Goal: Information Seeking & Learning: Check status

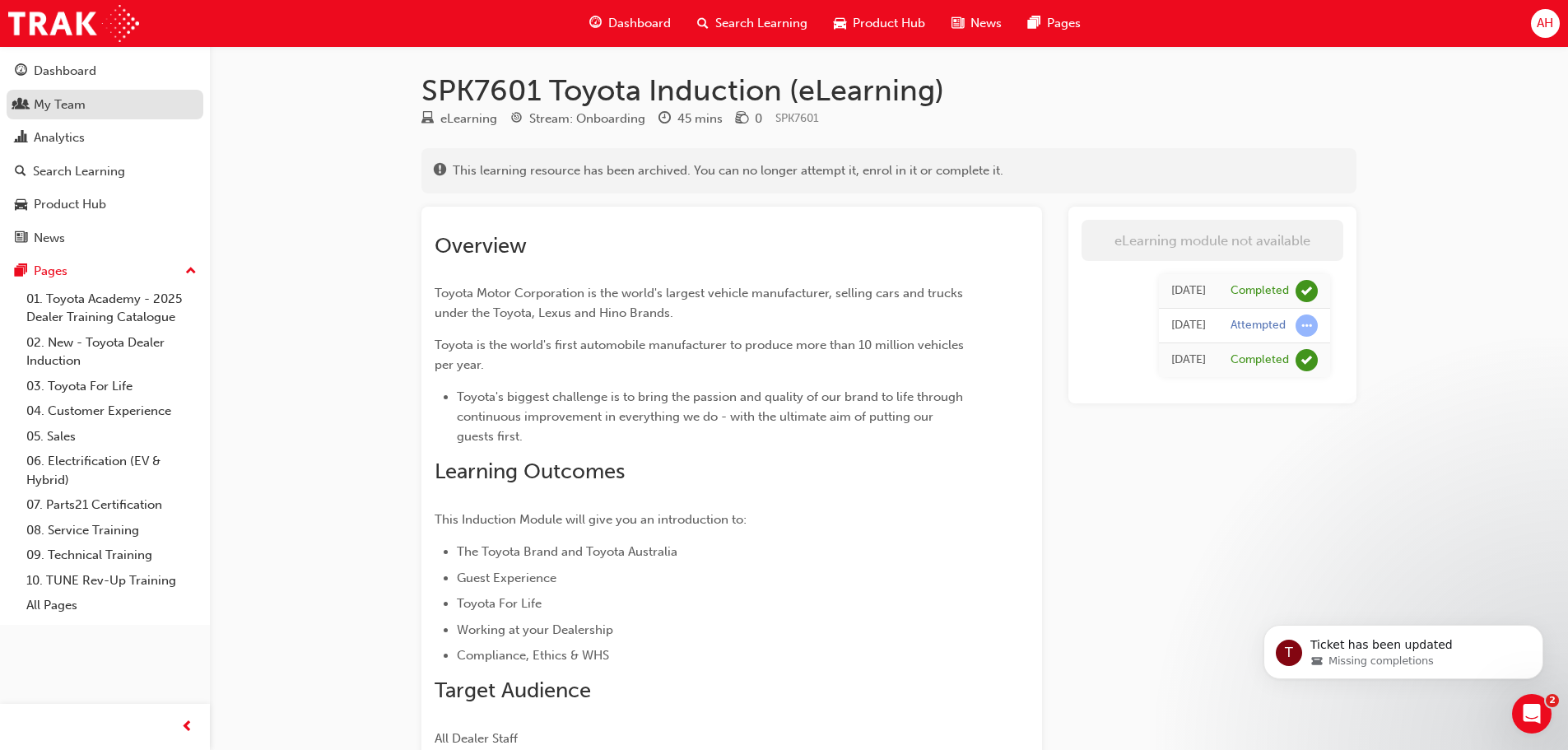
click at [73, 109] on div "My Team" at bounding box center [60, 104] width 52 height 19
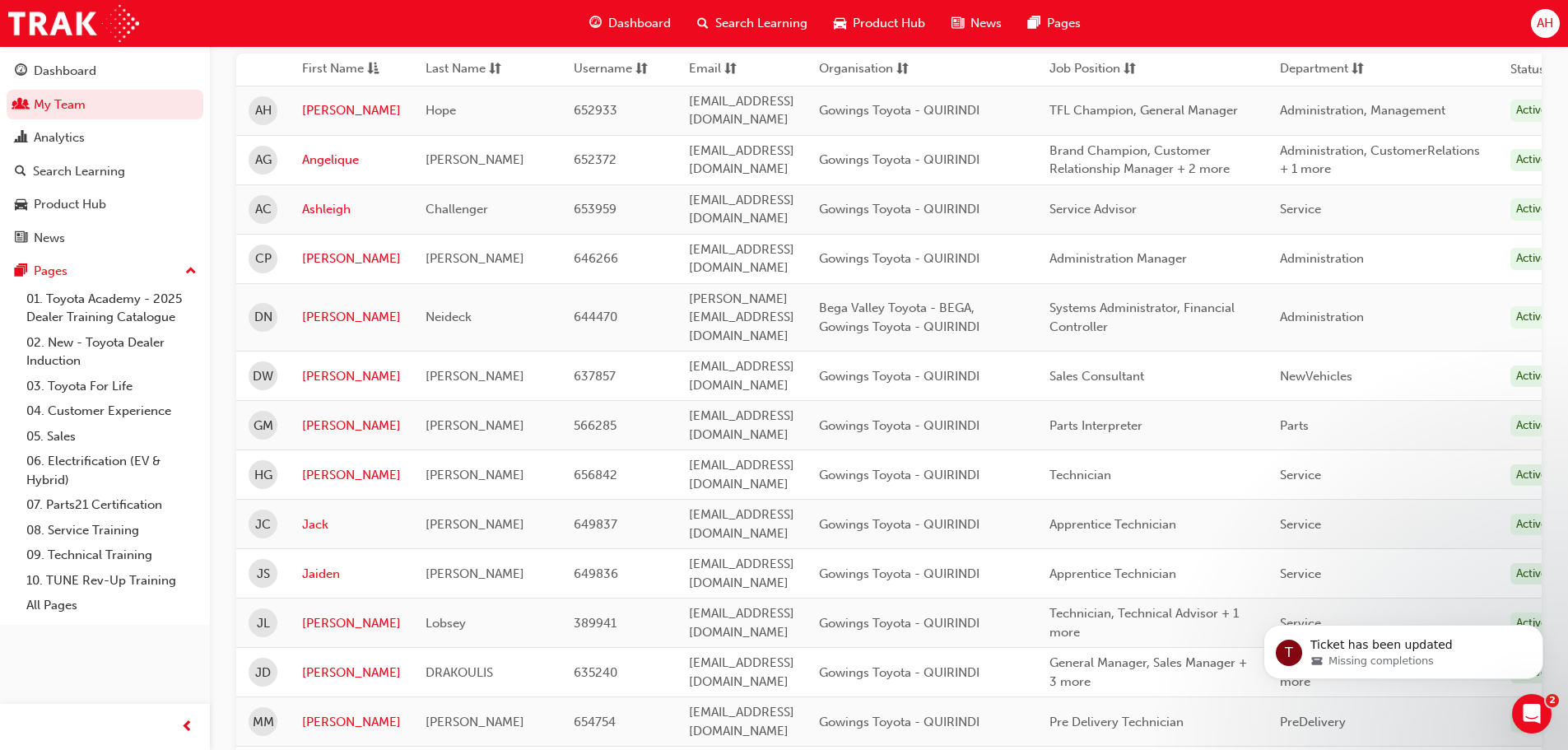
scroll to position [237, 0]
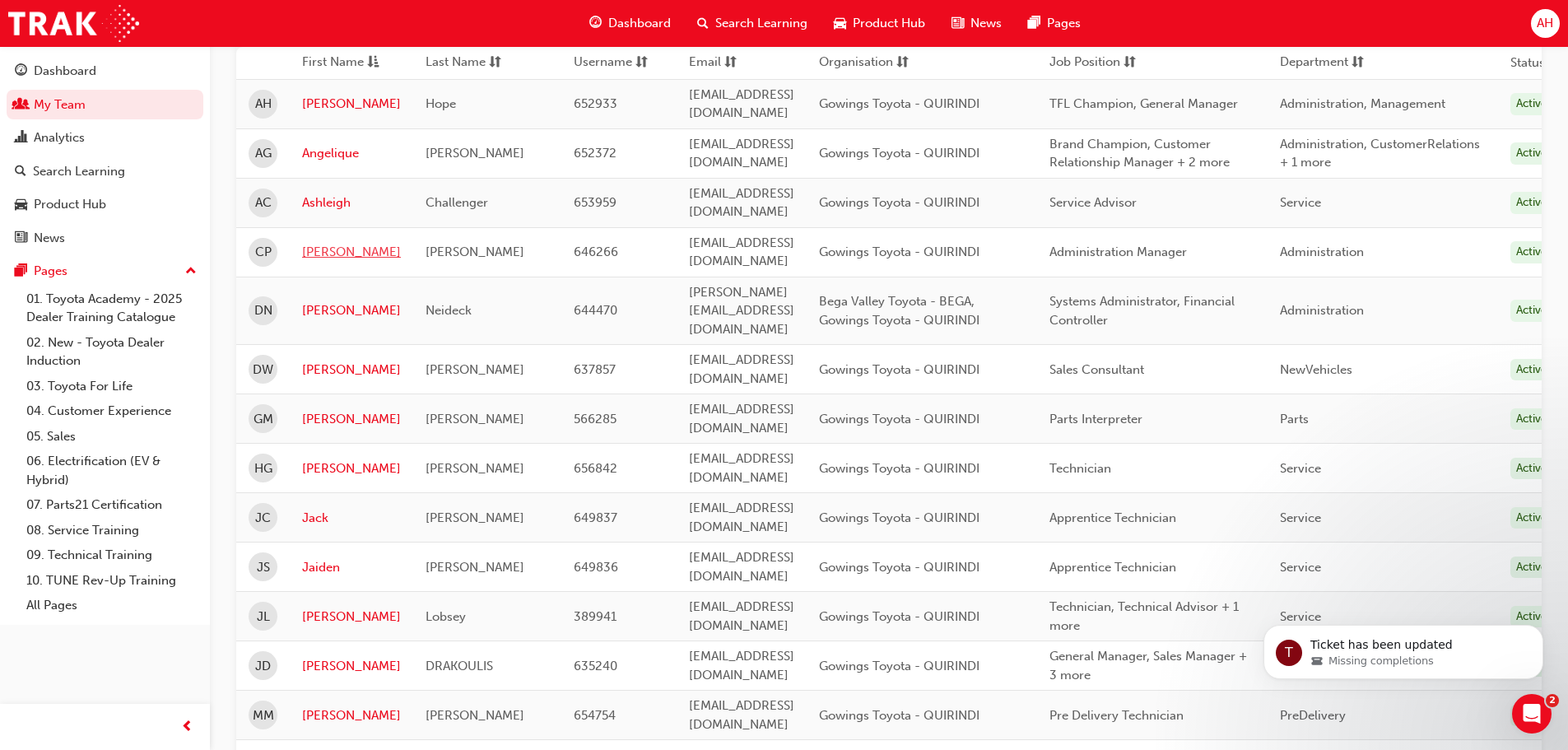
click at [317, 242] on link "[PERSON_NAME]" at bounding box center [351, 252] width 99 height 19
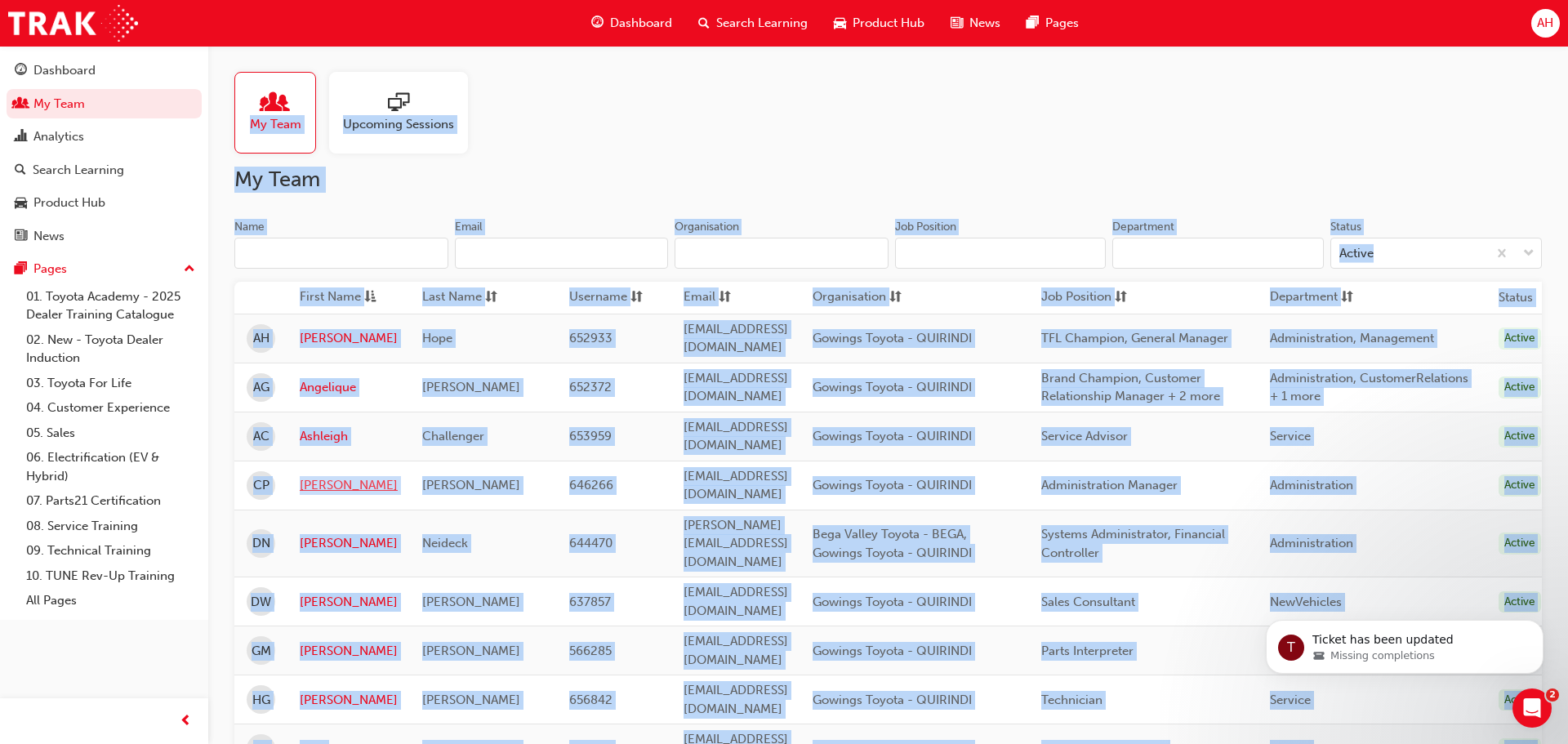
click at [315, 232] on div "My Team Upcoming Sessions My Team Name Email Organisation Job Position Departme…" at bounding box center [784, 625] width 1568 height 1252
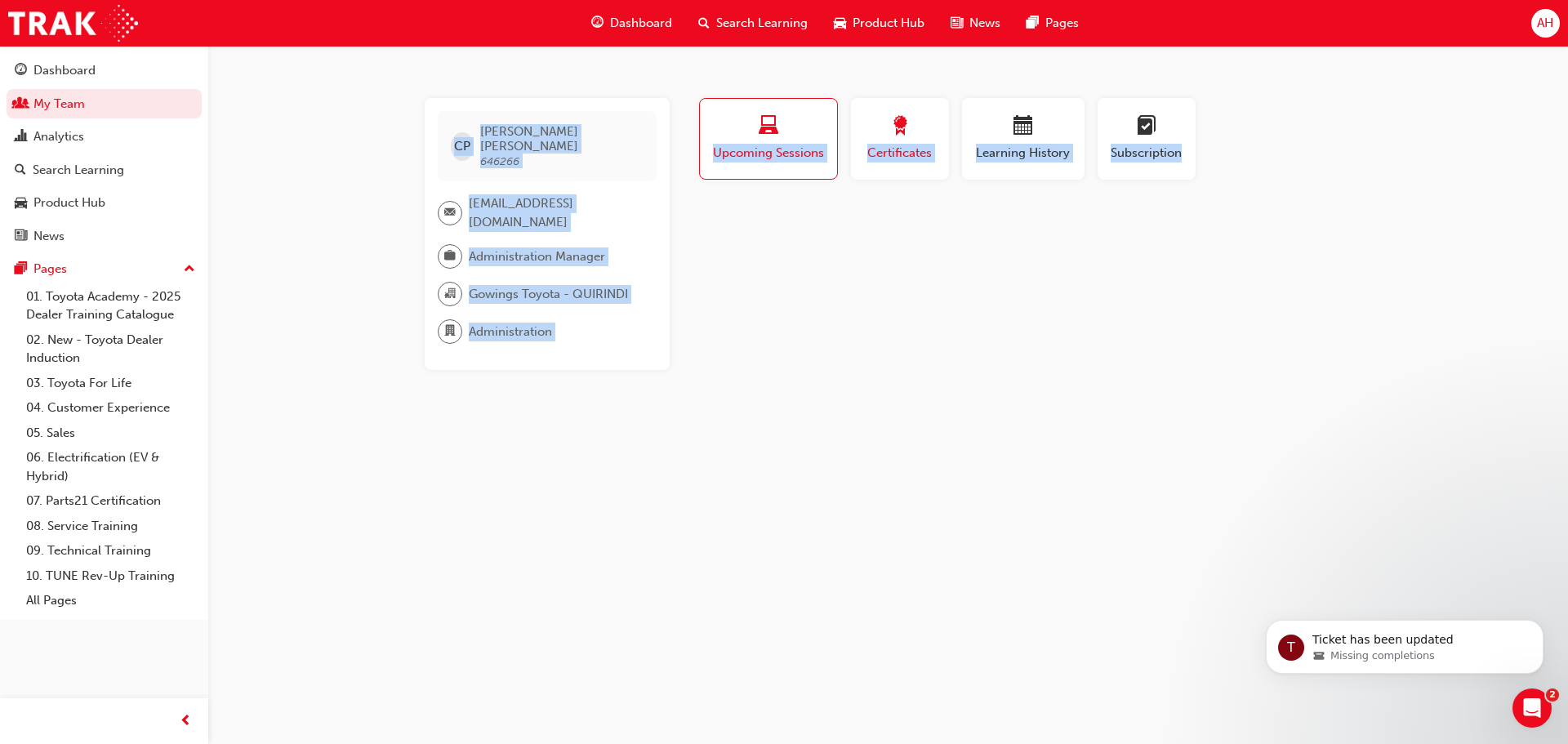
click at [894, 149] on span "Certificates" at bounding box center [900, 153] width 74 height 18
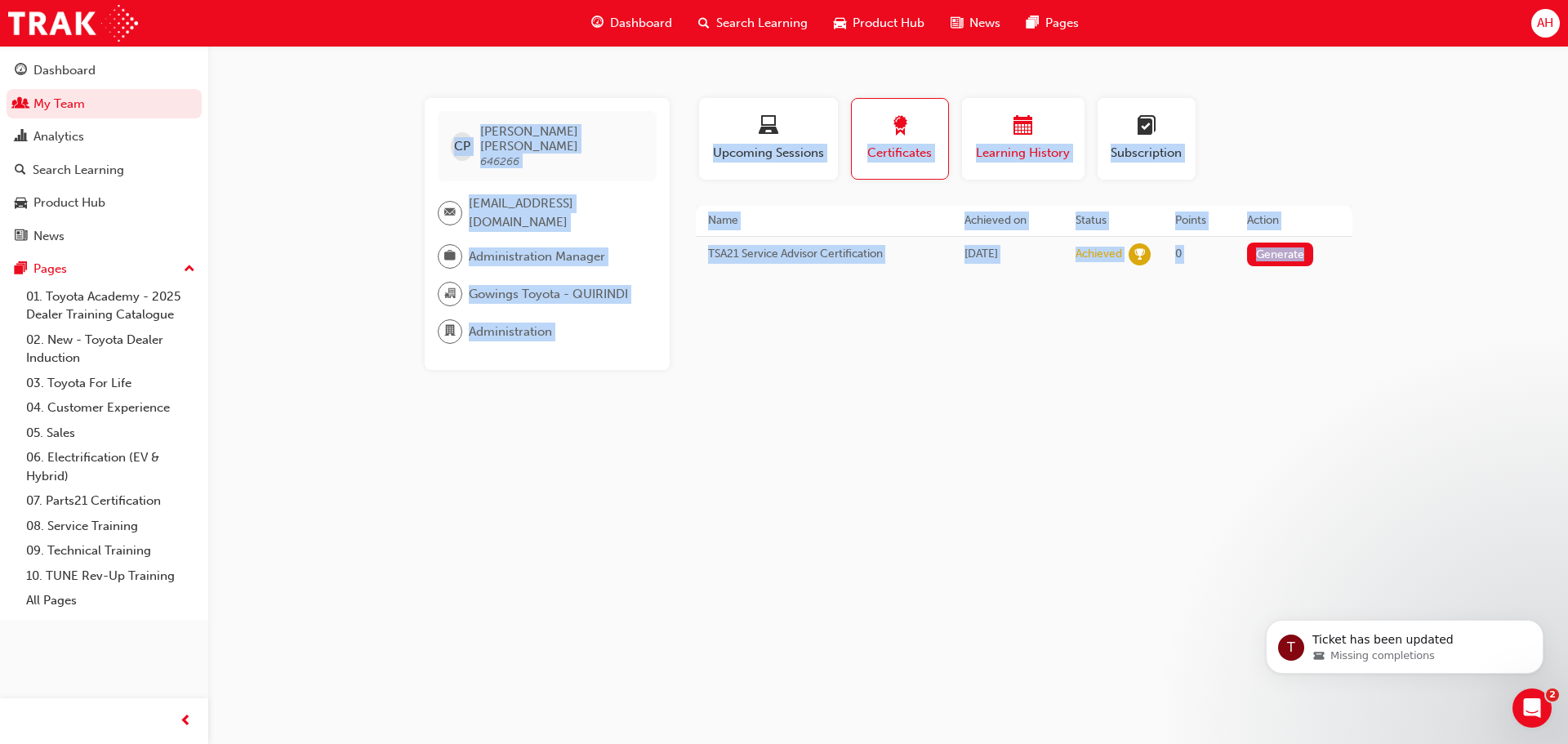
click at [1025, 139] on div "button" at bounding box center [1022, 129] width 98 height 25
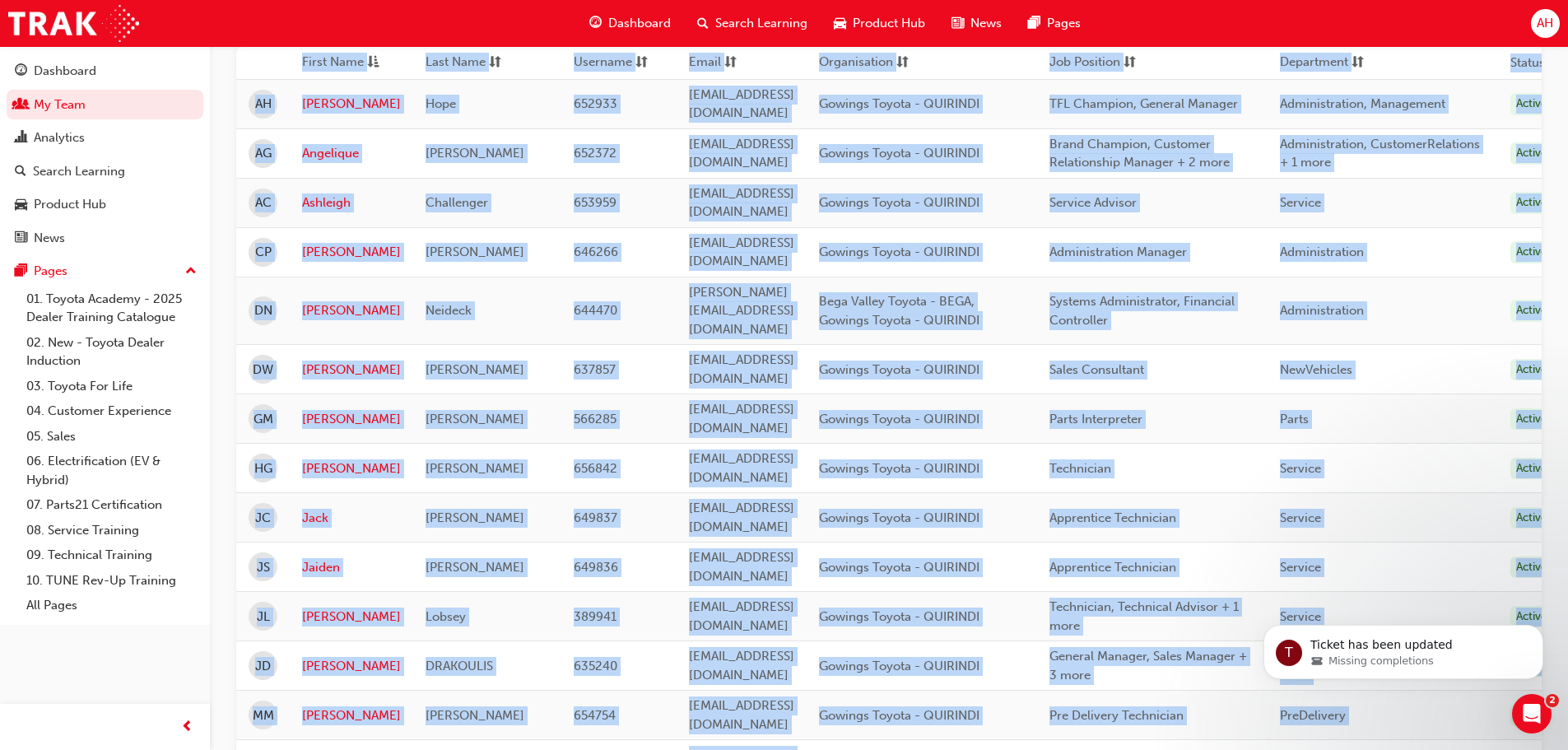
scroll to position [214, 0]
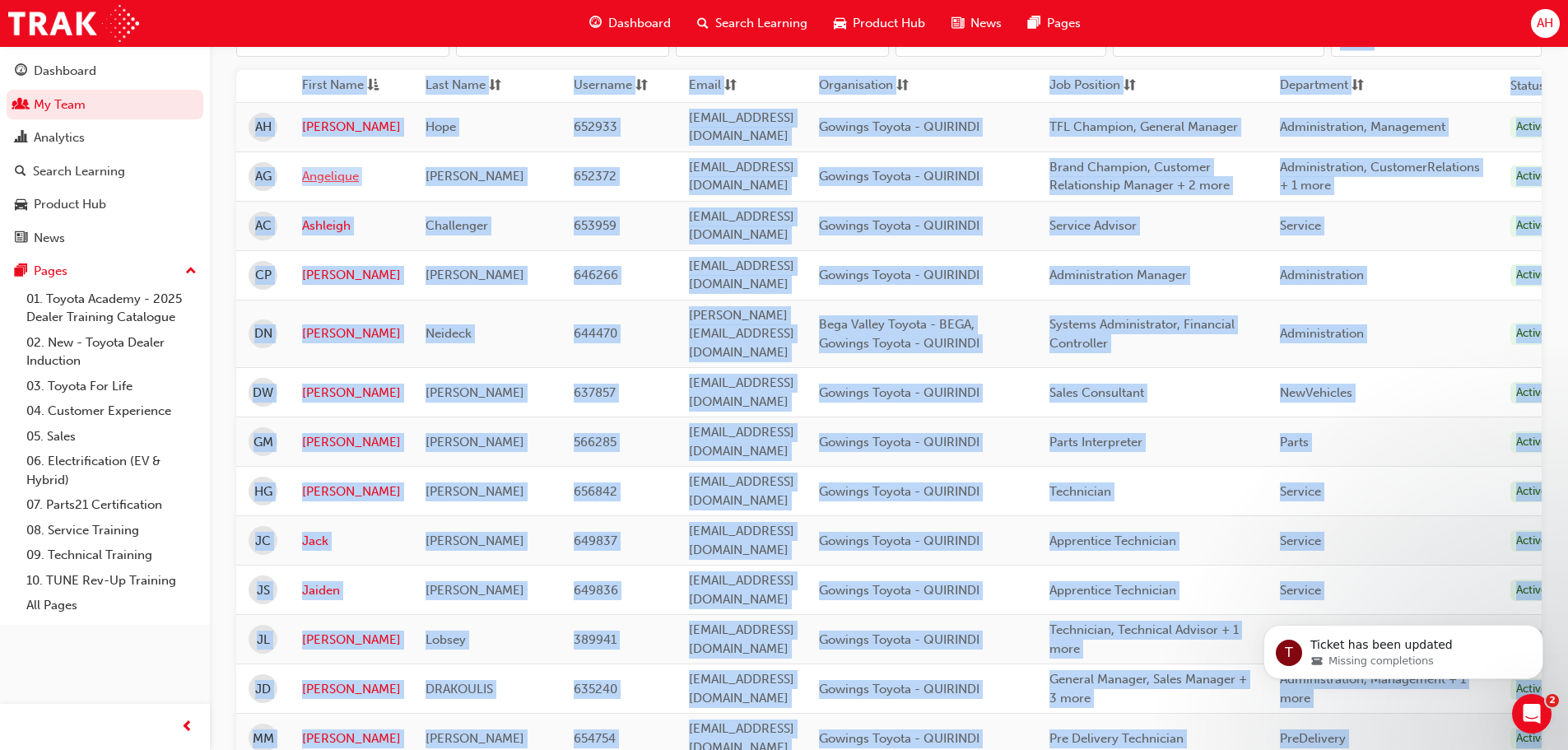
click at [334, 168] on link "Angelique" at bounding box center [351, 176] width 99 height 19
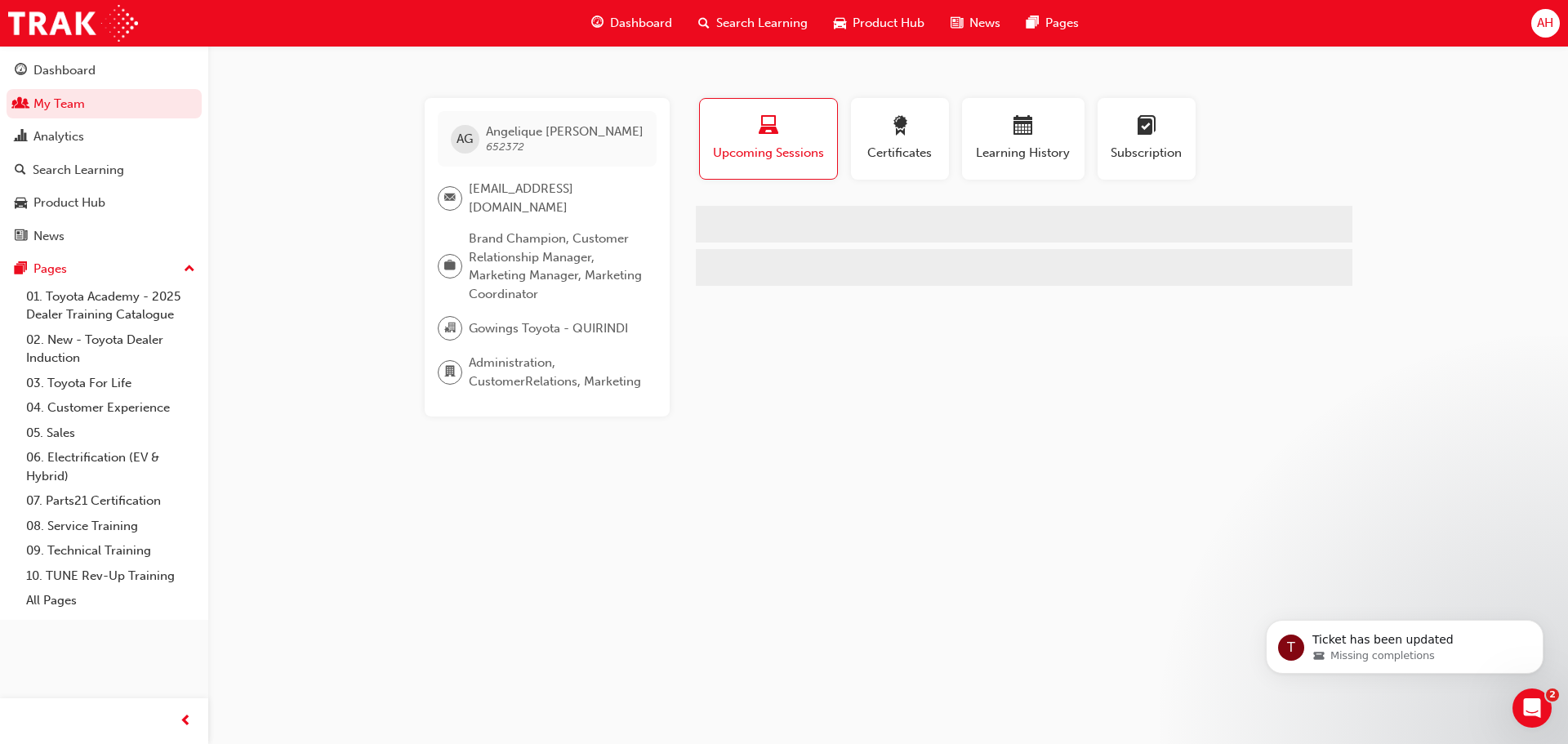
click at [332, 167] on div "AG [PERSON_NAME] 652372 [EMAIL_ADDRESS][DOMAIN_NAME] Brand Champion, Customer R…" at bounding box center [784, 372] width 1568 height 744
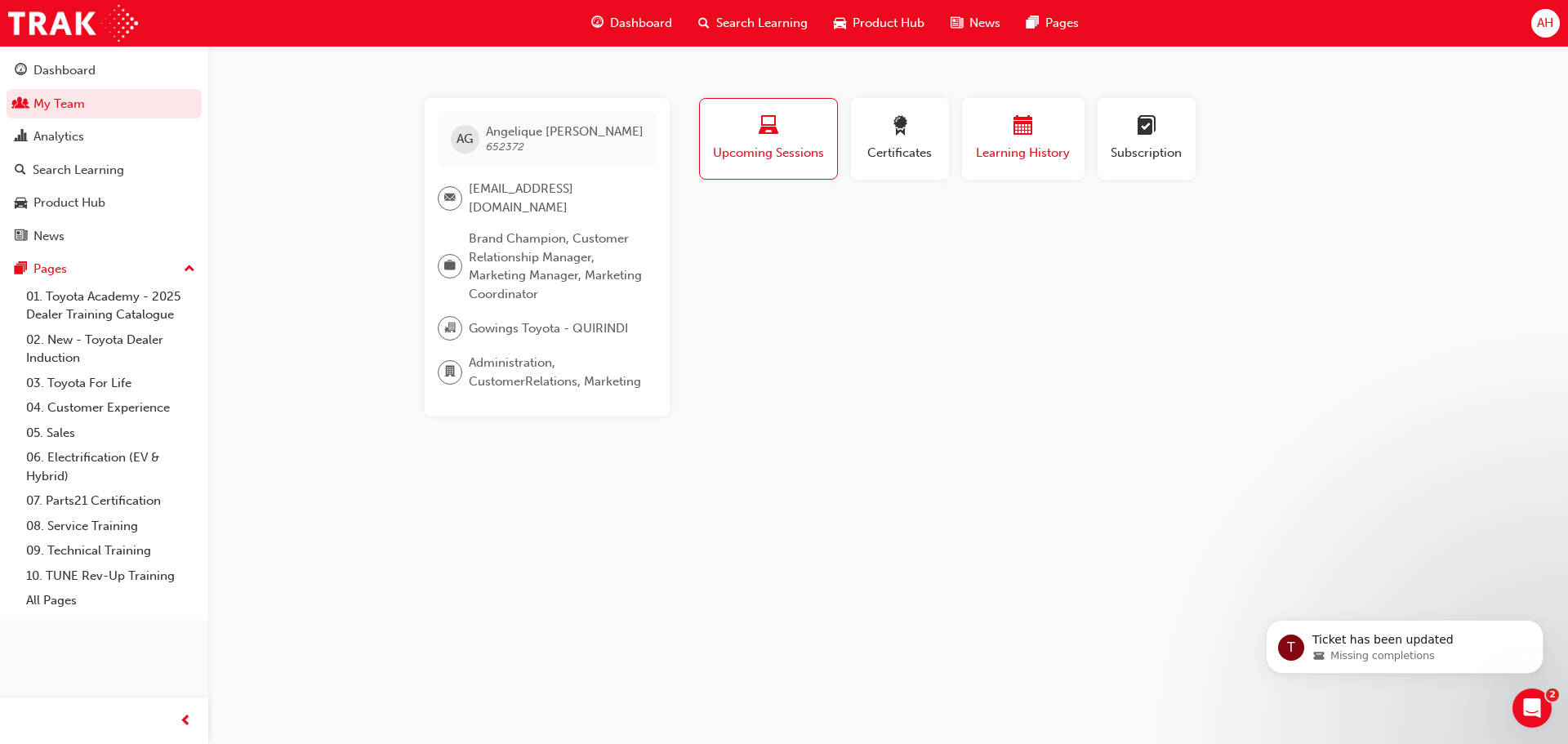
click at [1055, 144] on span "Learning History" at bounding box center [1022, 153] width 98 height 18
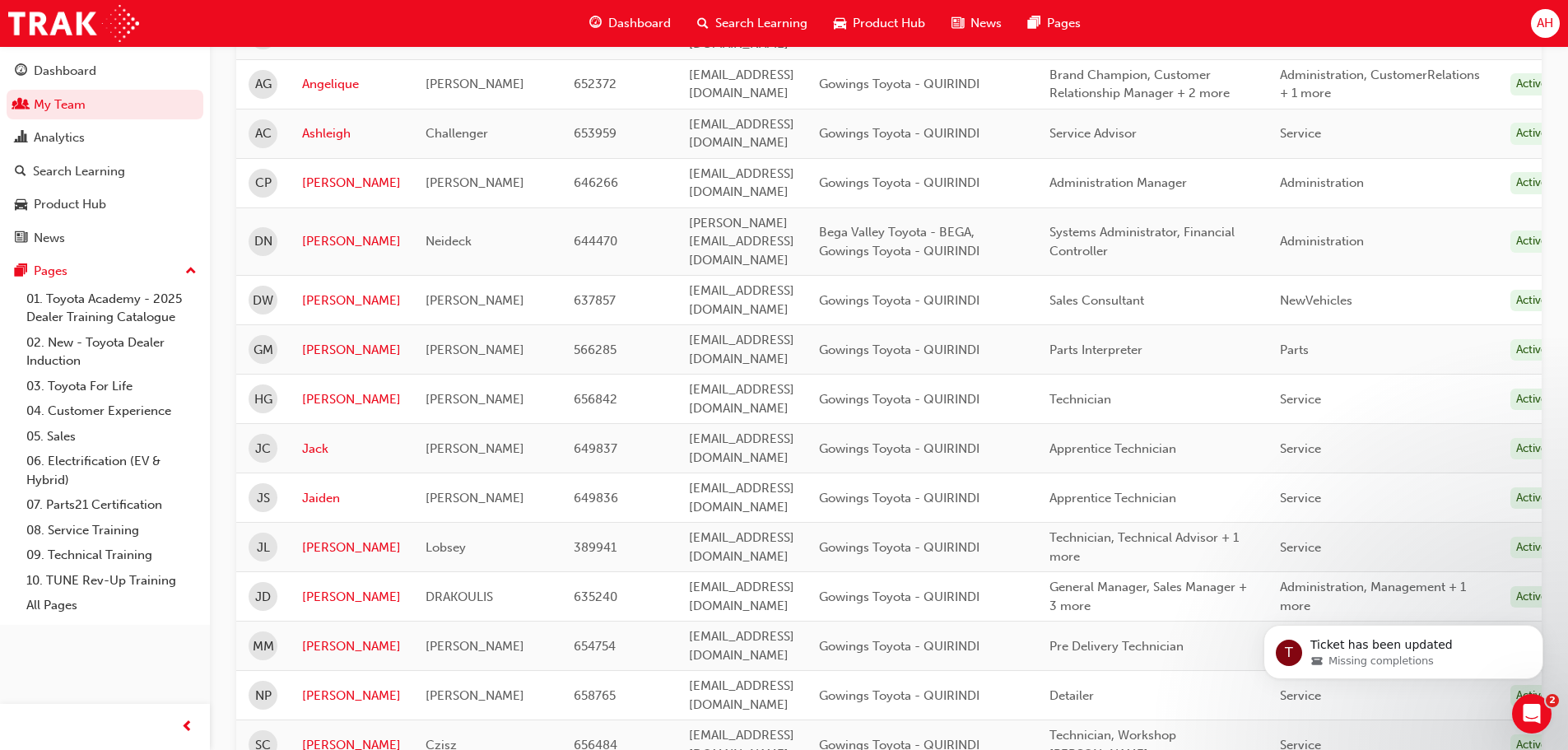
scroll to position [311, 0]
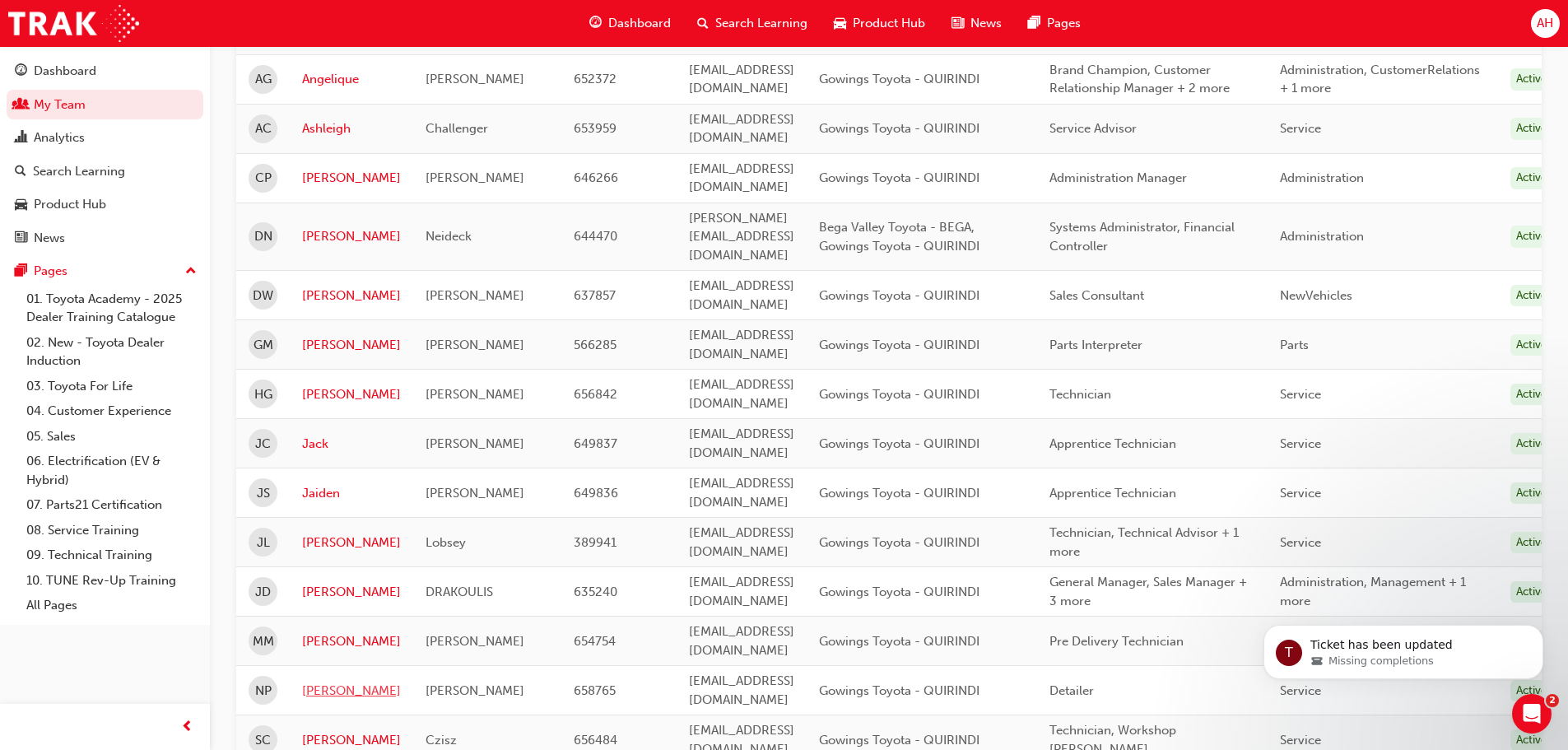
click at [333, 681] on link "[PERSON_NAME]" at bounding box center [351, 690] width 99 height 19
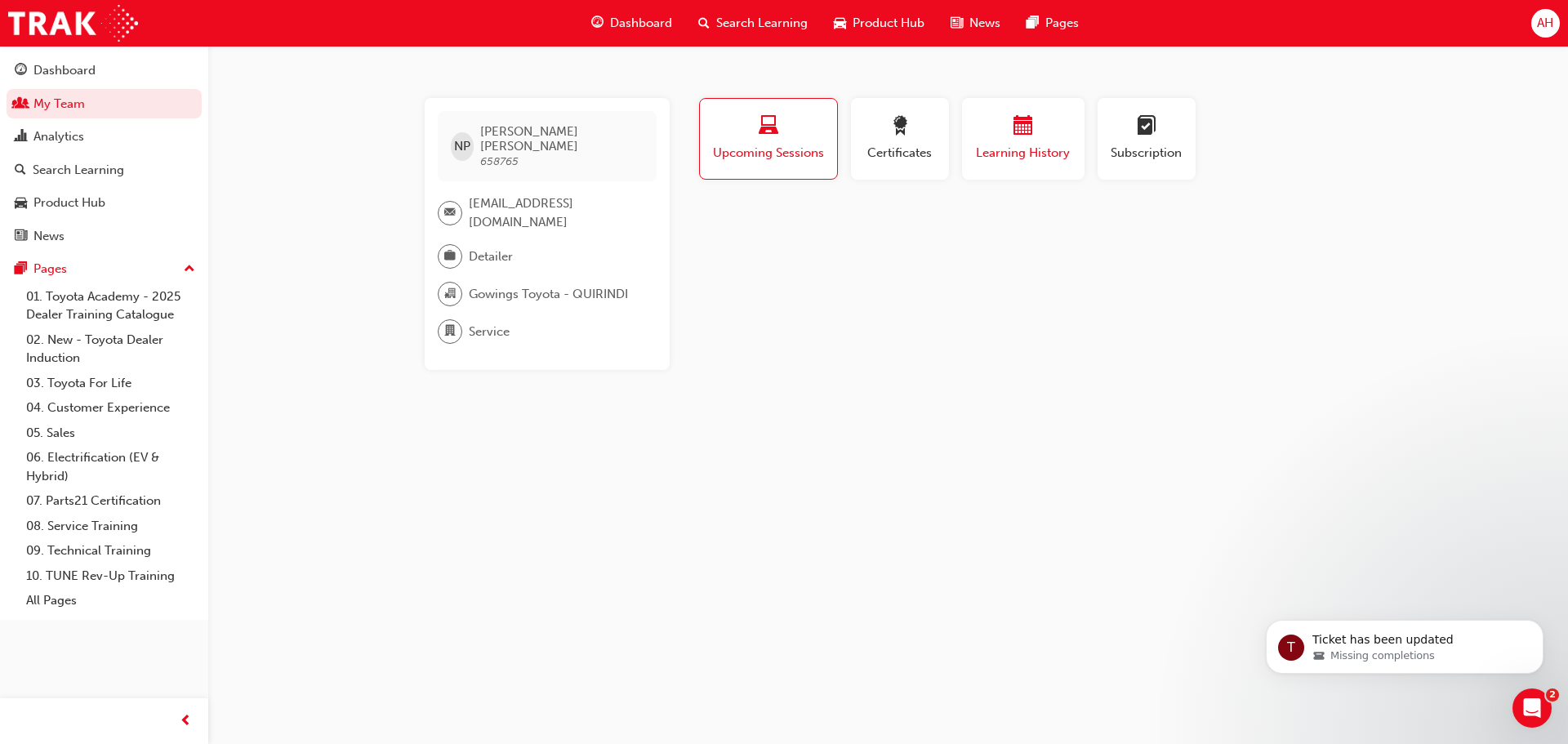
click at [1003, 149] on span "Learning History" at bounding box center [1022, 153] width 98 height 18
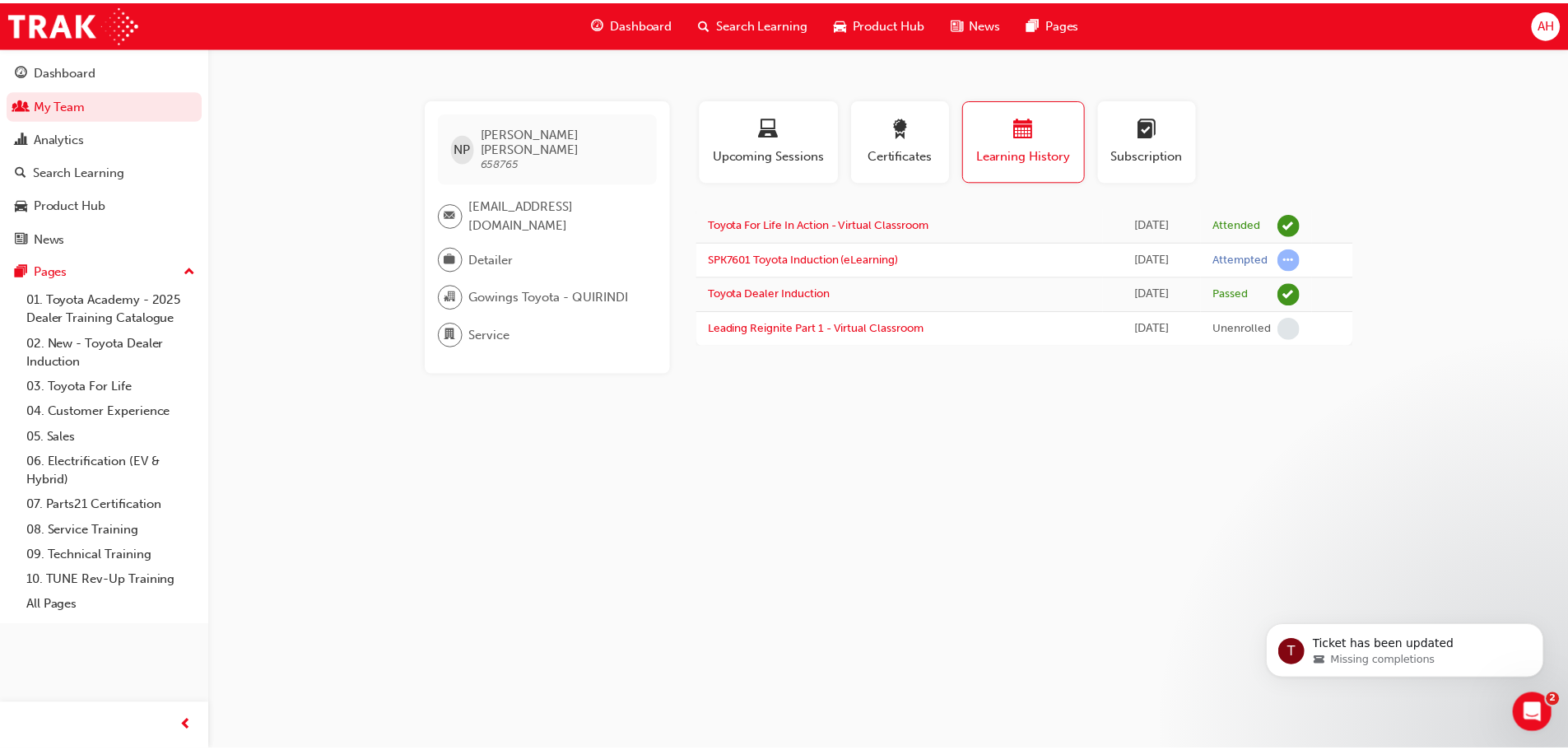
scroll to position [311, 0]
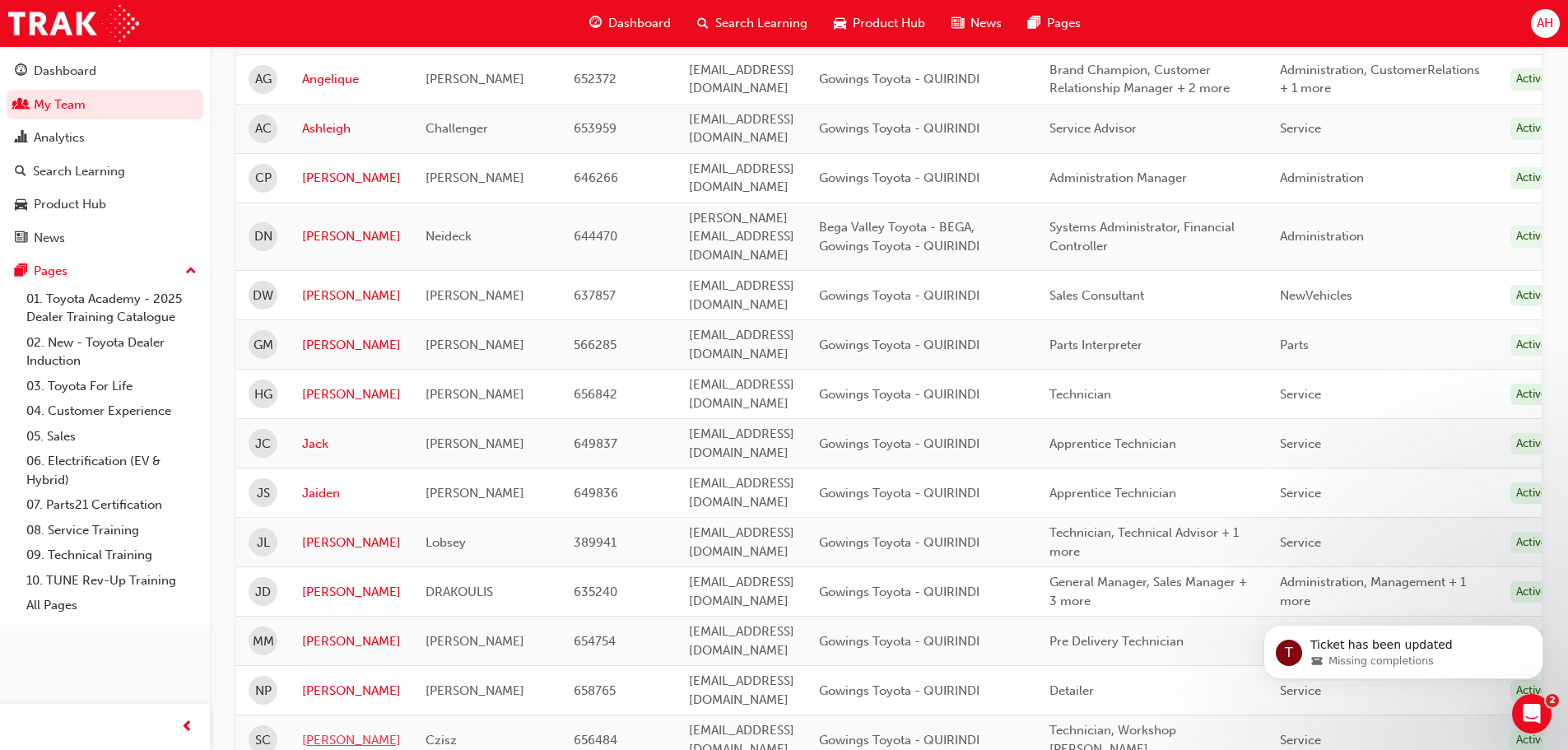
click at [311, 731] on link "[PERSON_NAME]" at bounding box center [351, 740] width 99 height 19
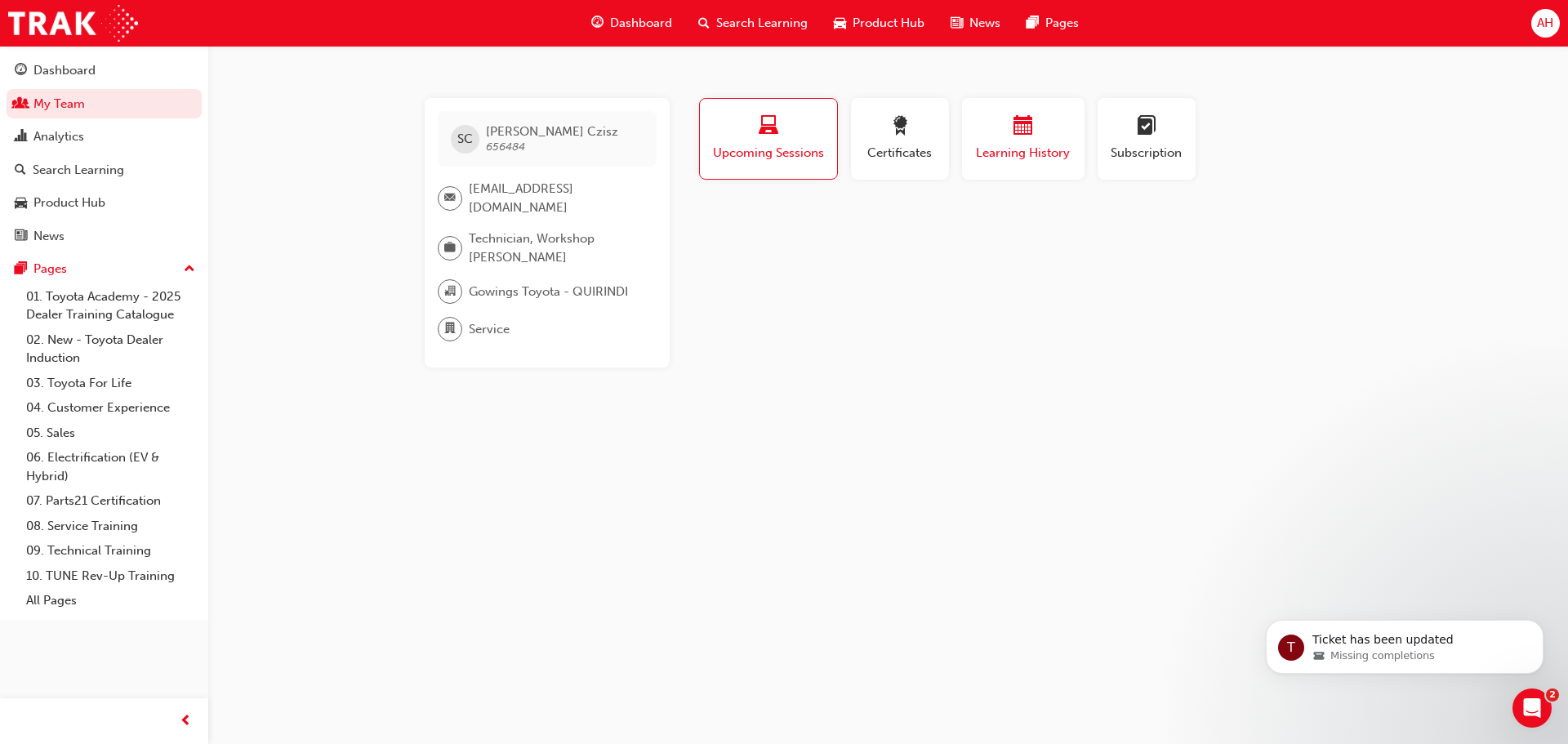
click at [1038, 136] on div "button" at bounding box center [1022, 129] width 98 height 25
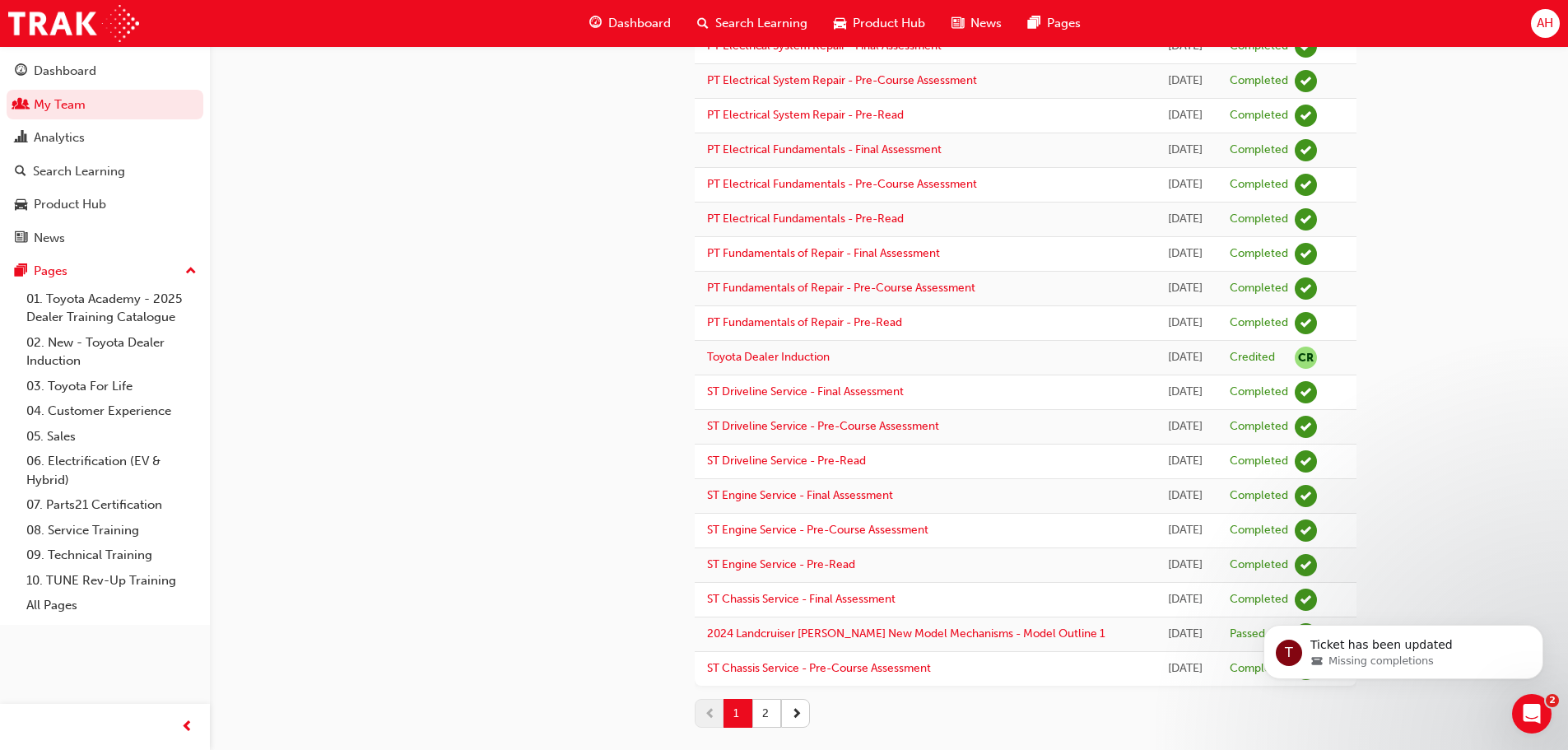
scroll to position [1281, 0]
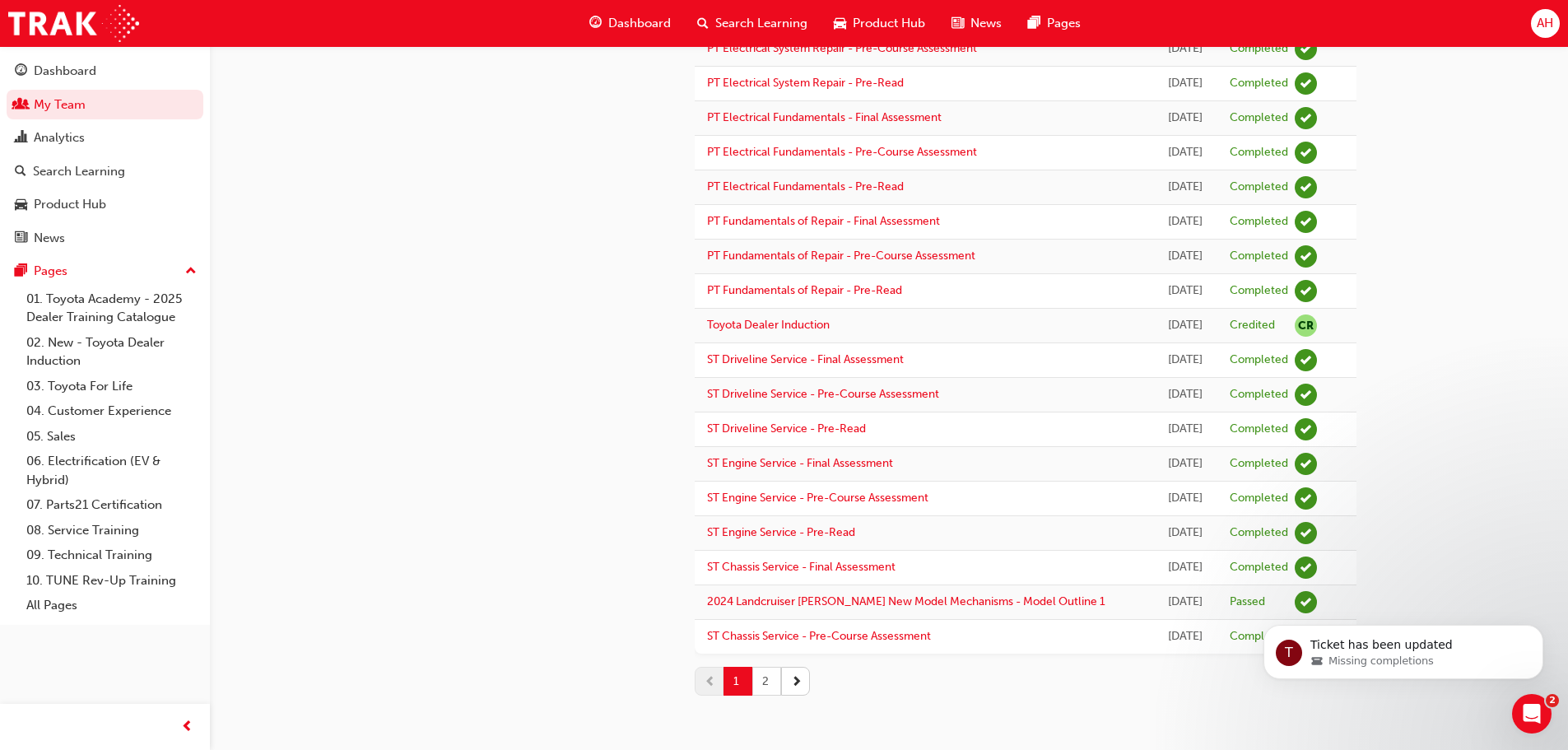
click at [770, 683] on button "2" at bounding box center [766, 681] width 29 height 29
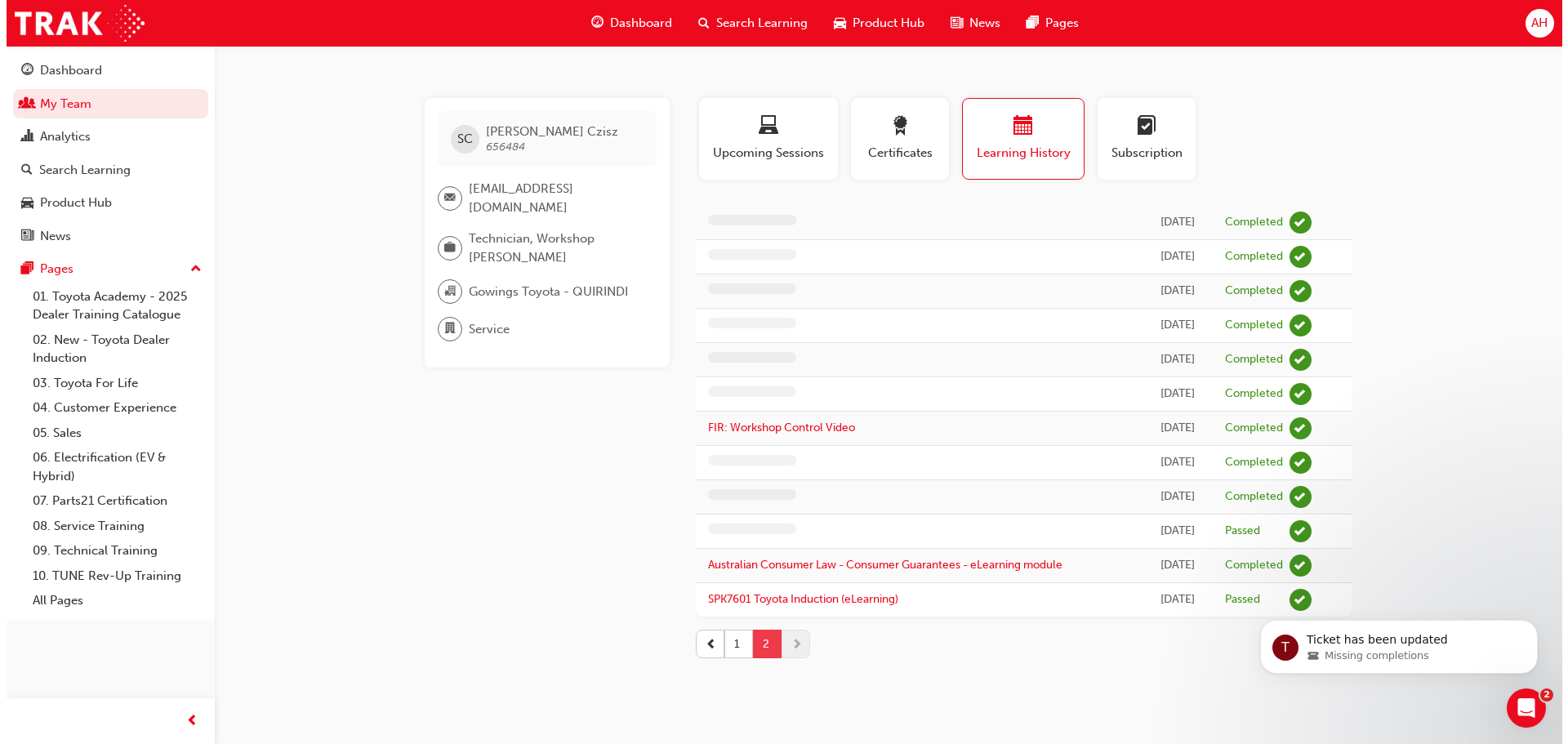
scroll to position [0, 0]
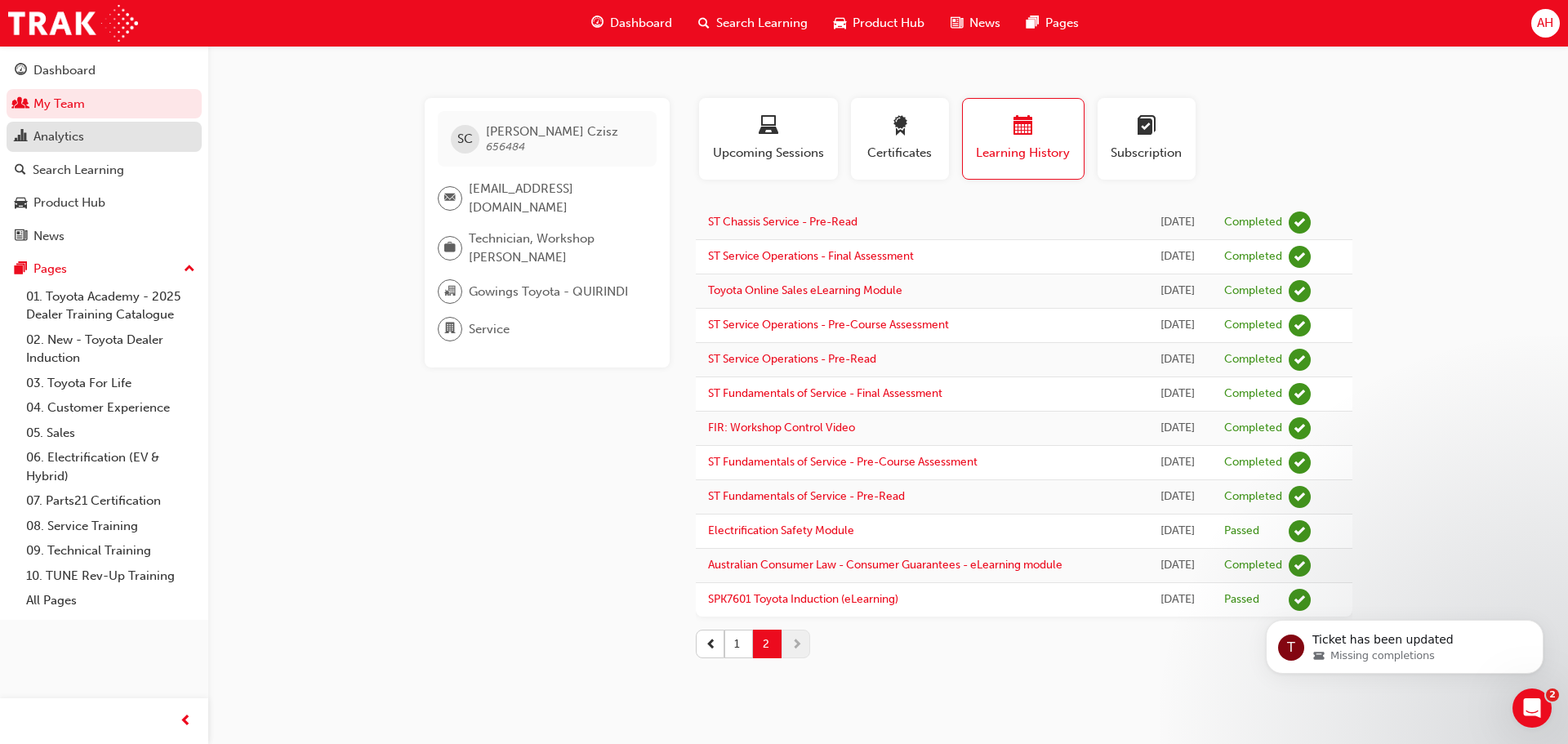
click at [58, 141] on div "Analytics" at bounding box center [58, 136] width 51 height 18
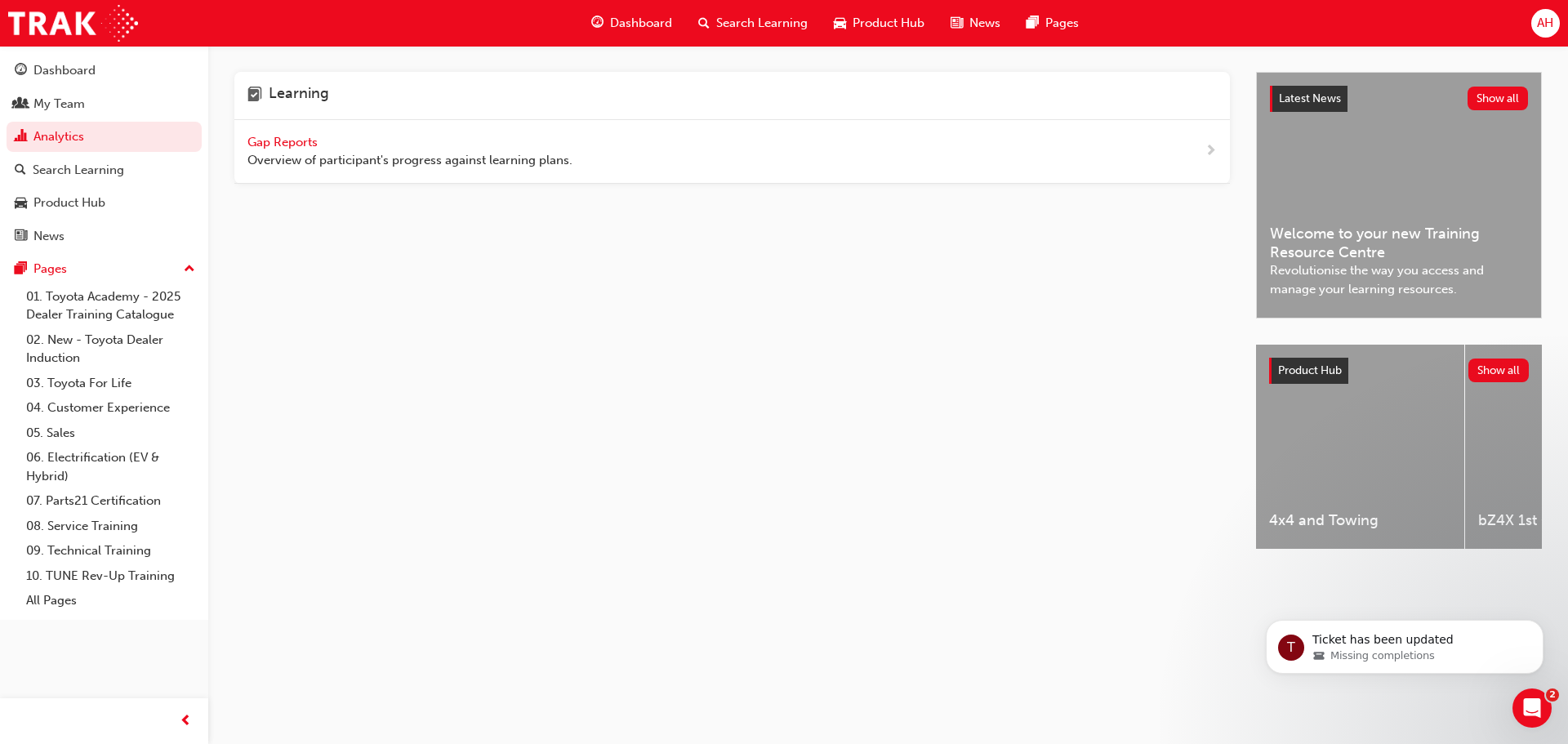
click at [299, 140] on span "Gap Reports" at bounding box center [284, 142] width 74 height 15
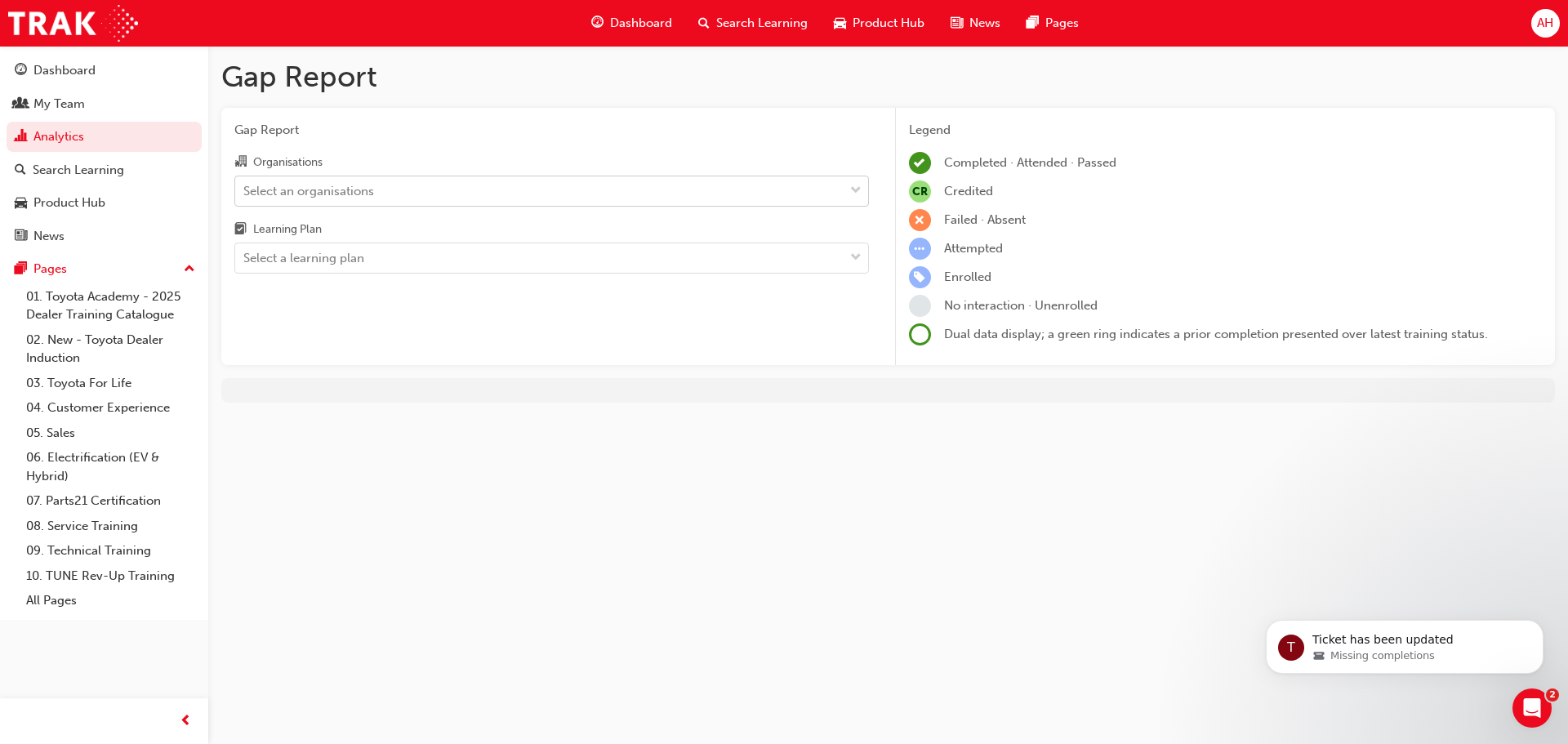
click at [327, 189] on div "Select an organisations" at bounding box center [308, 190] width 130 height 18
click at [245, 189] on input "Organisations Select an organisations" at bounding box center [244, 190] width 2 height 14
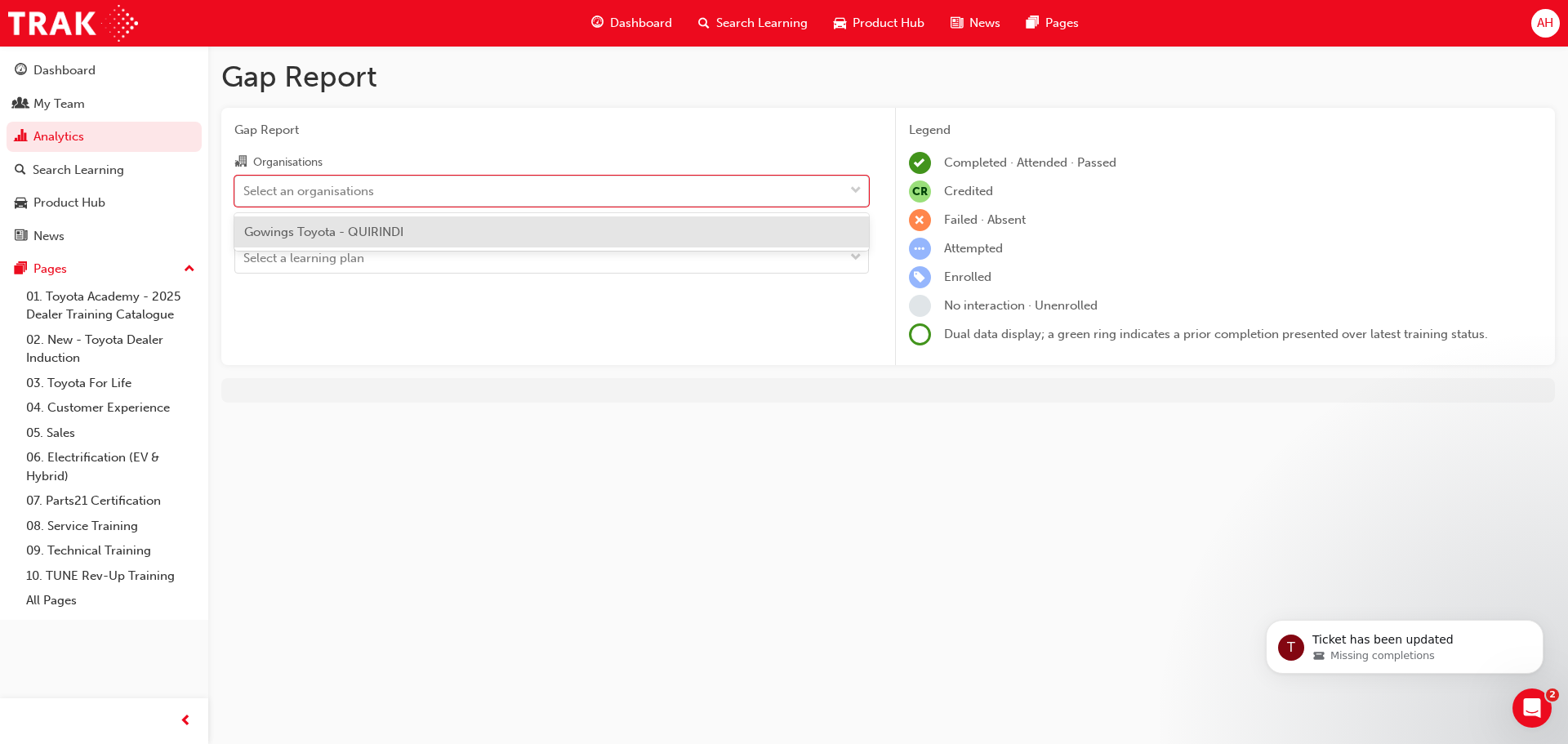
click at [311, 236] on span "Gowings Toyota - QUIRINDI" at bounding box center [323, 232] width 160 height 15
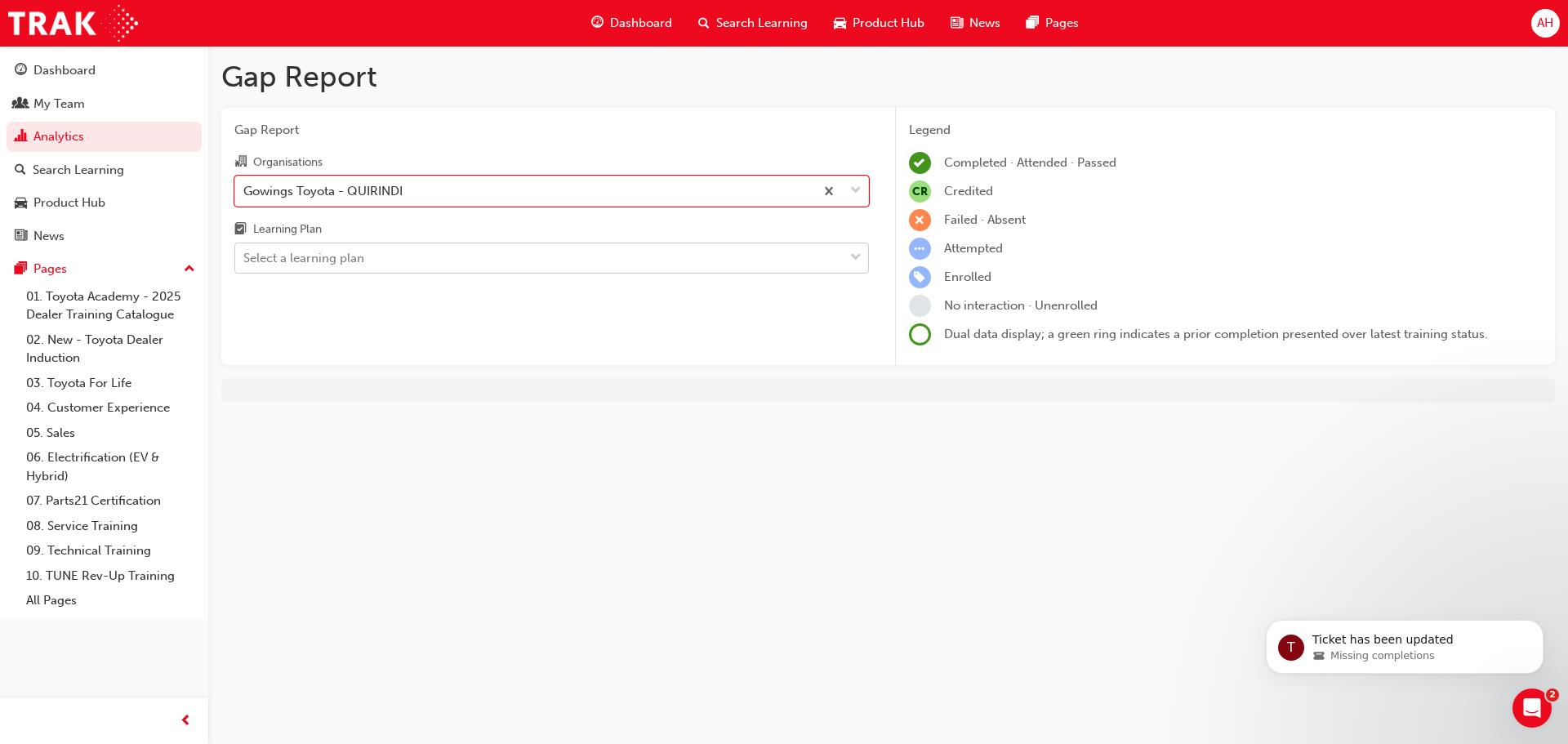
click at [300, 260] on div "Select a learning plan" at bounding box center [303, 258] width 121 height 18
click at [245, 260] on input "Learning Plan Select a learning plan" at bounding box center [244, 257] width 2 height 14
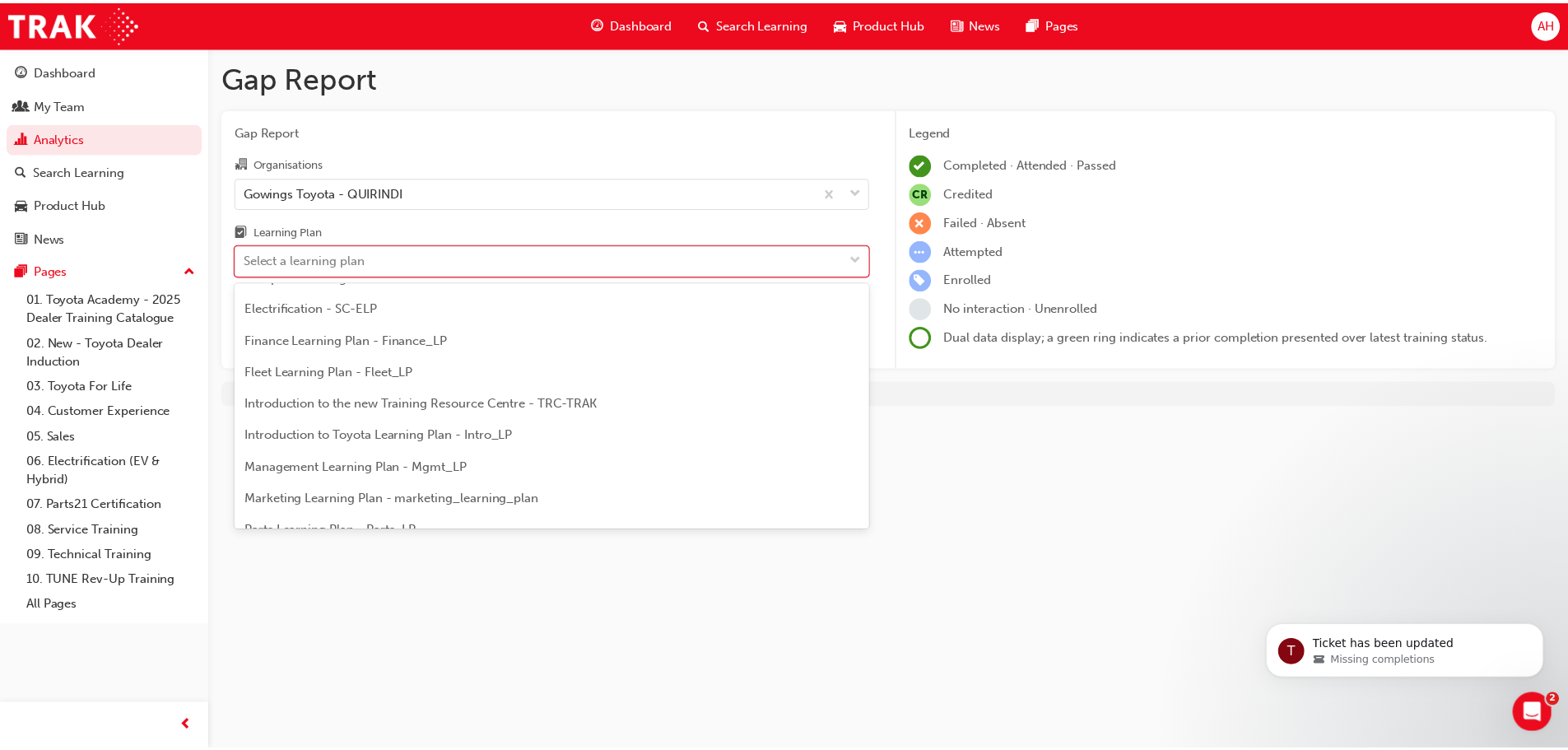
scroll to position [165, 0]
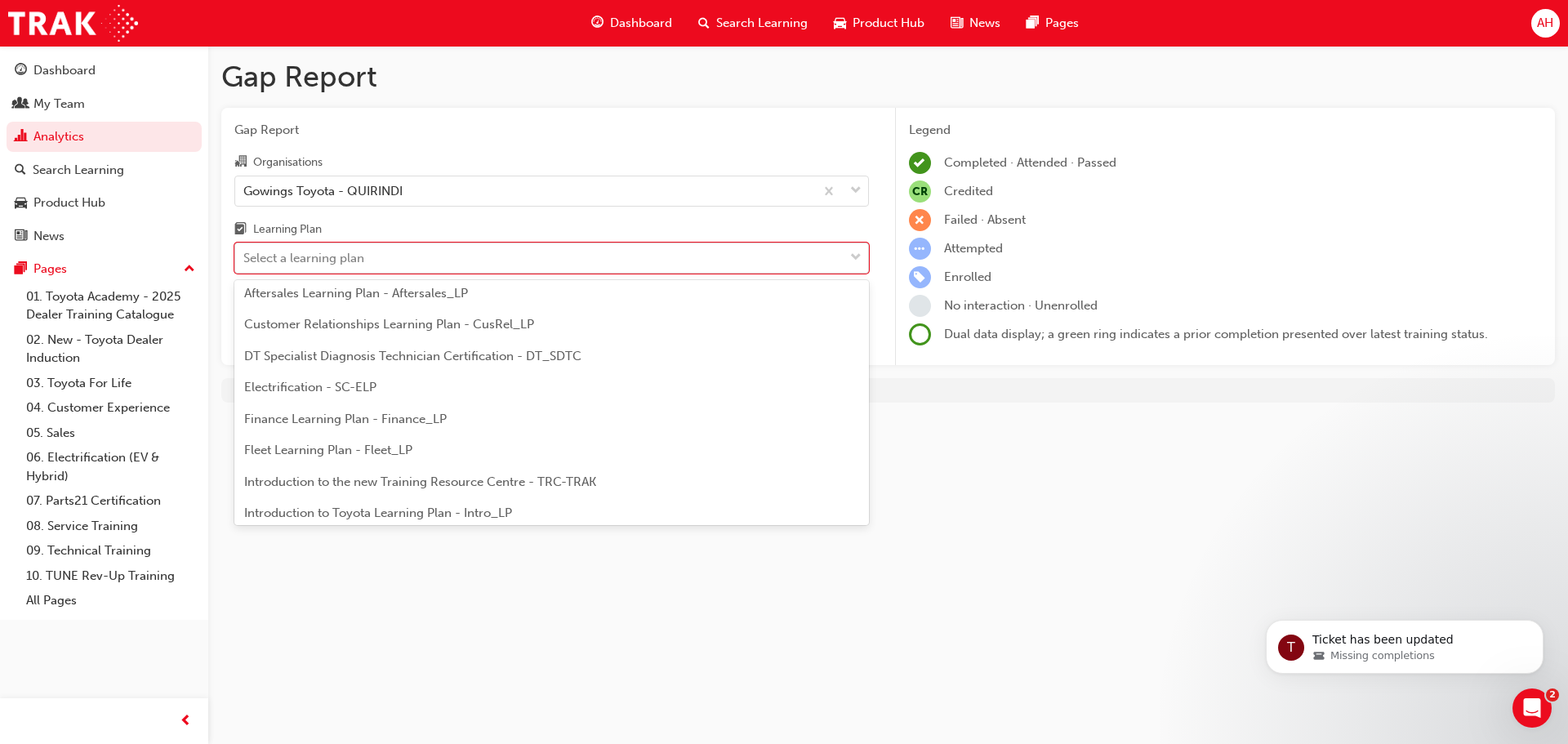
click at [382, 356] on span "DT Specialist Diagnosis Technician Certification - DT_SDTC" at bounding box center [413, 356] width 337 height 15
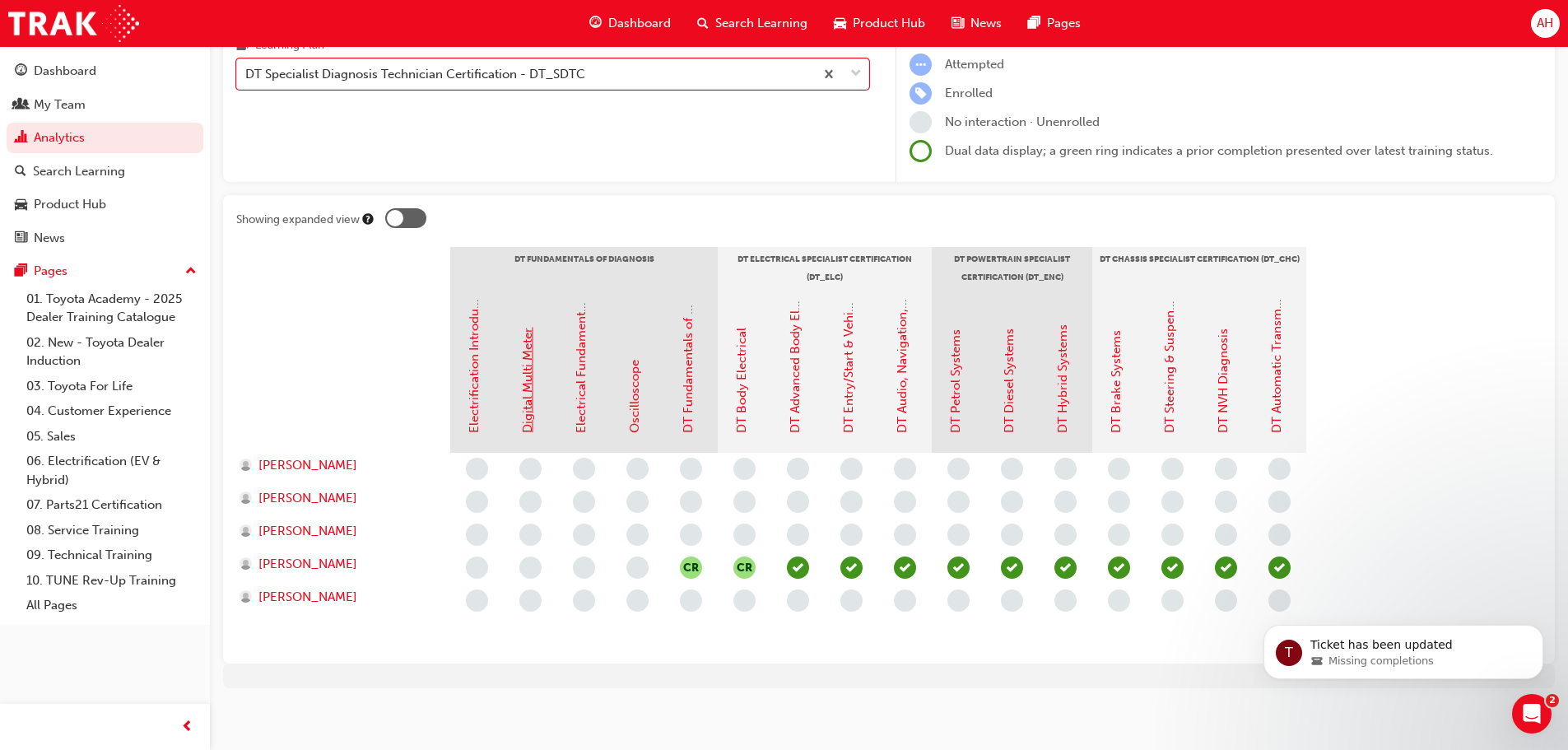
scroll to position [192, 0]
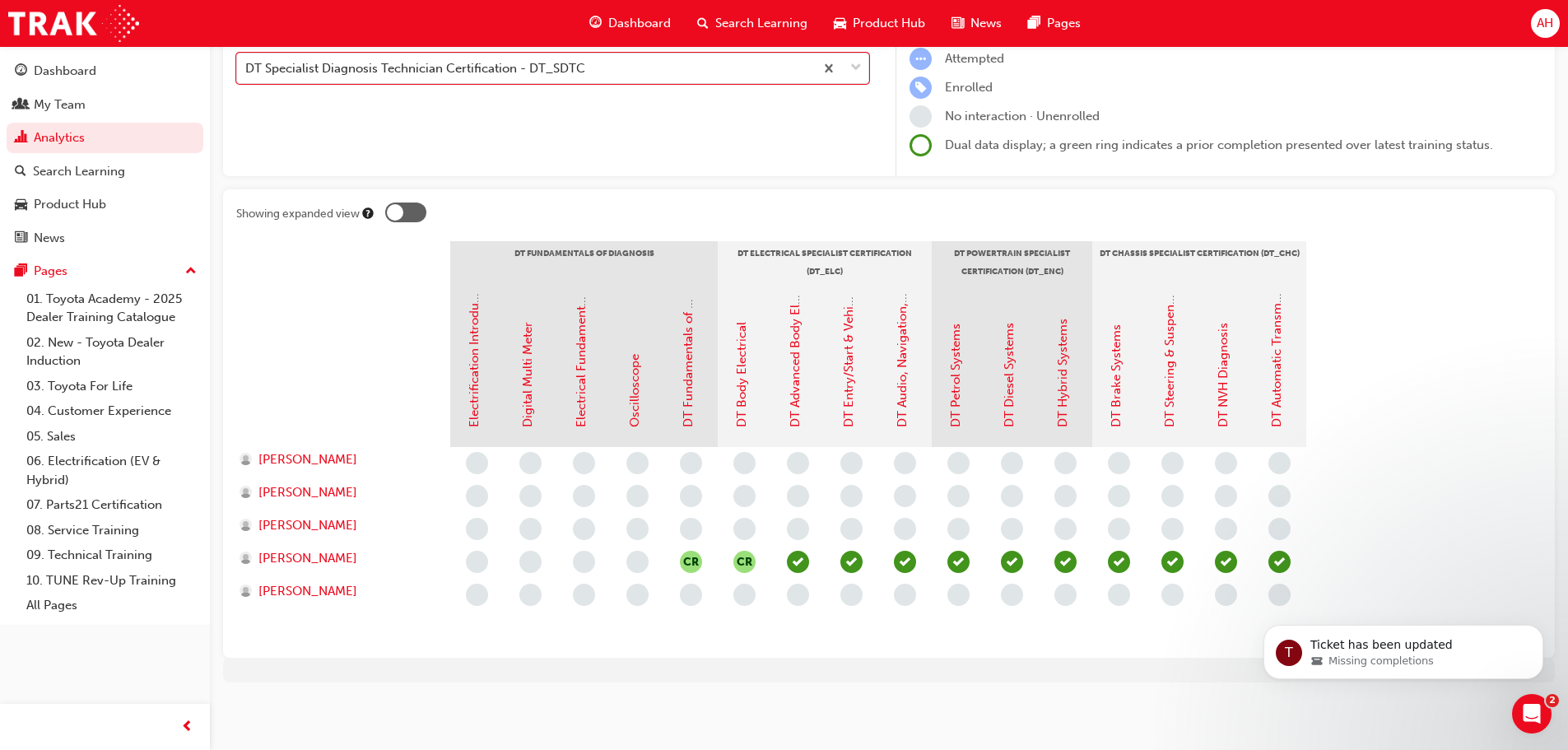
click at [1323, 559] on div "CR CR" at bounding box center [905, 545] width 909 height 198
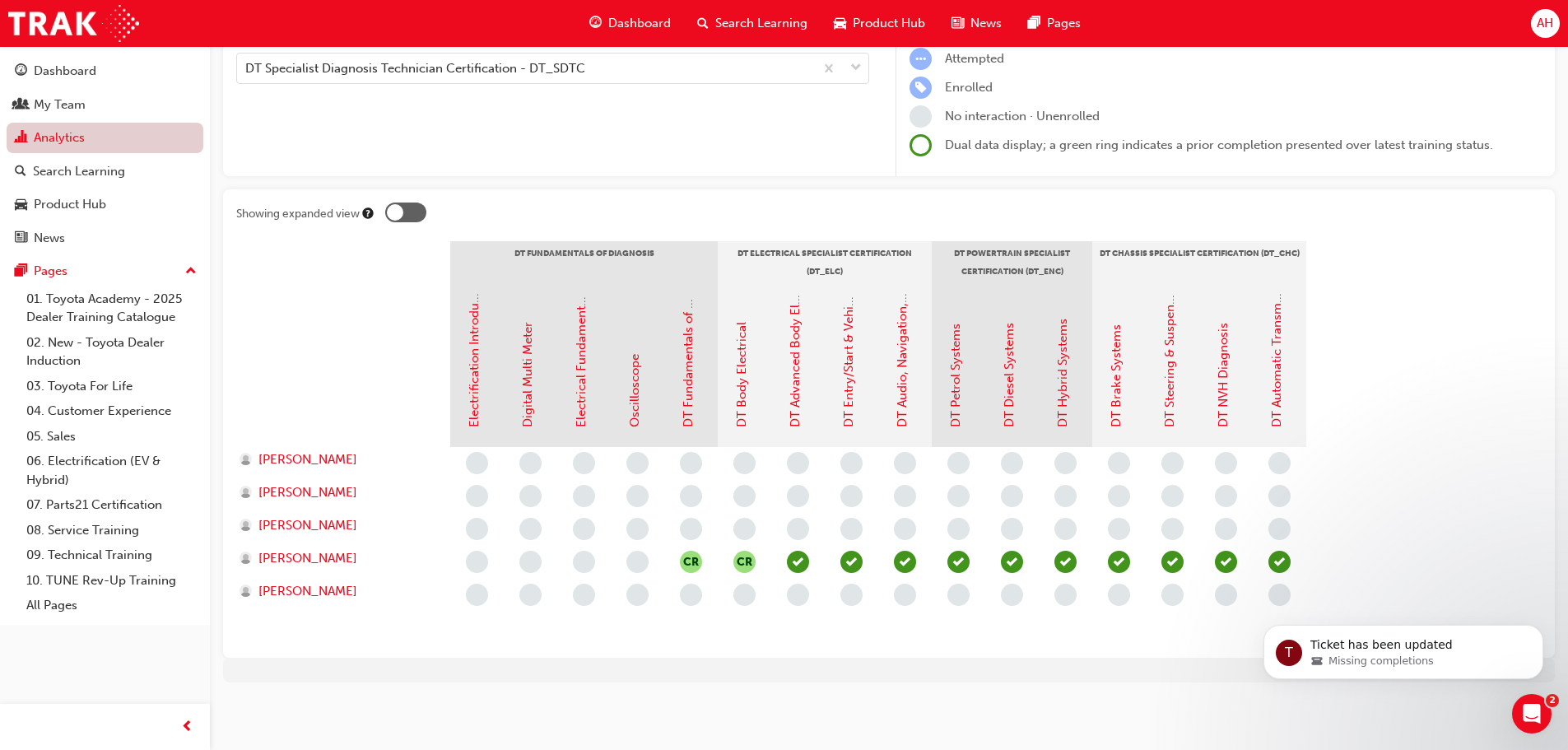
click at [73, 145] on link "Analytics" at bounding box center [105, 138] width 197 height 30
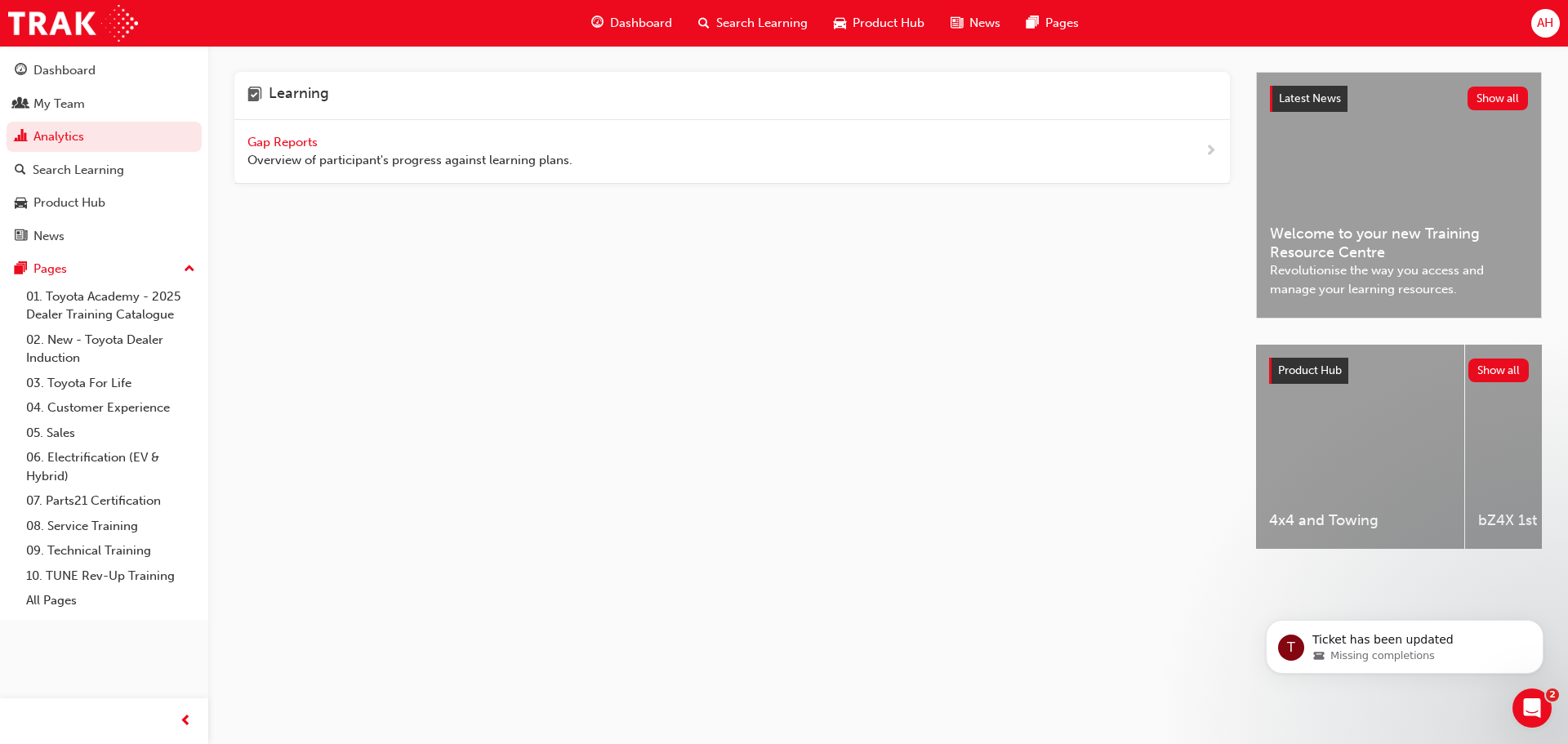
click at [289, 134] on span "Gap Reports" at bounding box center [284, 142] width 74 height 15
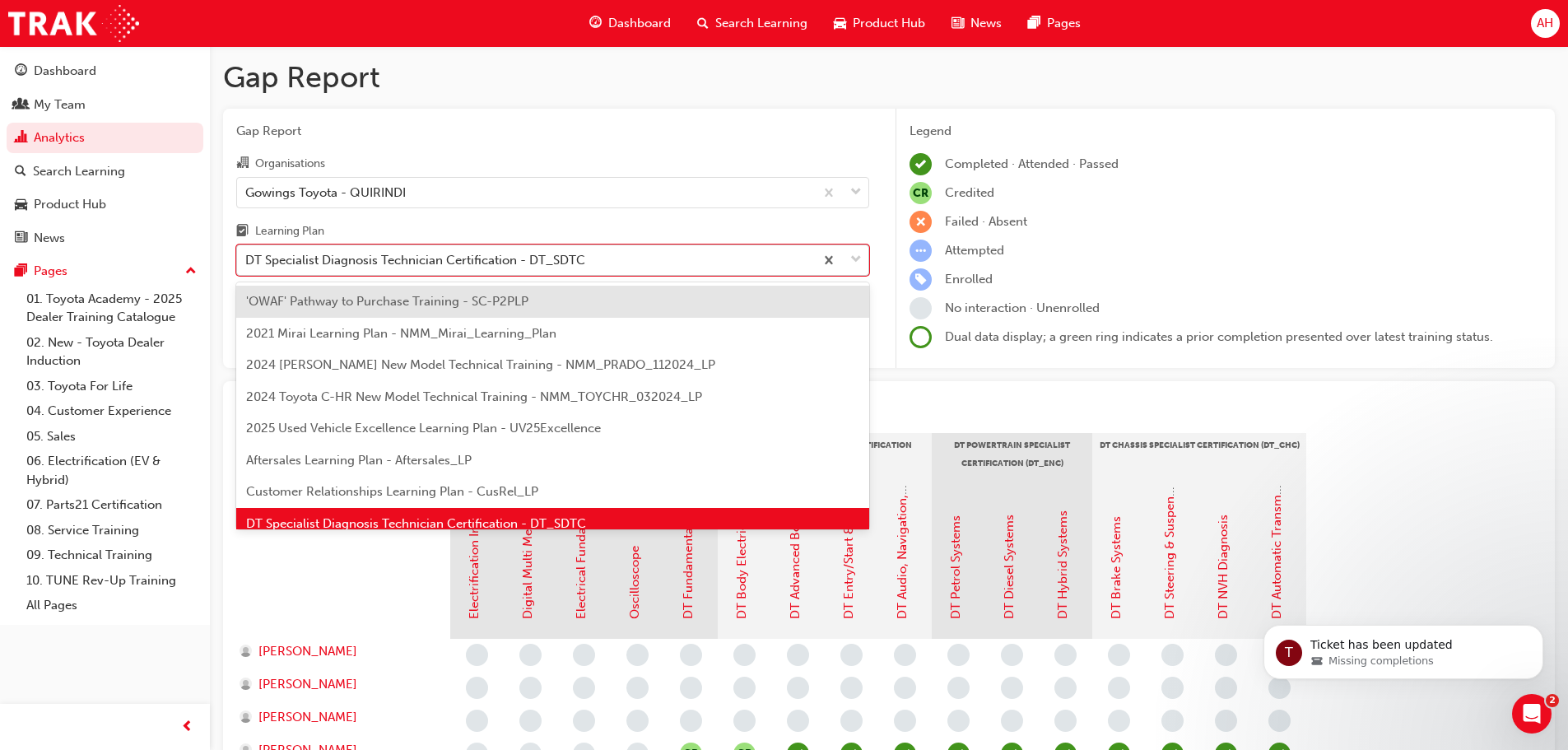
click at [854, 258] on span "down-icon" at bounding box center [856, 259] width 12 height 21
click at [247, 258] on input "Learning Plan option 'OWAF' Pathway to Purchase Training - SC-P2PLP focused, 1 …" at bounding box center [246, 259] width 2 height 14
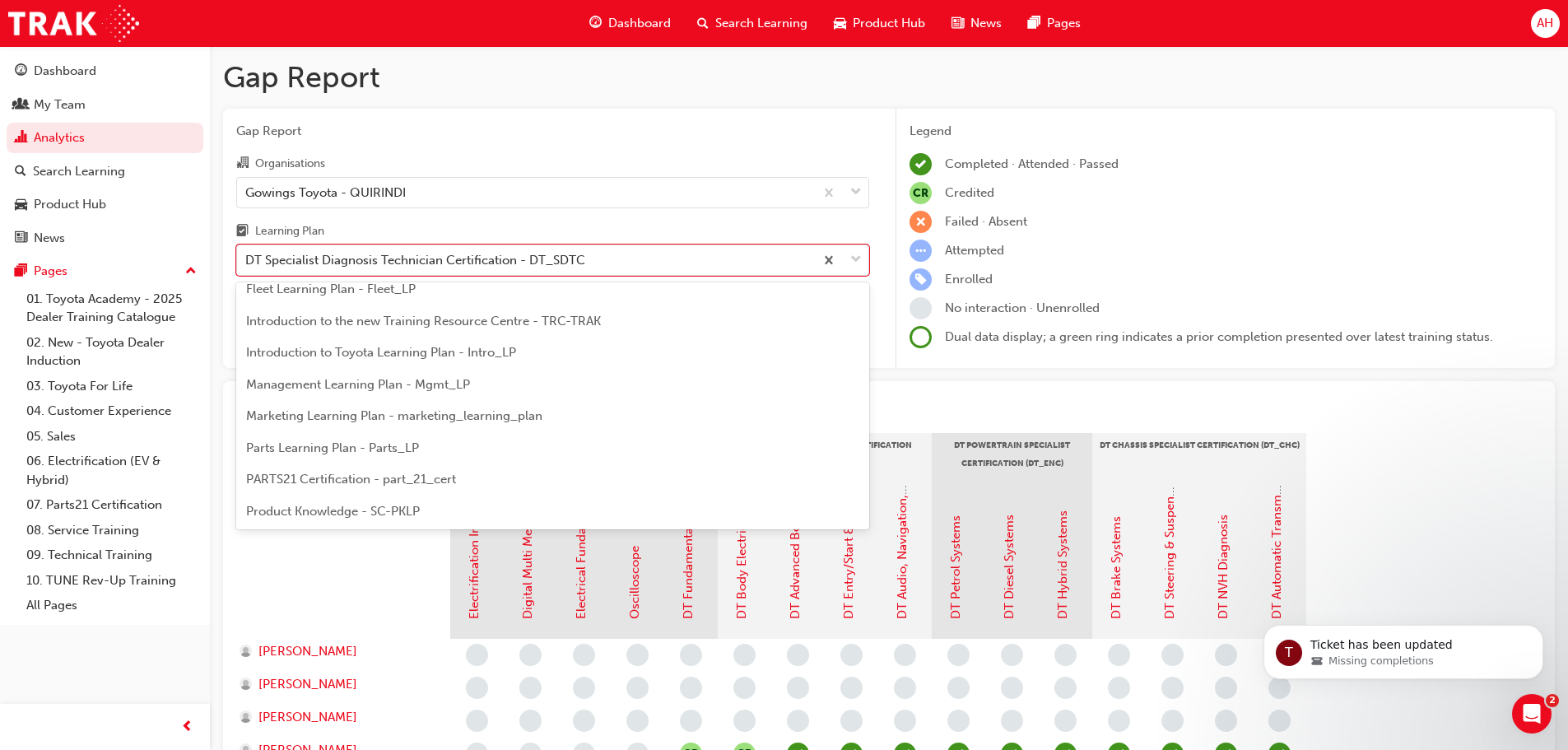
scroll to position [412, 0]
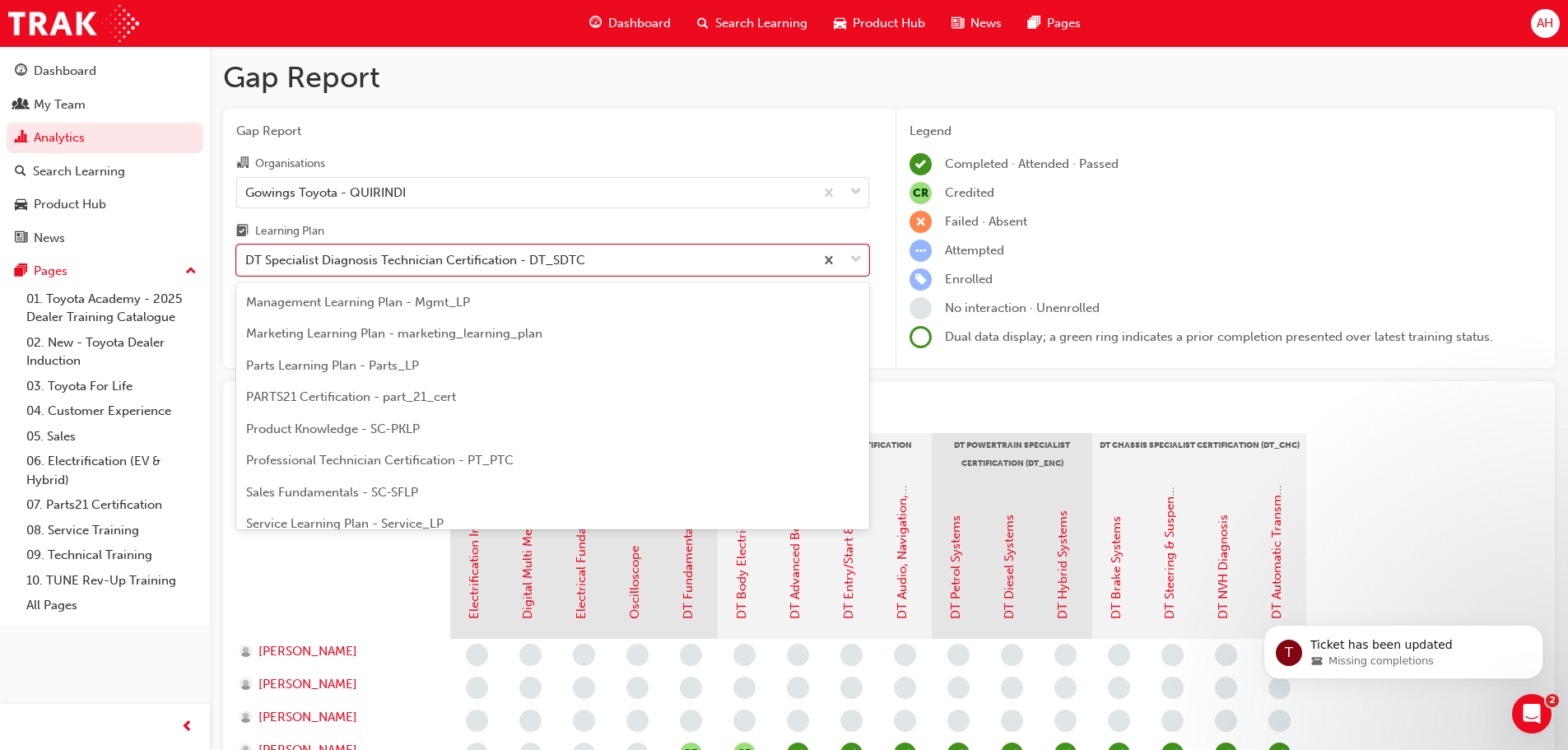
click at [341, 463] on span "Professional Technician Certification - PT_PTC" at bounding box center [380, 460] width 268 height 15
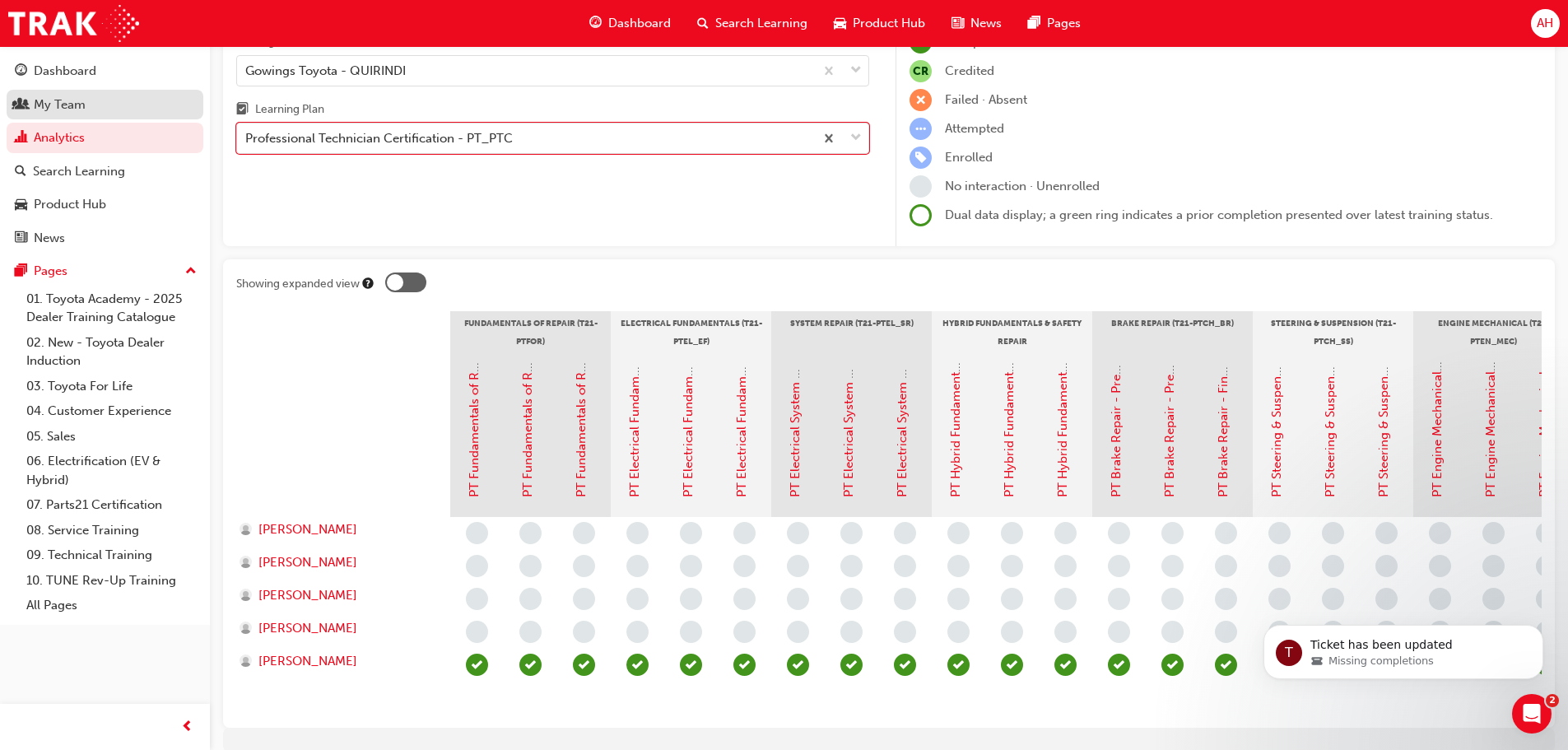
click at [72, 98] on div "My Team" at bounding box center [60, 104] width 52 height 19
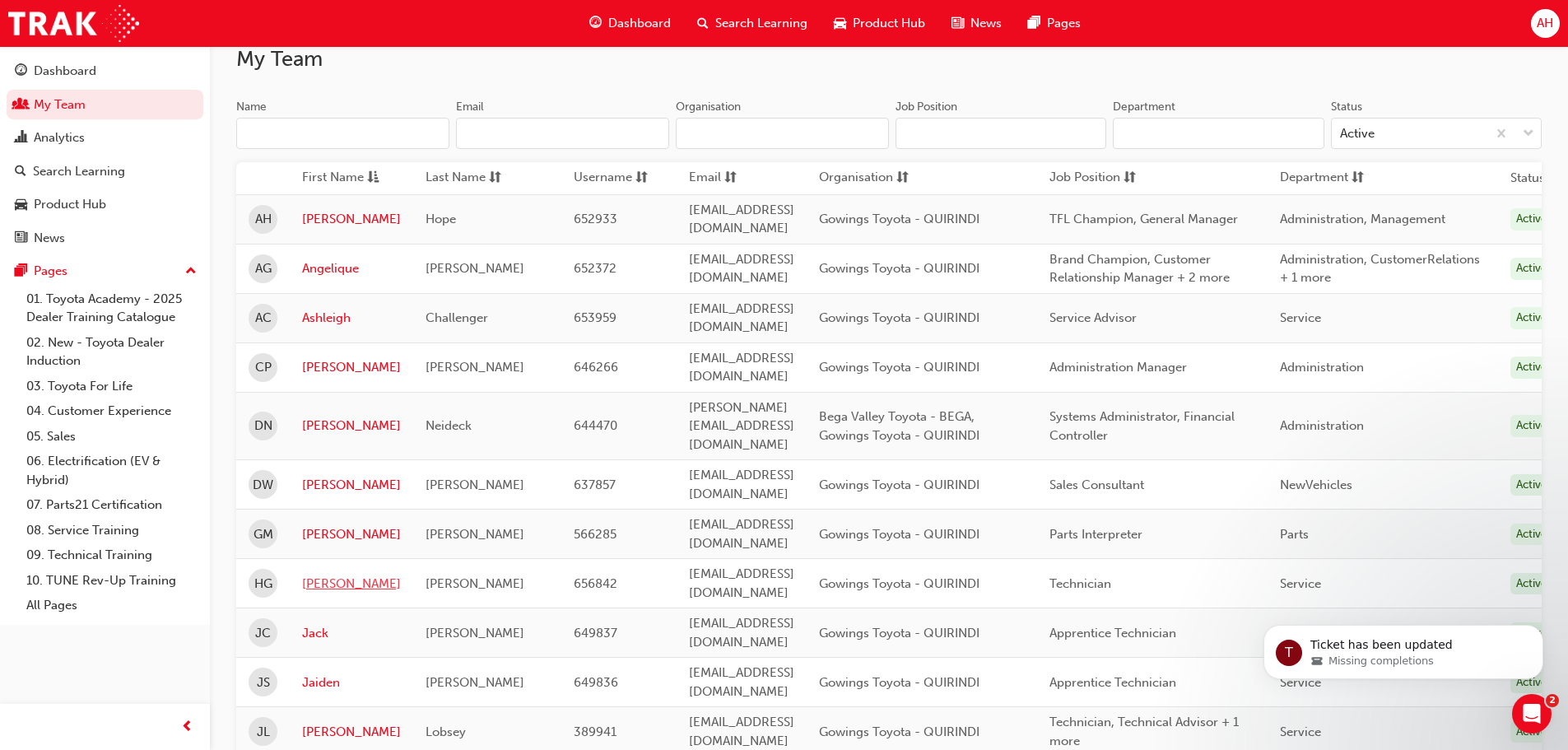
click at [318, 574] on link "[PERSON_NAME]" at bounding box center [351, 583] width 99 height 19
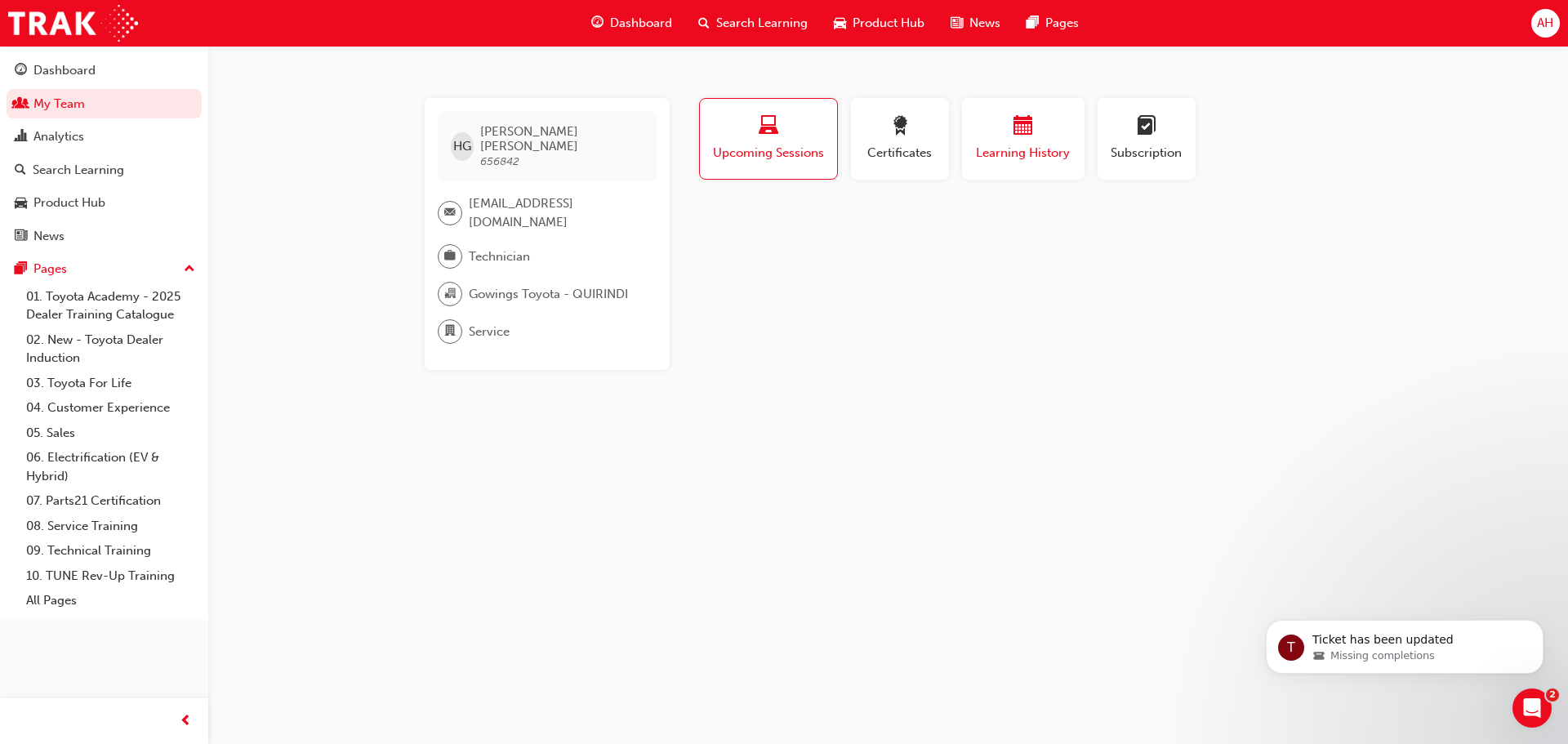
click at [1050, 139] on div "button" at bounding box center [1022, 129] width 98 height 25
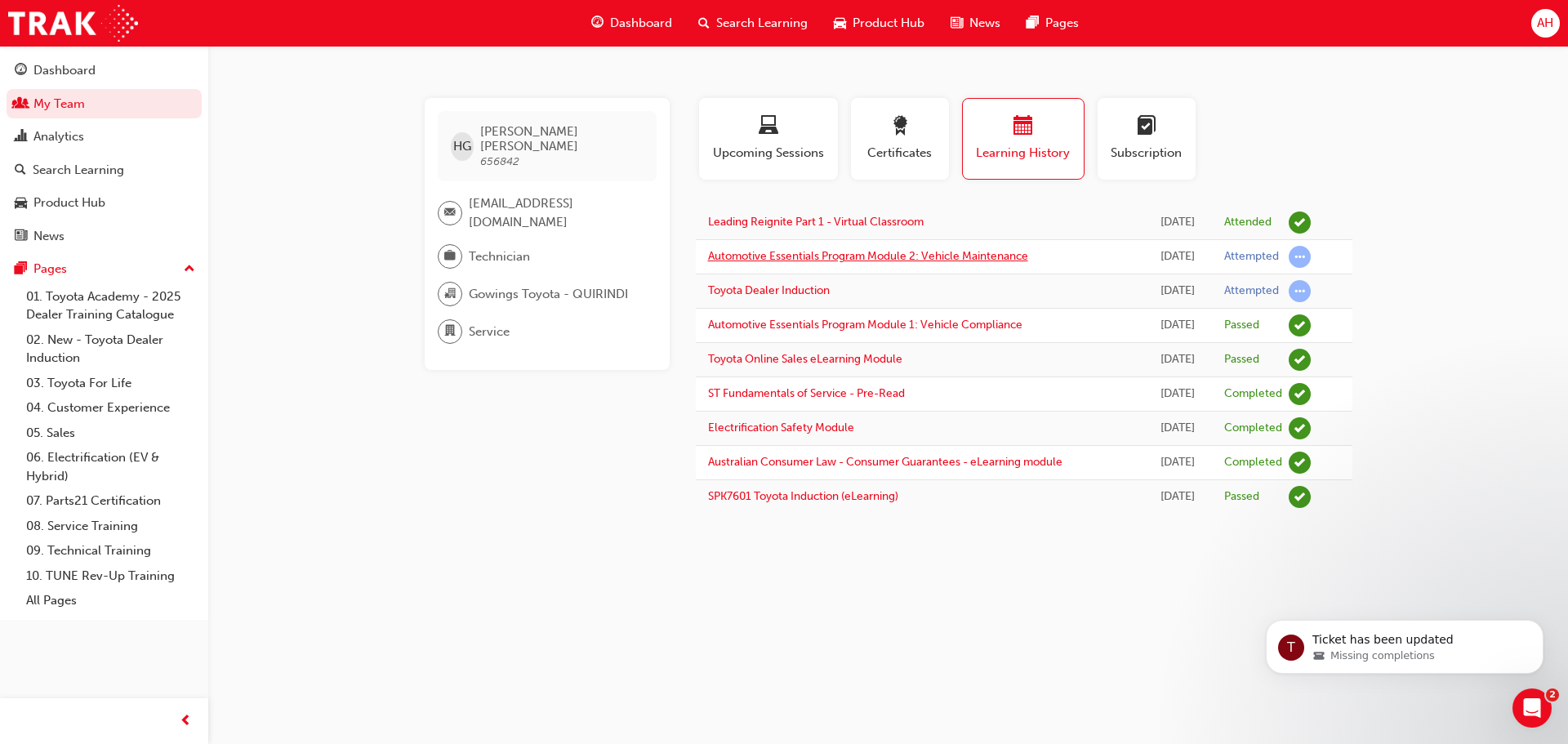
click at [820, 257] on link "Automotive Essentials Program Module 2: Vehicle Maintenance" at bounding box center [868, 256] width 320 height 14
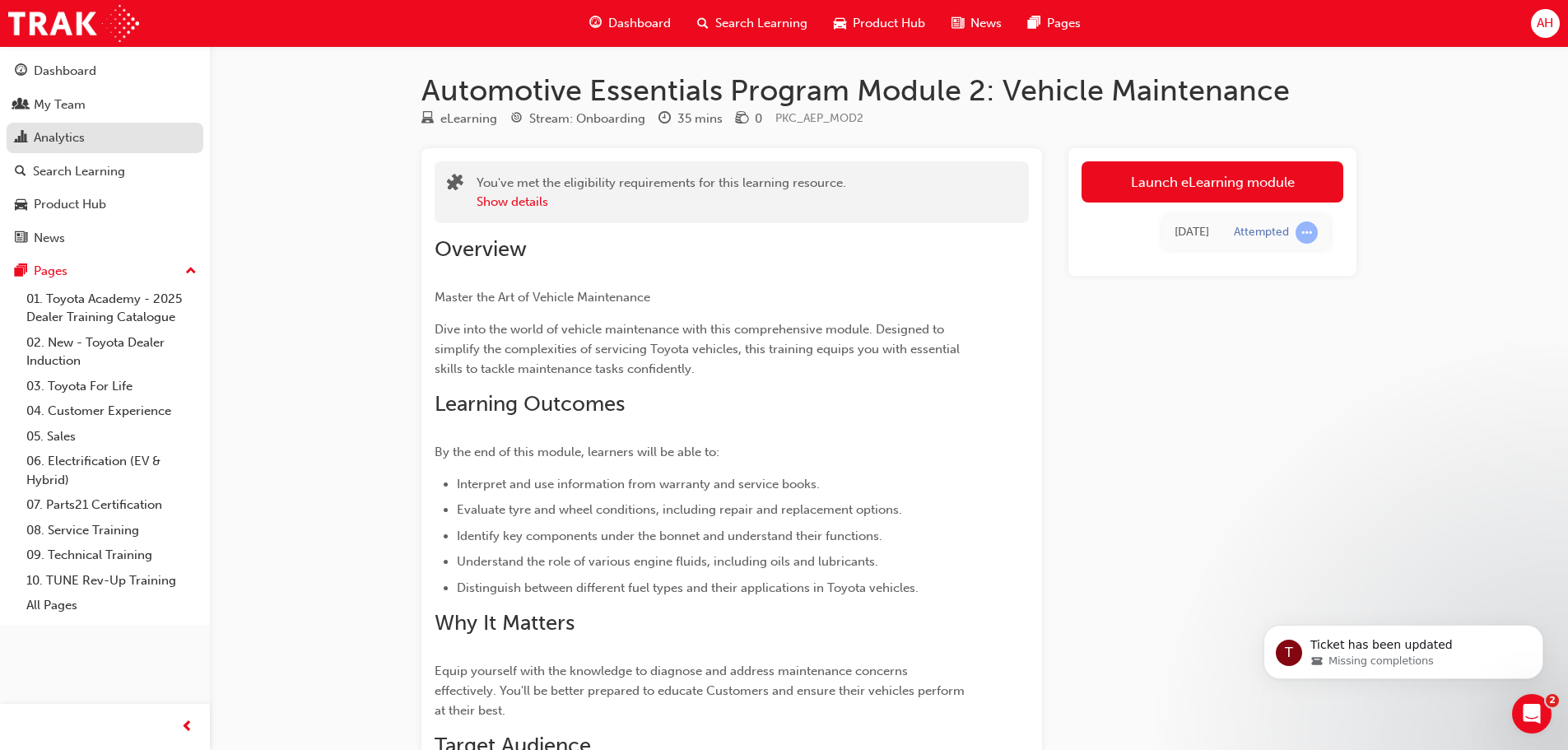
click at [71, 136] on div "Analytics" at bounding box center [59, 137] width 51 height 19
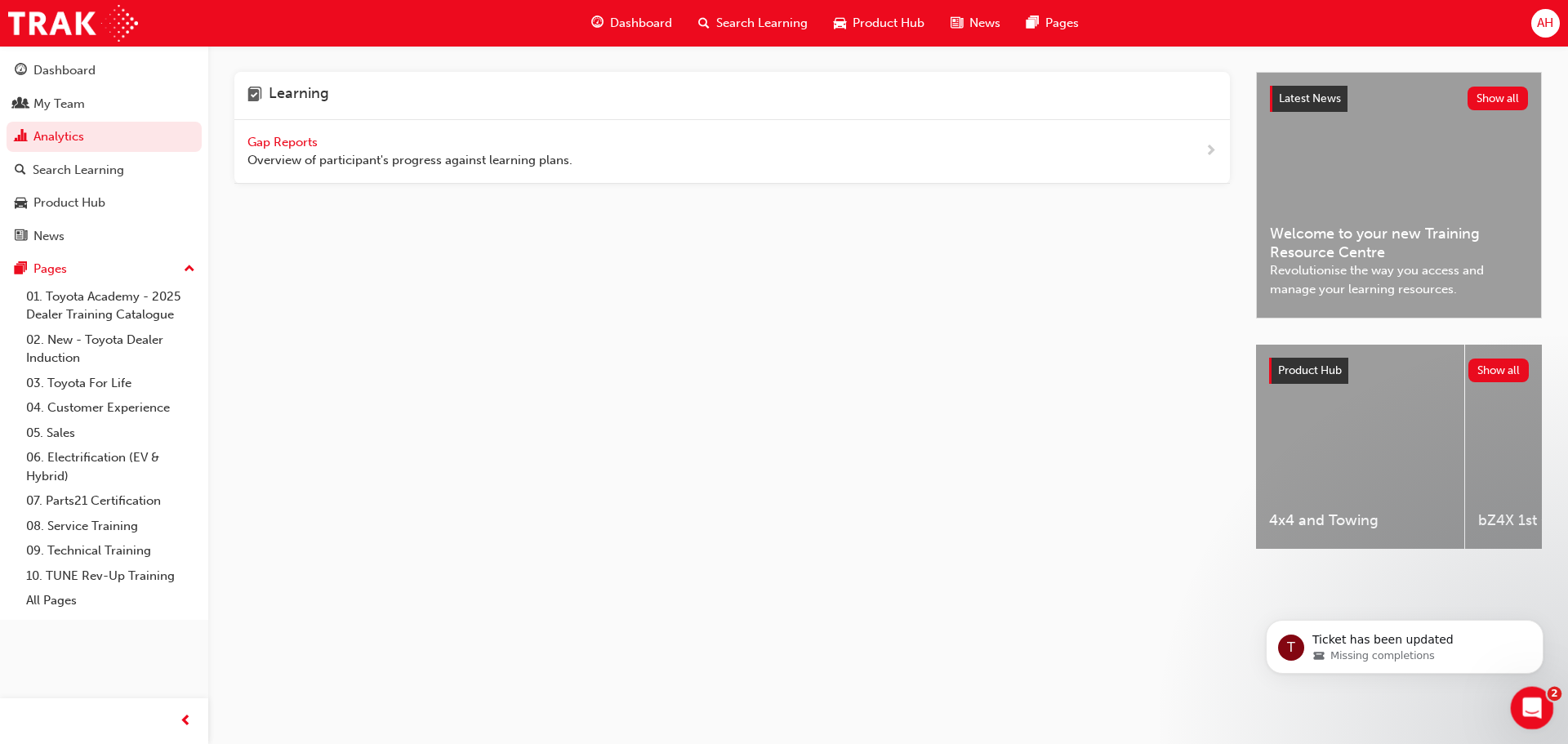
click at [1532, 697] on icon "Open Intercom Messenger" at bounding box center [1530, 706] width 27 height 27
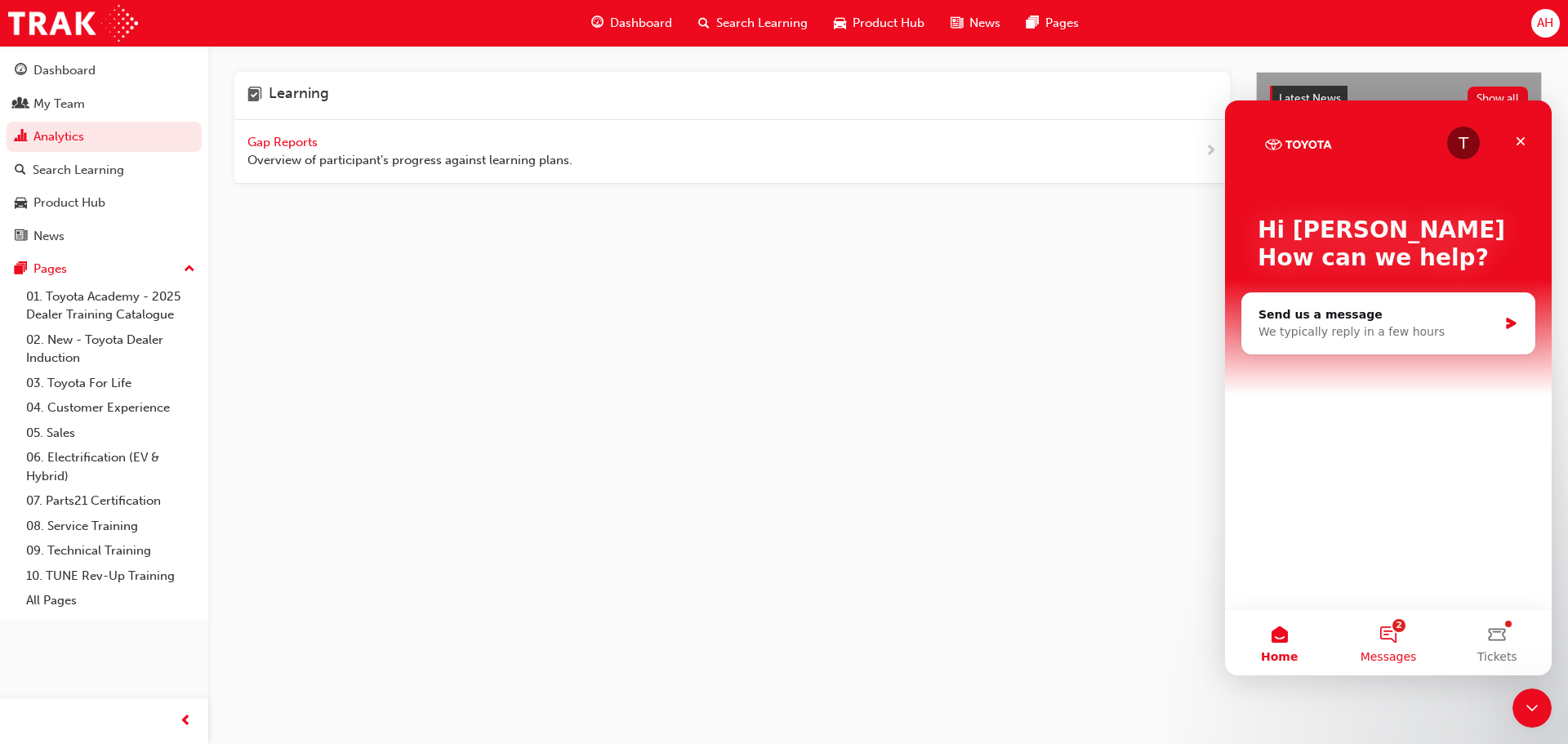
click at [1380, 625] on button "2 Messages" at bounding box center [1388, 642] width 109 height 65
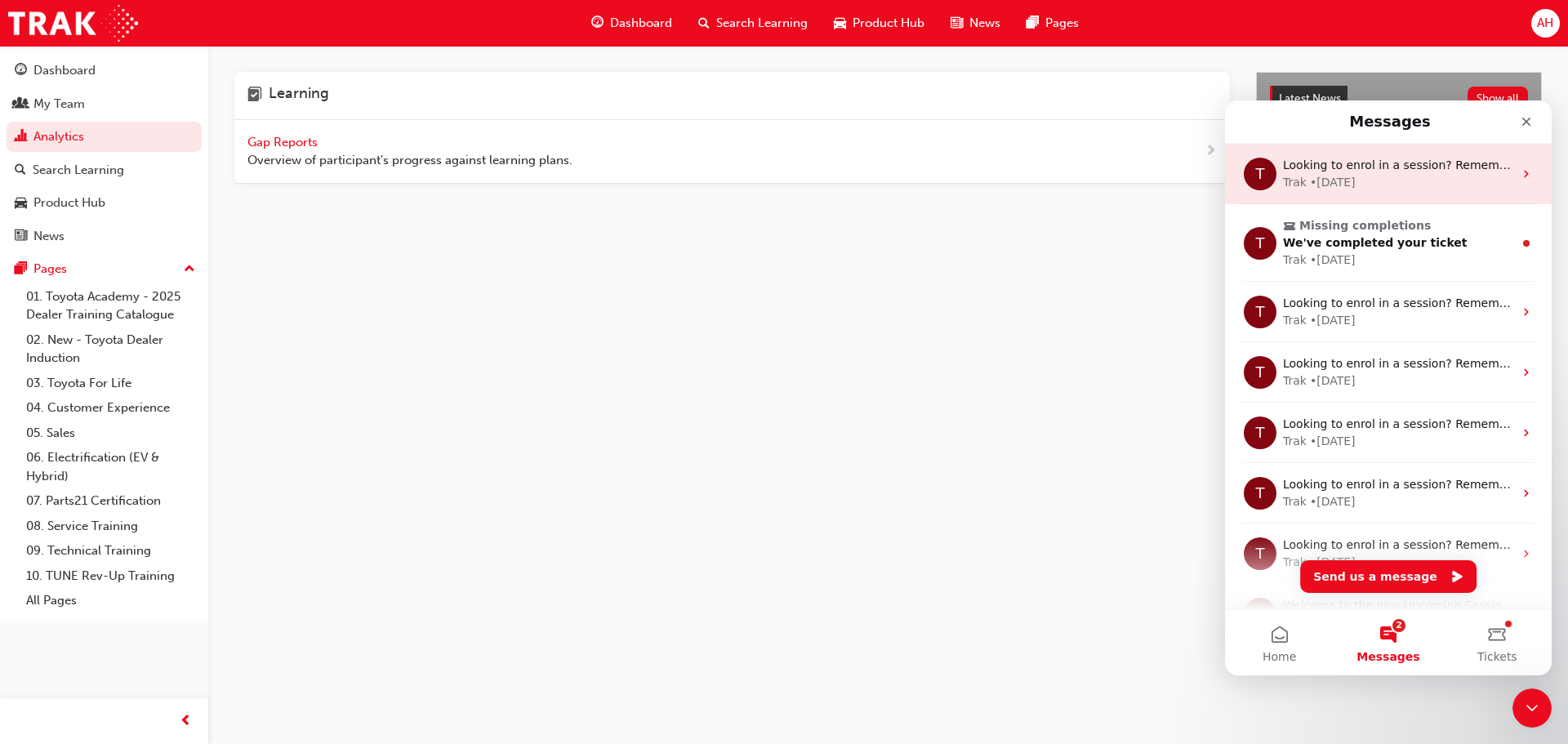
click at [1520, 175] on icon "Intercom messenger" at bounding box center [1526, 174] width 13 height 13
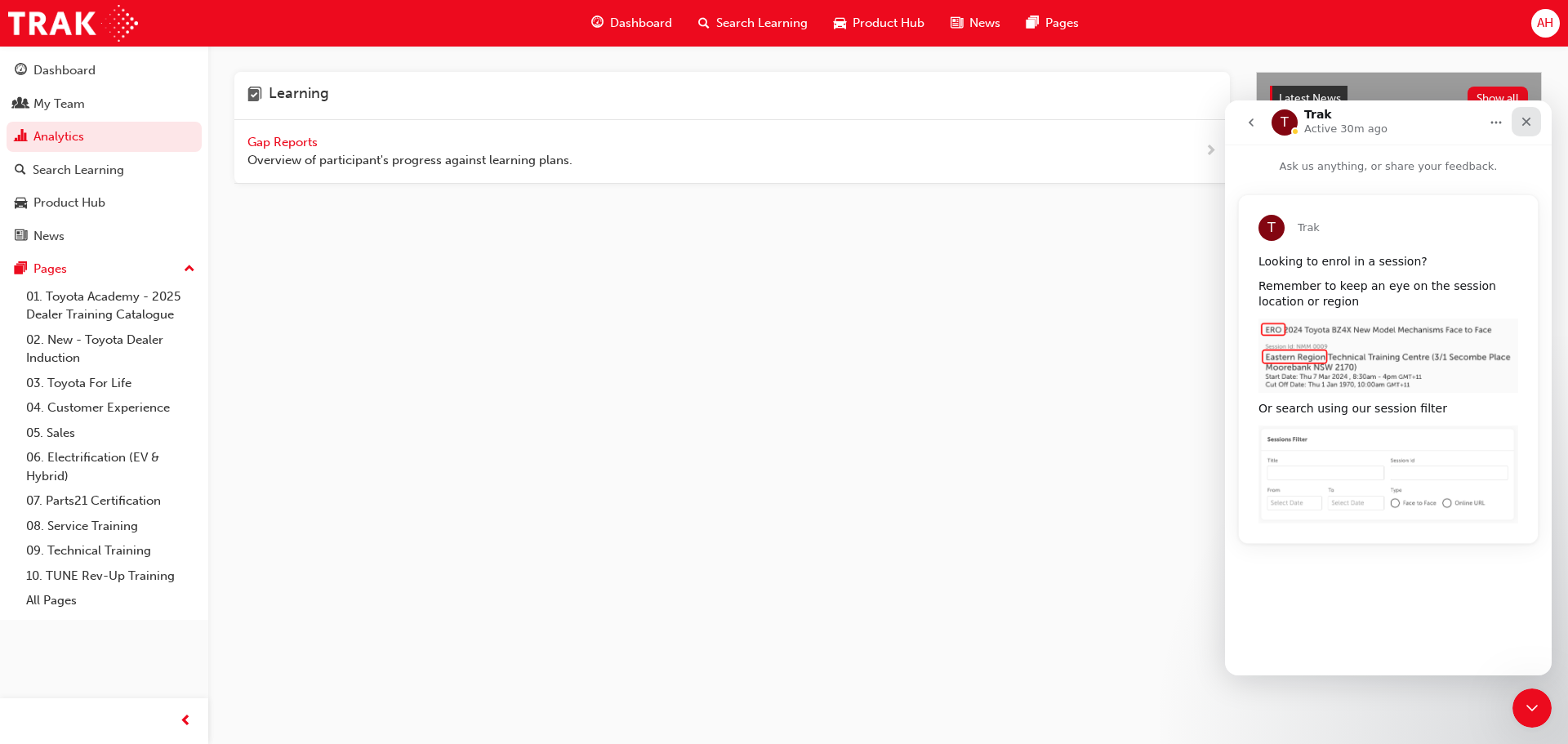
click at [1525, 124] on icon "Close" at bounding box center [1526, 122] width 9 height 9
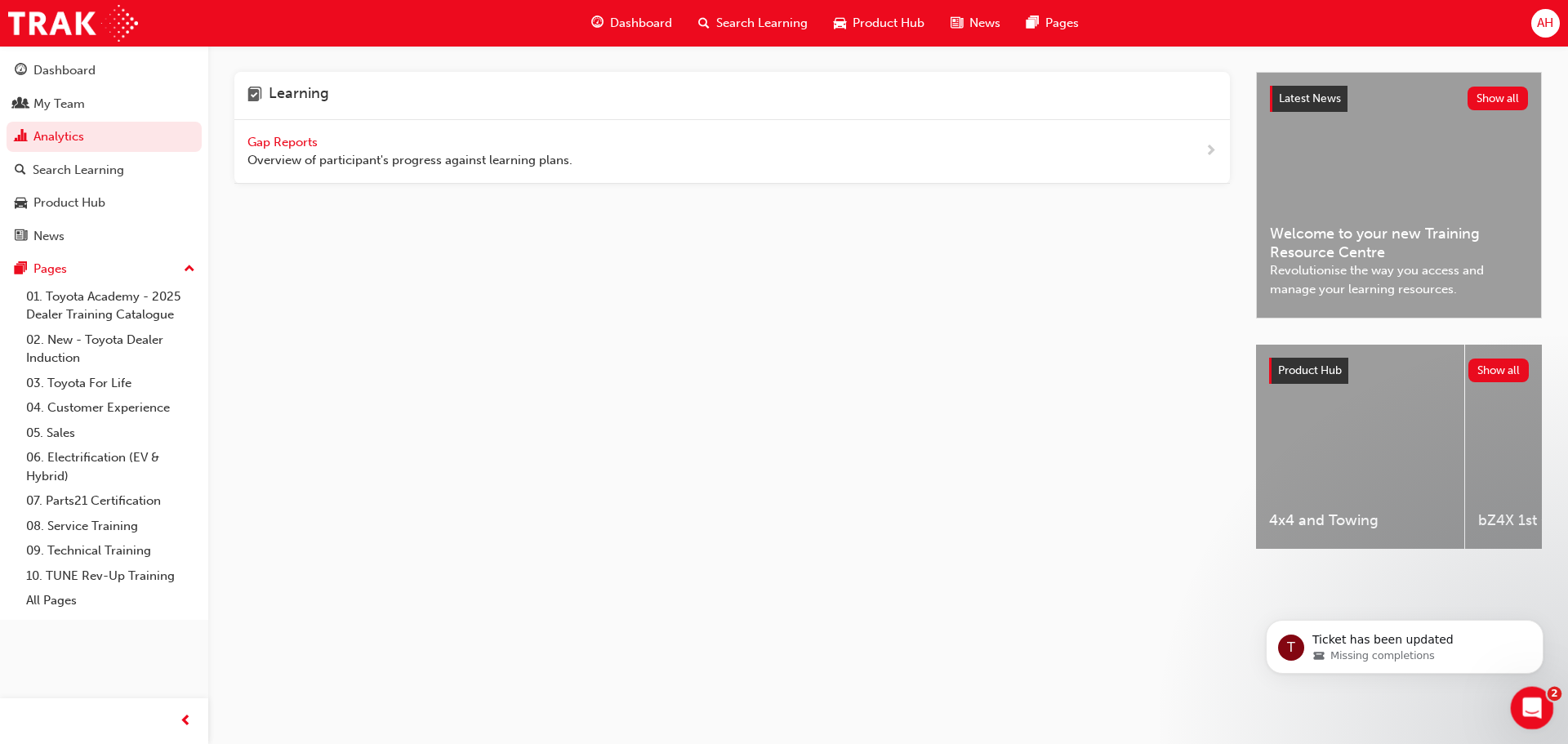
click at [1548, 697] on div "Open Intercom Messenger" at bounding box center [1530, 705] width 54 height 54
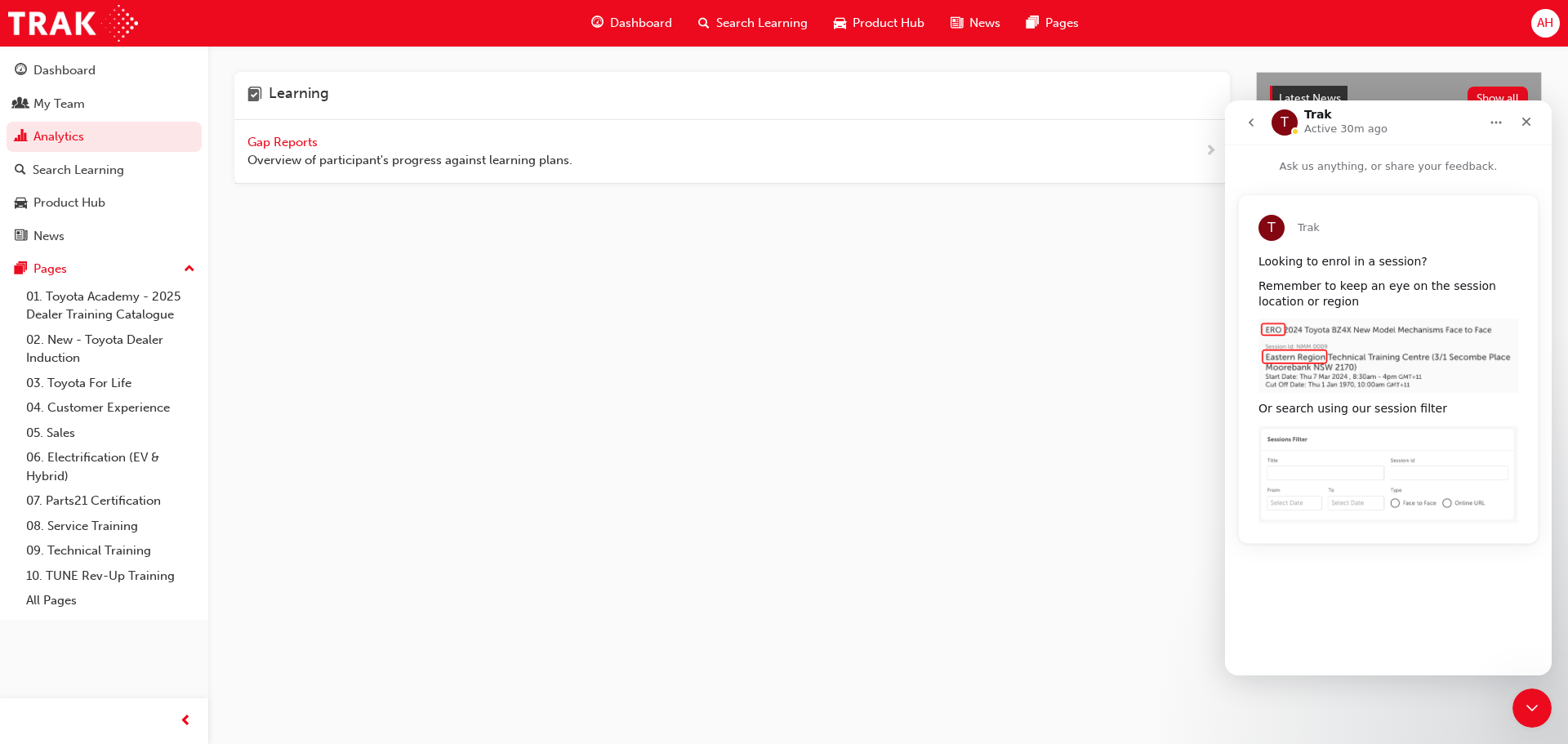
click at [1241, 126] on button "go back" at bounding box center [1251, 122] width 31 height 31
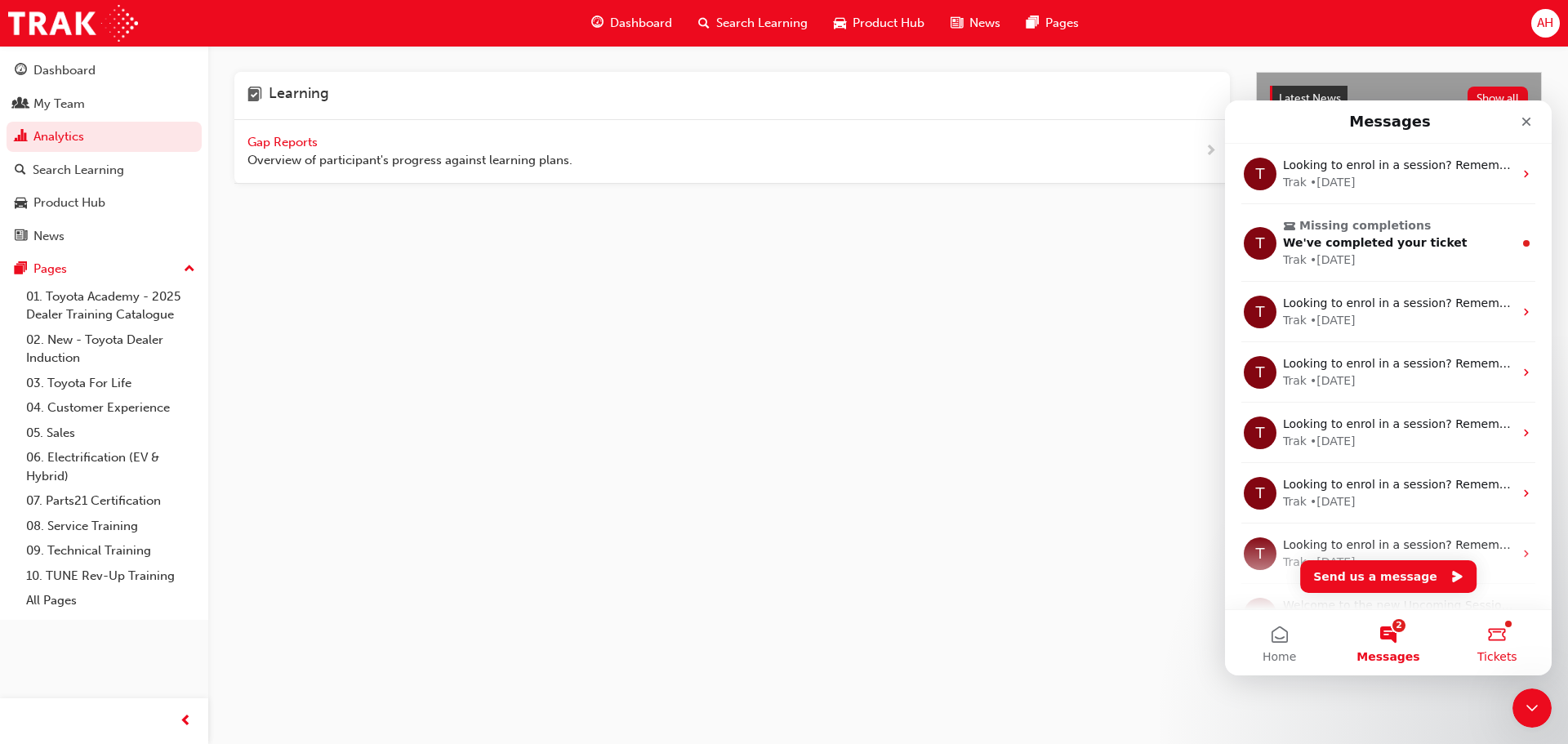
click at [1496, 631] on button "Tickets" at bounding box center [1497, 642] width 109 height 65
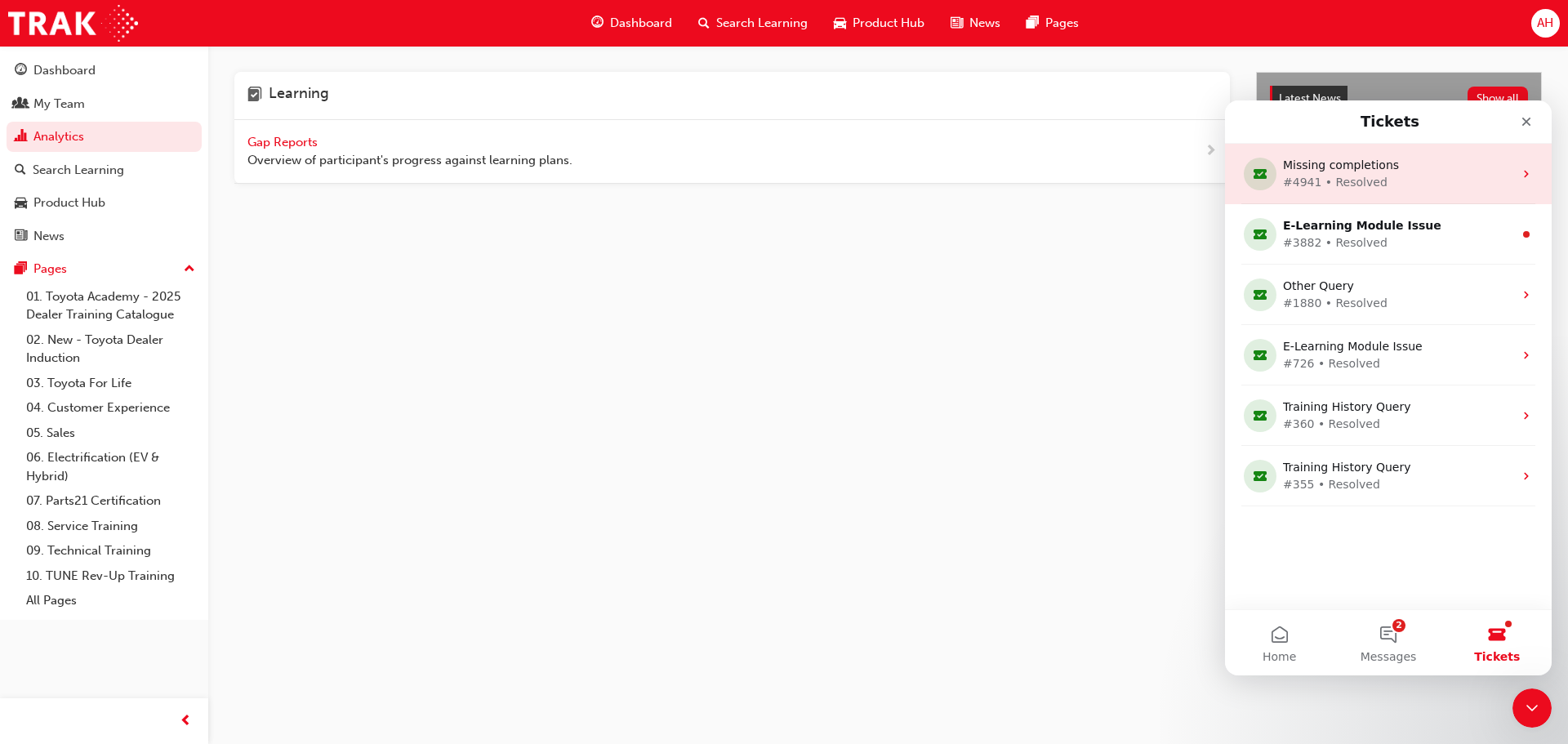
click at [1536, 175] on div "Missing completions #4941 • Resolved" at bounding box center [1388, 174] width 327 height 60
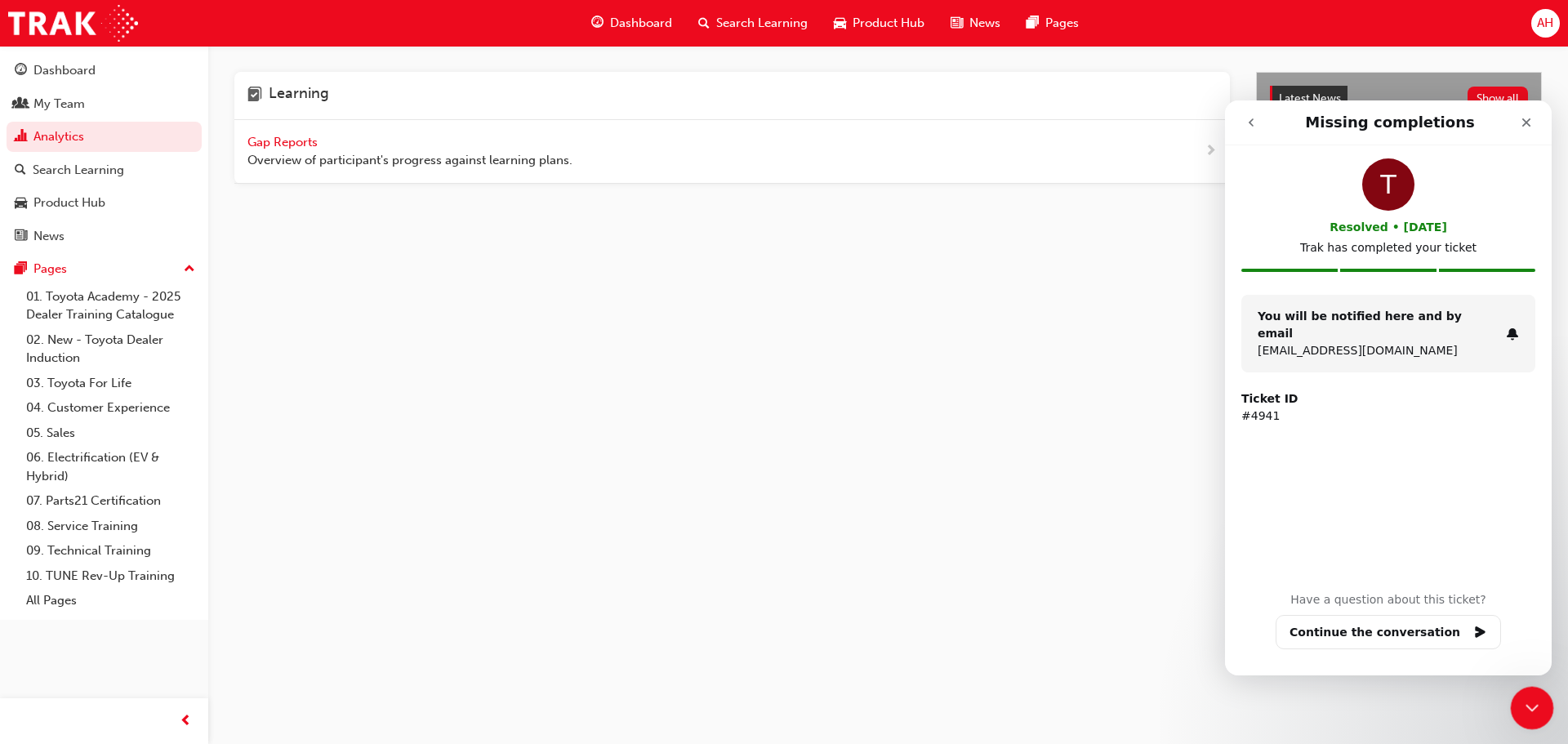
click at [1529, 702] on icon "Close Intercom Messenger" at bounding box center [1529, 705] width 19 height 19
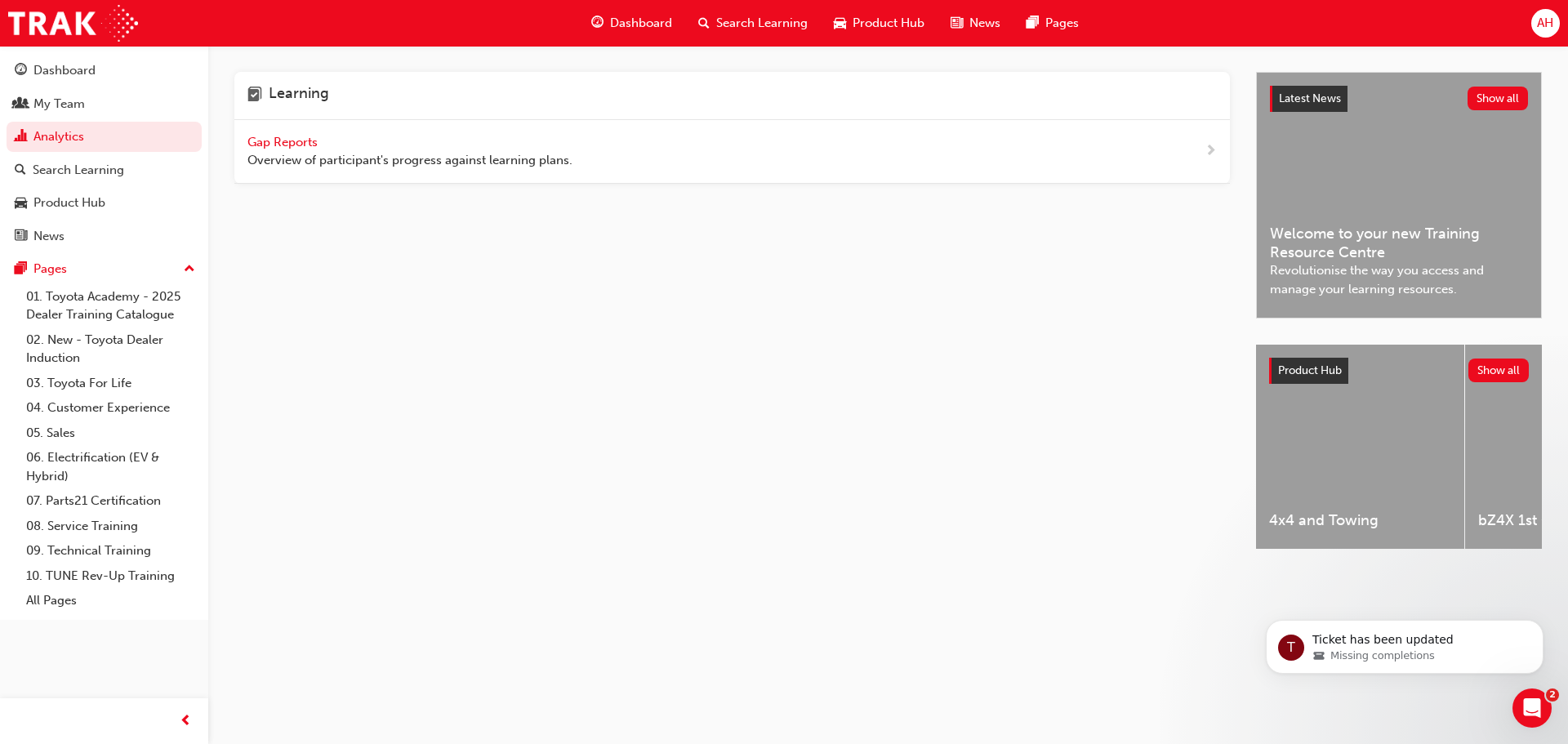
click at [1081, 534] on div "Learning Gap Reports Overview of participant's progress against learning plans." at bounding box center [745, 325] width 1022 height 506
click at [61, 137] on link "Analytics" at bounding box center [104, 137] width 195 height 30
click at [291, 142] on span "Gap Reports" at bounding box center [284, 142] width 74 height 15
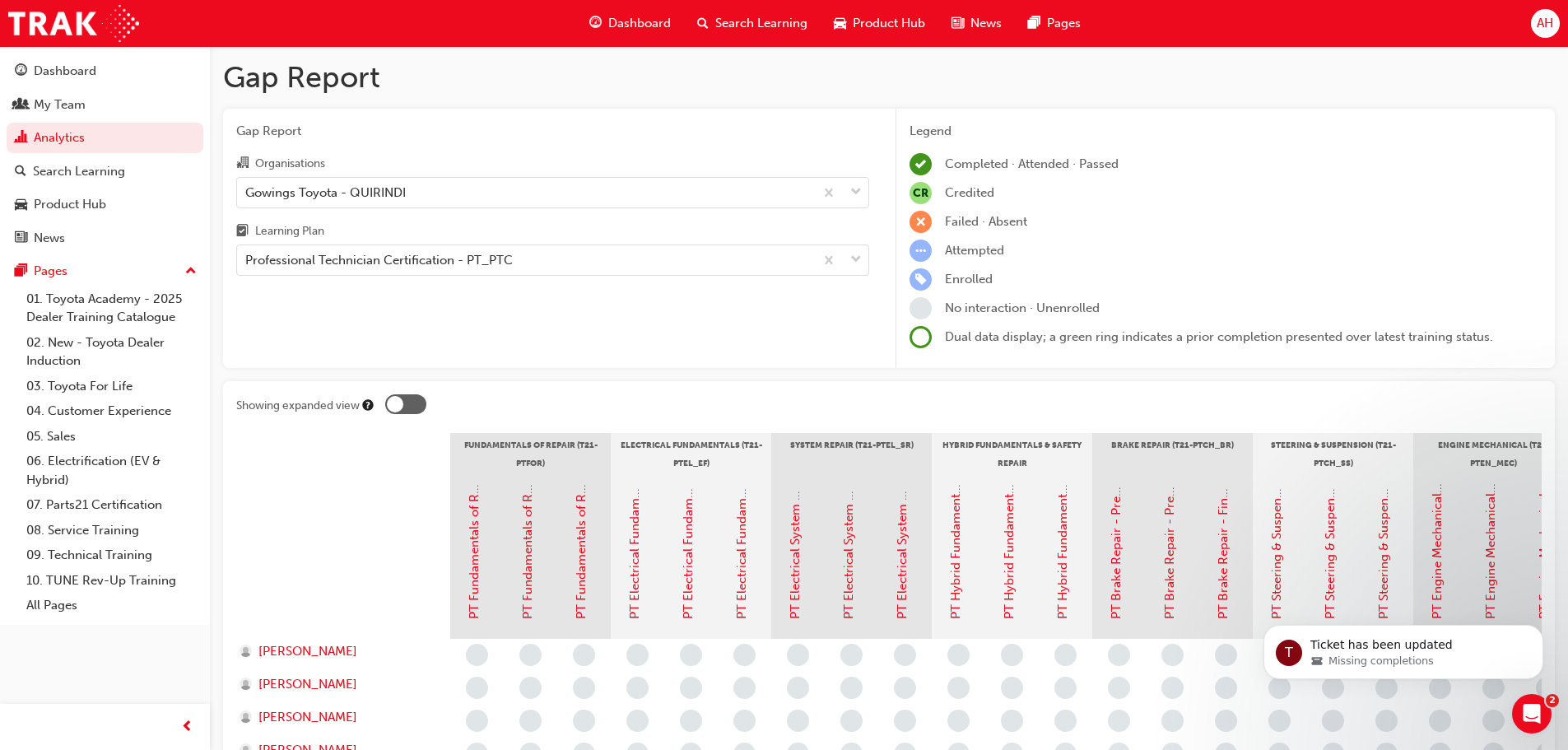
click at [371, 237] on div "Learning Plan" at bounding box center [553, 233] width 633 height 24
click at [247, 253] on input "Learning Plan Professional Technician Certification - PT_PTC" at bounding box center [246, 259] width 2 height 14
click at [857, 262] on span "down-icon" at bounding box center [856, 259] width 12 height 21
click at [247, 262] on input "Learning Plan 0 results available. Select is focused ,type to refine list, pres…" at bounding box center [246, 259] width 2 height 14
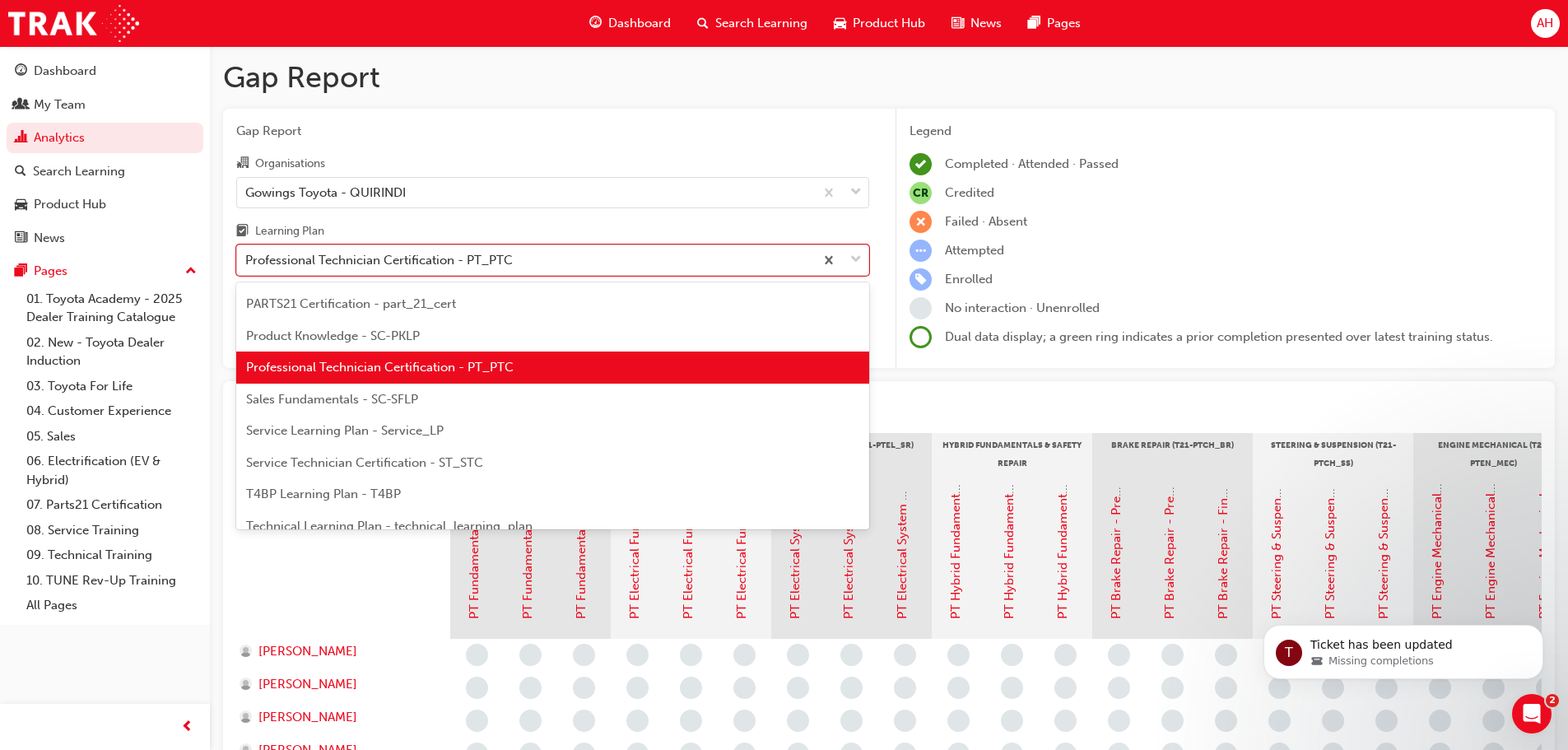
scroll to position [534, 0]
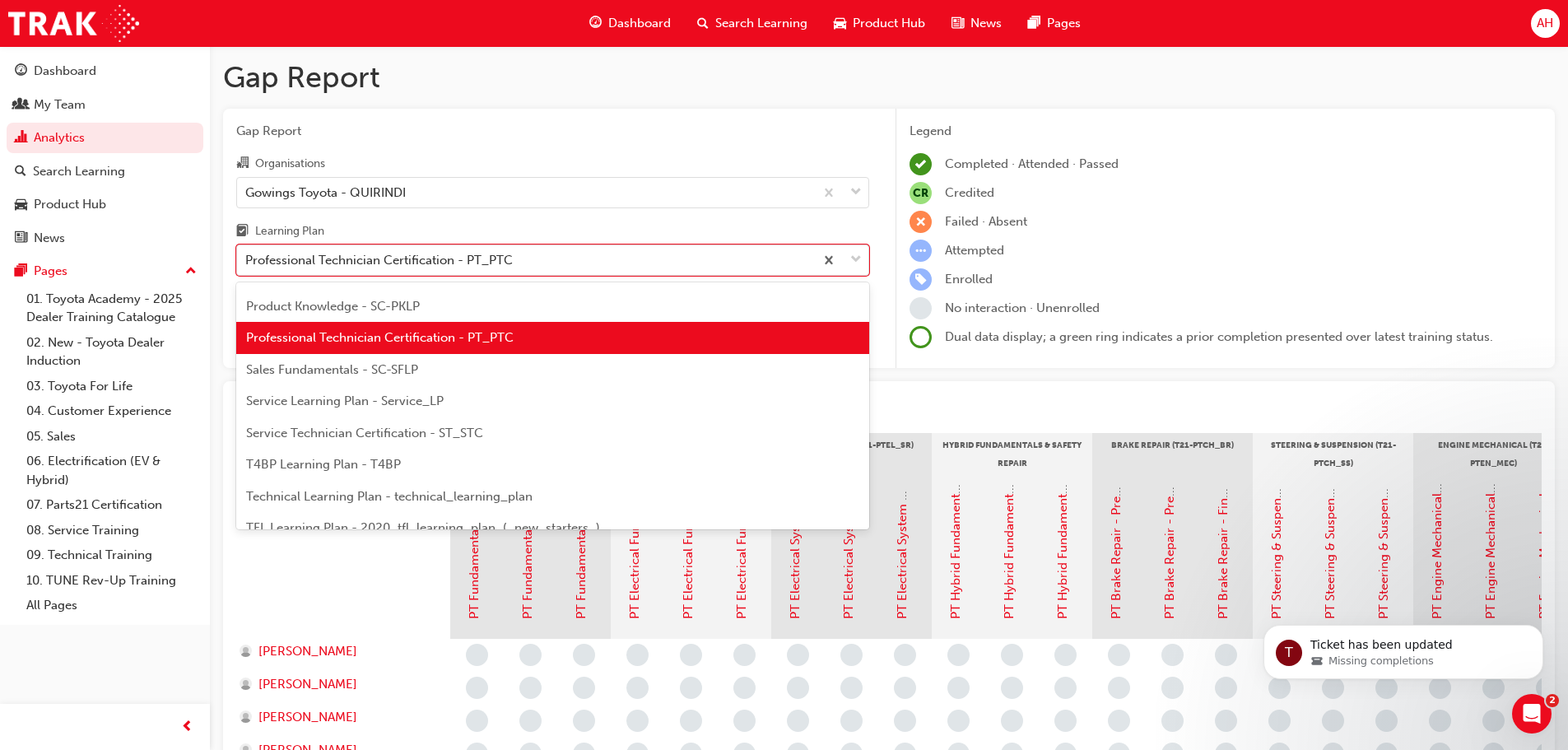
click at [353, 434] on span "Service Technician Certification - ST_STC" at bounding box center [365, 433] width 237 height 15
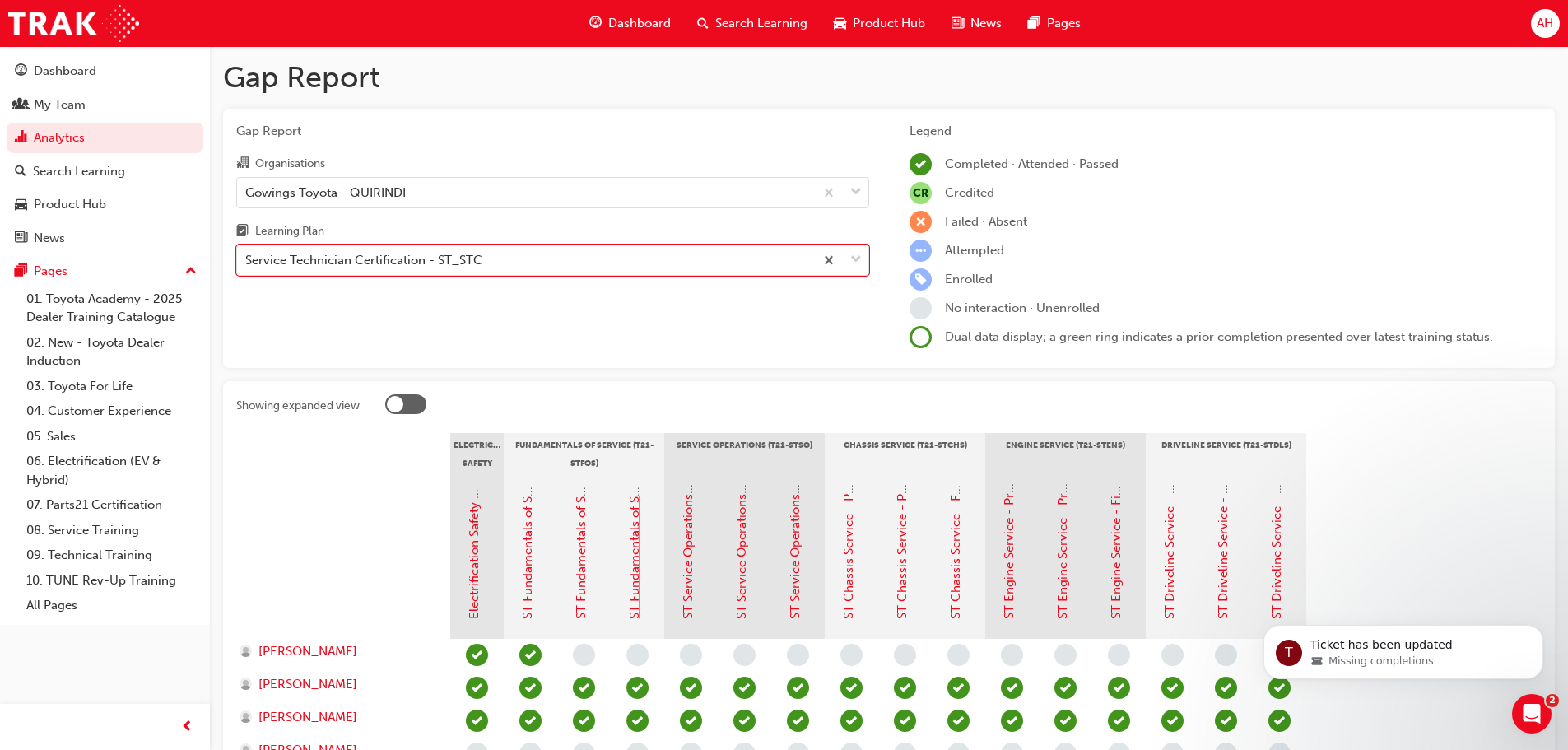
scroll to position [192, 0]
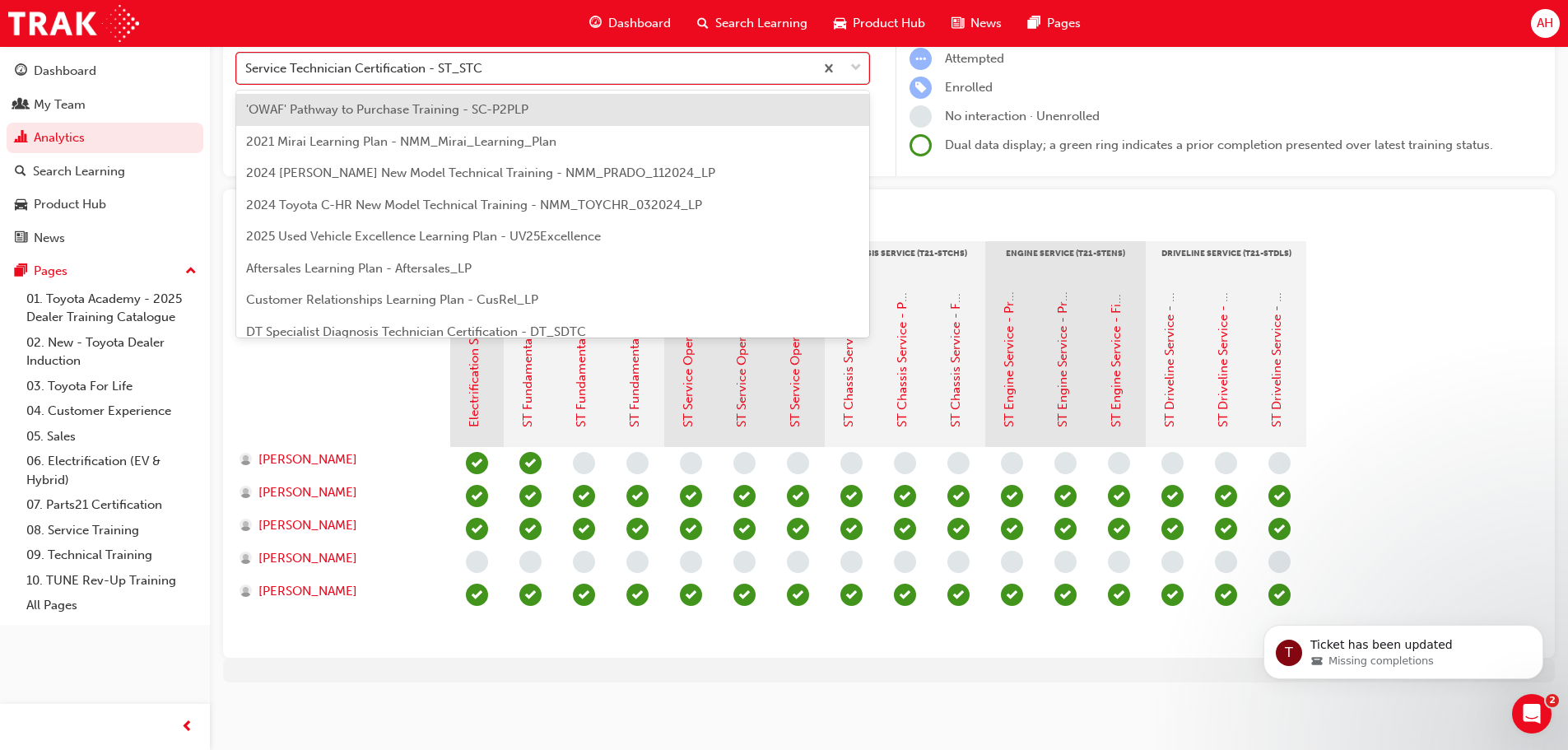
click at [854, 70] on span "down-icon" at bounding box center [856, 67] width 12 height 21
click at [247, 70] on input "Learning Plan option Service Technician Certification - ST_STC, selected. optio…" at bounding box center [246, 67] width 2 height 14
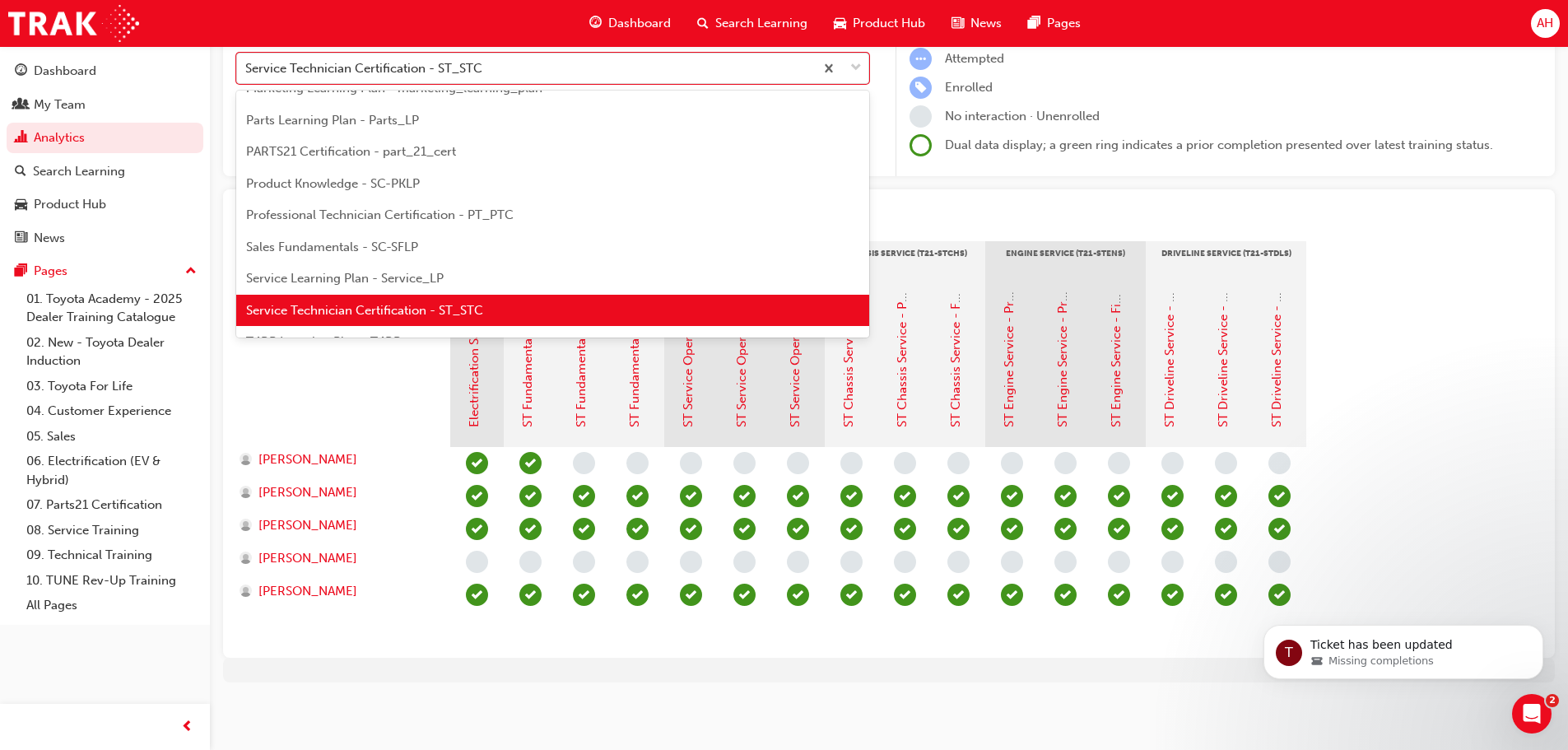
scroll to position [383, 0]
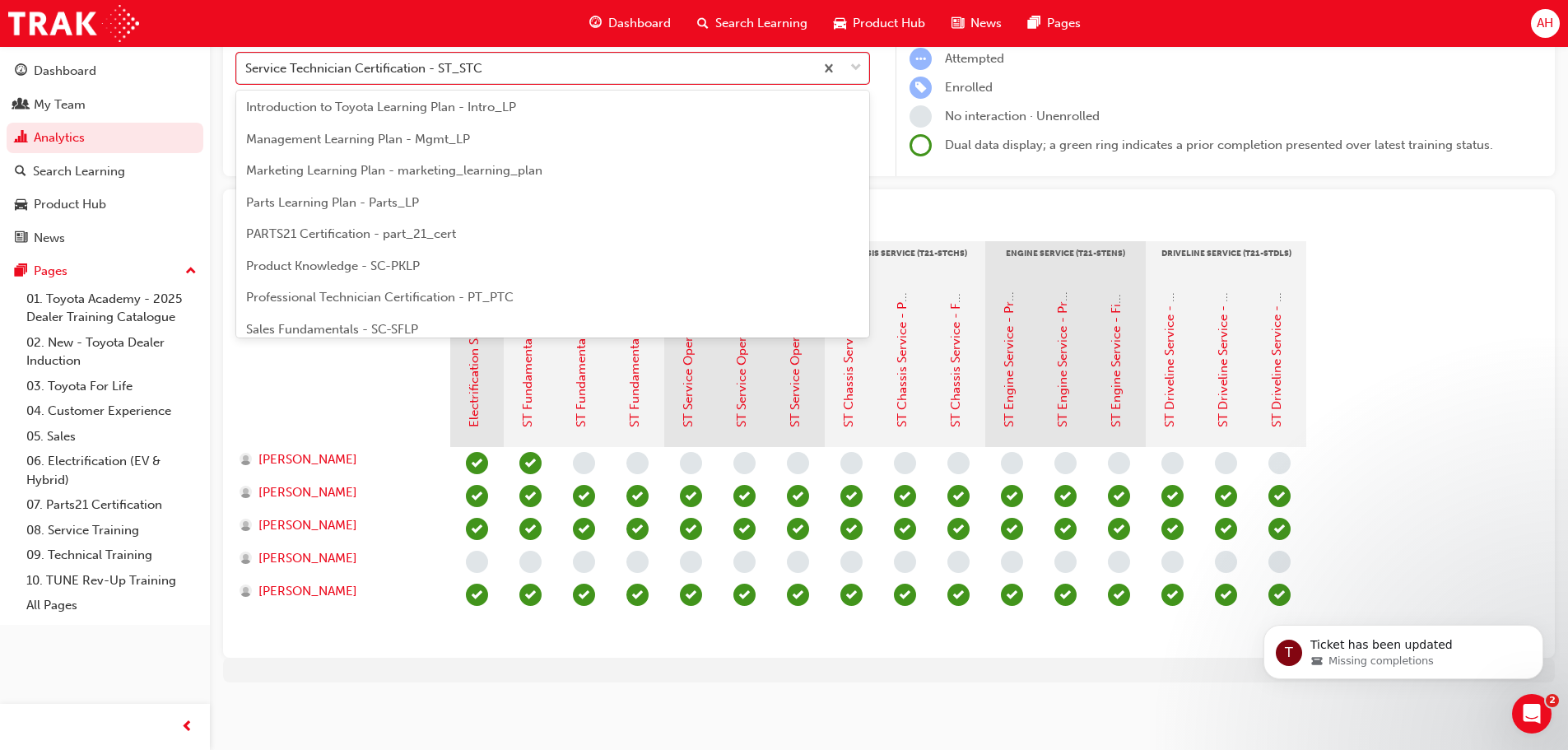
click at [357, 301] on span "Professional Technician Certification - PT_PTC" at bounding box center [380, 297] width 268 height 15
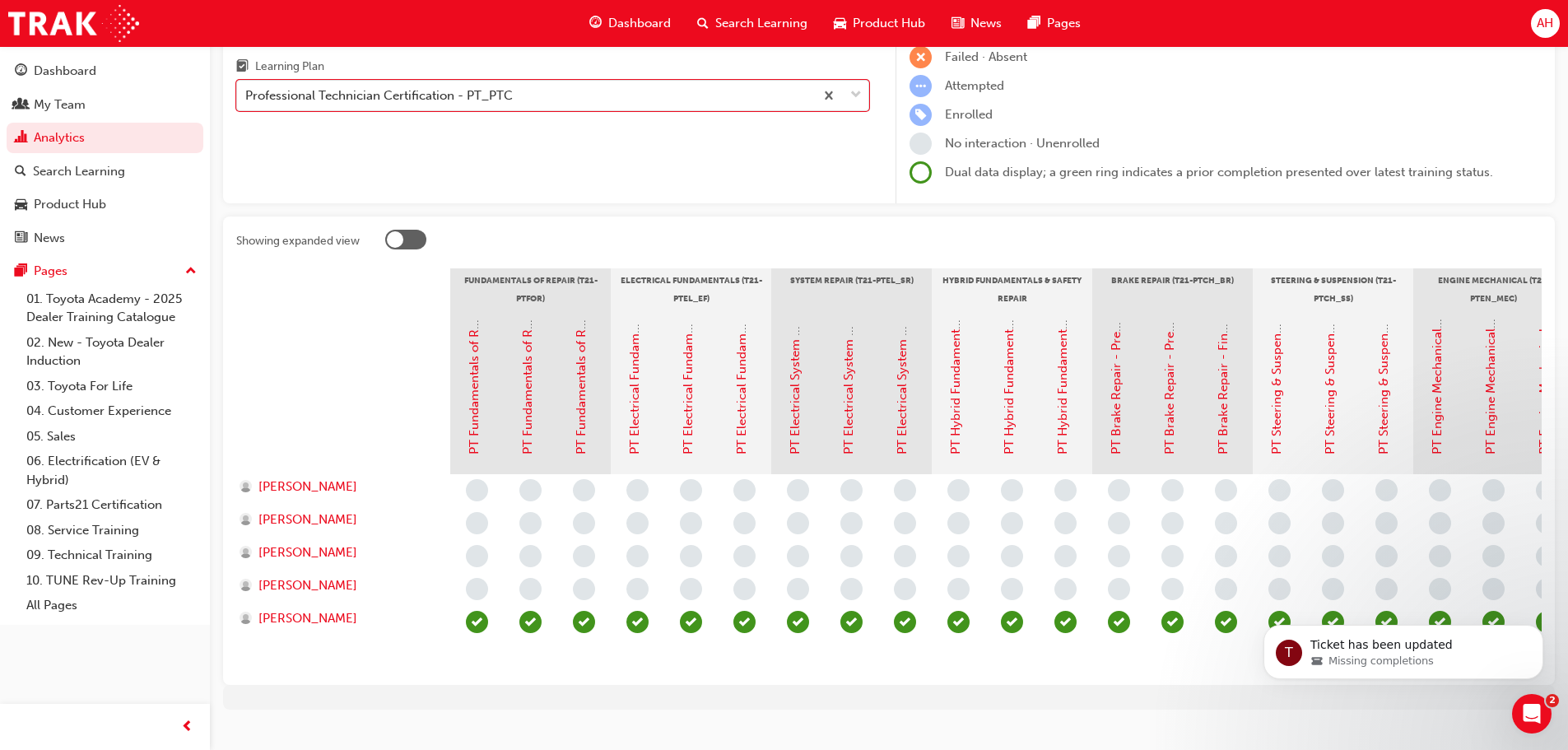
scroll to position [204, 0]
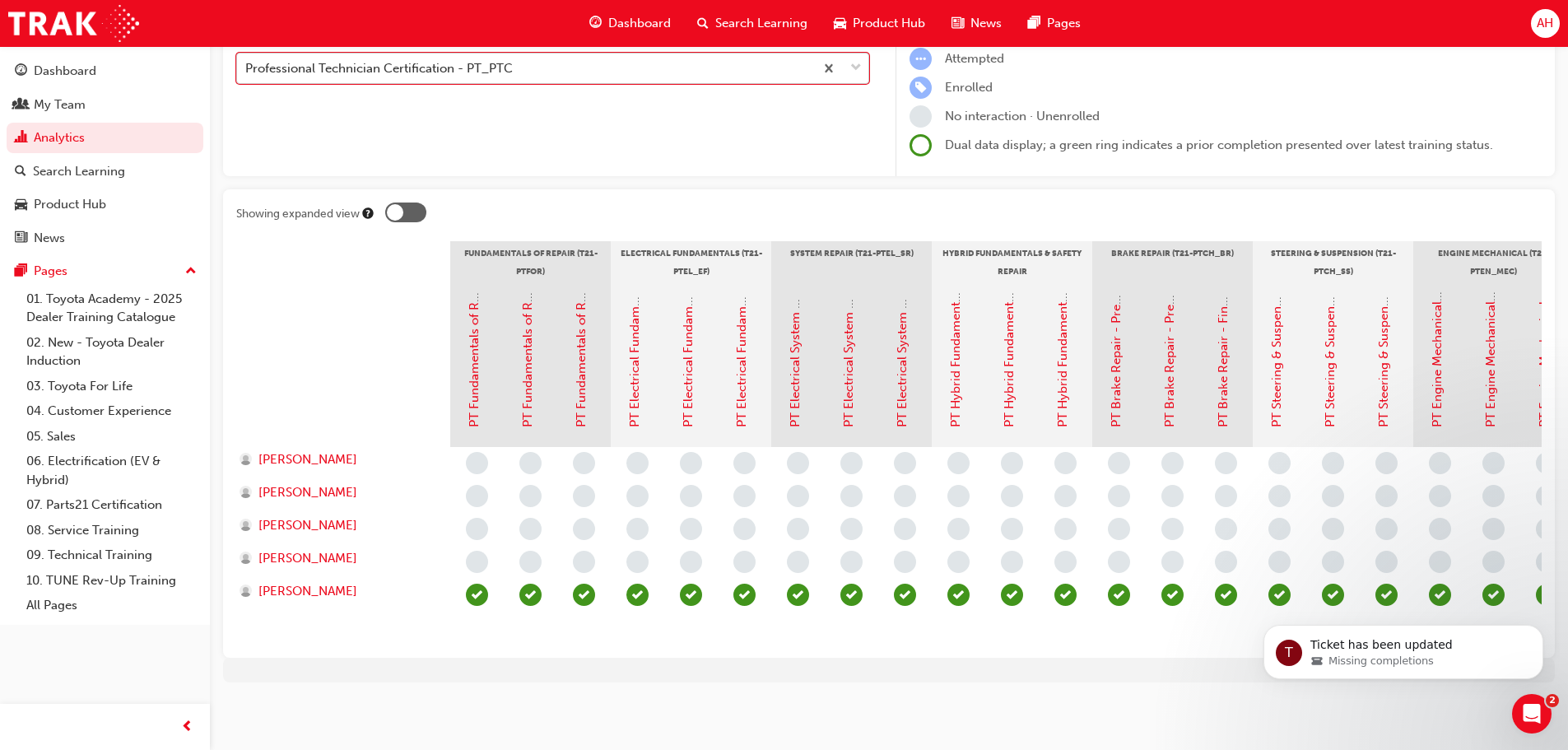
click at [852, 57] on span "down-icon" at bounding box center [856, 67] width 12 height 21
click at [247, 61] on input "Learning Plan option Professional Technician Certification - PT_PTC, selected. …" at bounding box center [246, 67] width 2 height 14
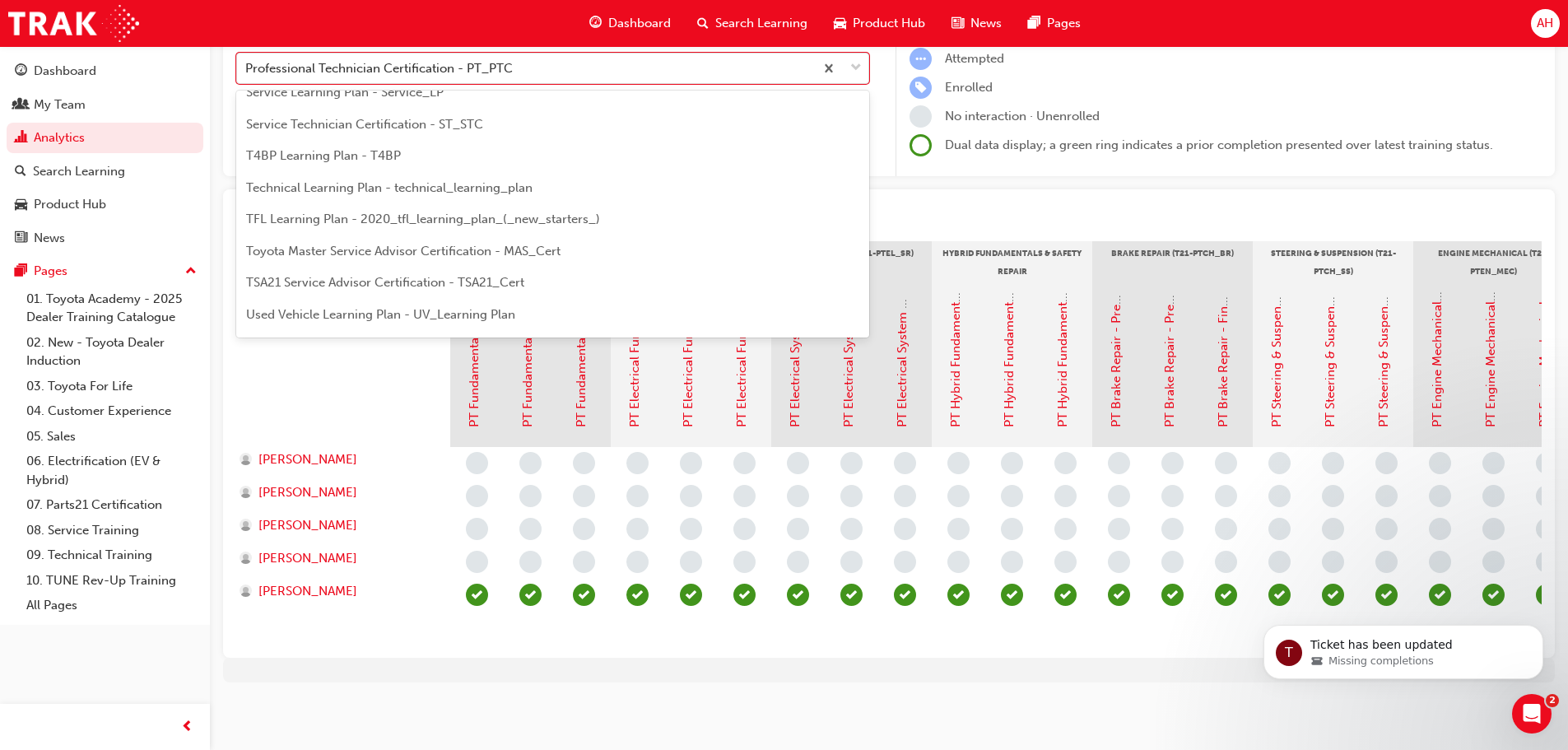
scroll to position [628, 0]
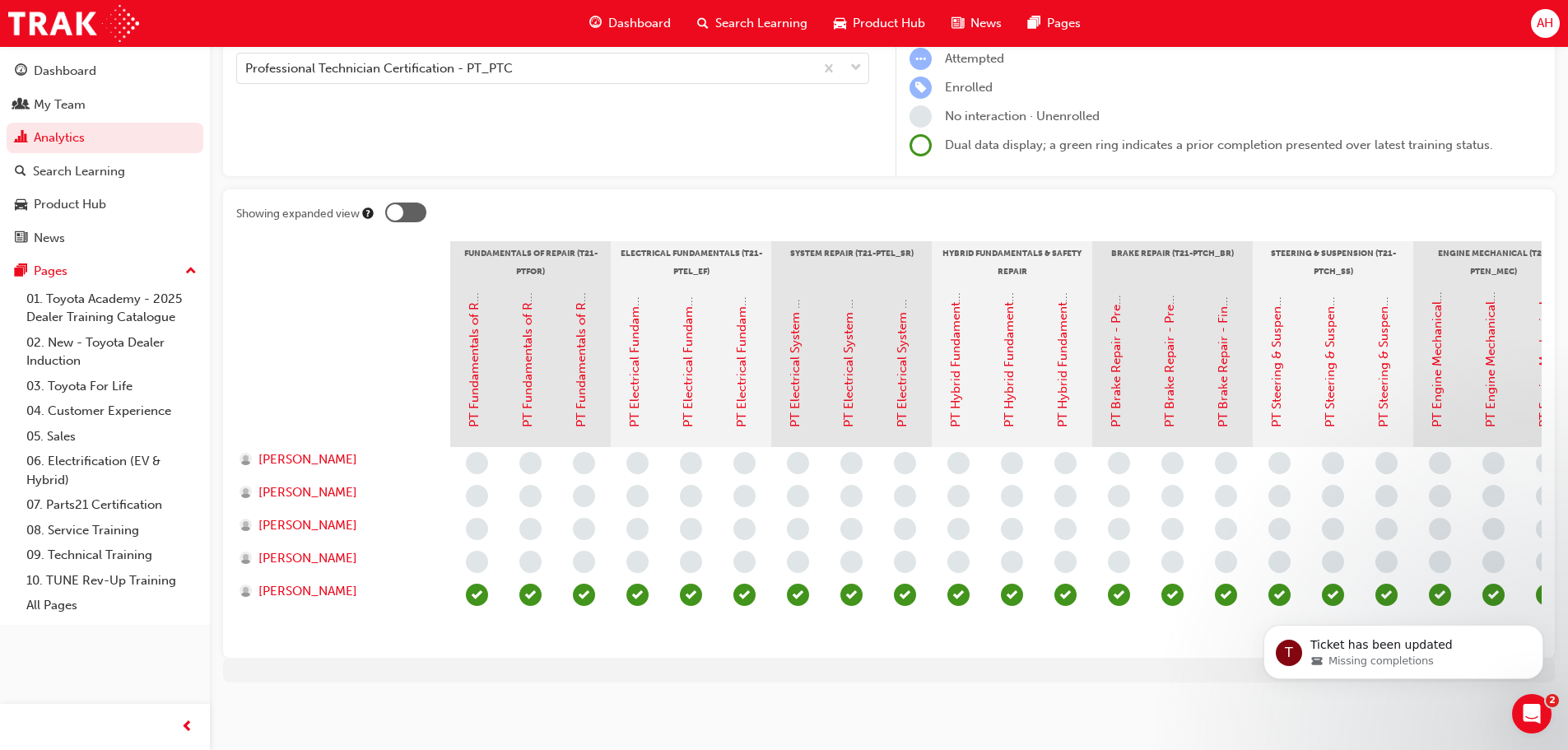
click at [926, 189] on div "Showing expanded view Fundamentals of Repair (T21-PTFOR) Electrical Fundamental…" at bounding box center [889, 423] width 1332 height 468
click at [892, 202] on div at bounding box center [963, 215] width 1156 height 25
drag, startPoint x: 300, startPoint y: 305, endPoint x: 297, endPoint y: 290, distance: 15.3
click at [297, 291] on div at bounding box center [344, 364] width 214 height 165
click at [78, 106] on div "My Team" at bounding box center [60, 104] width 52 height 19
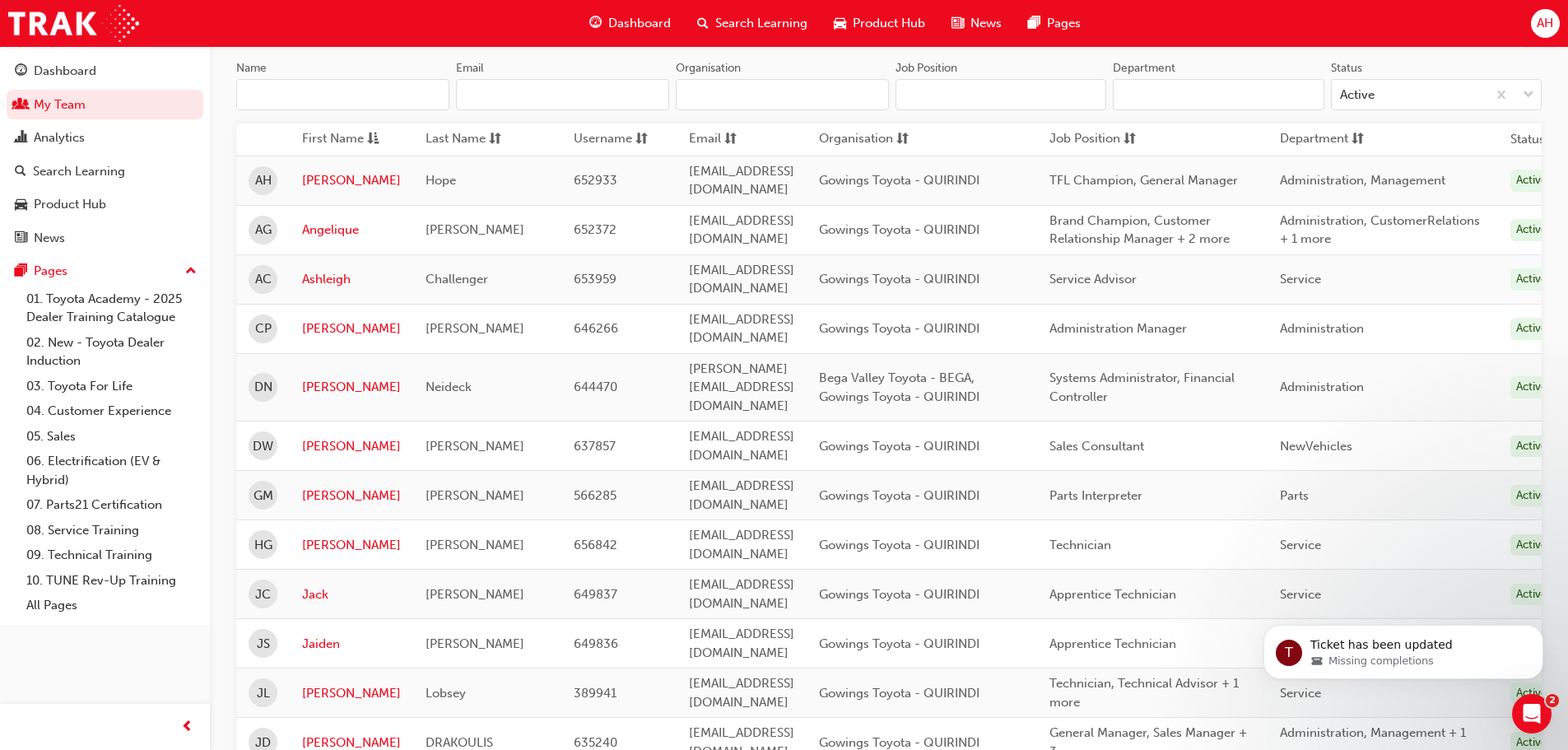
scroll to position [157, 0]
click at [49, 141] on div "Analytics" at bounding box center [59, 137] width 51 height 19
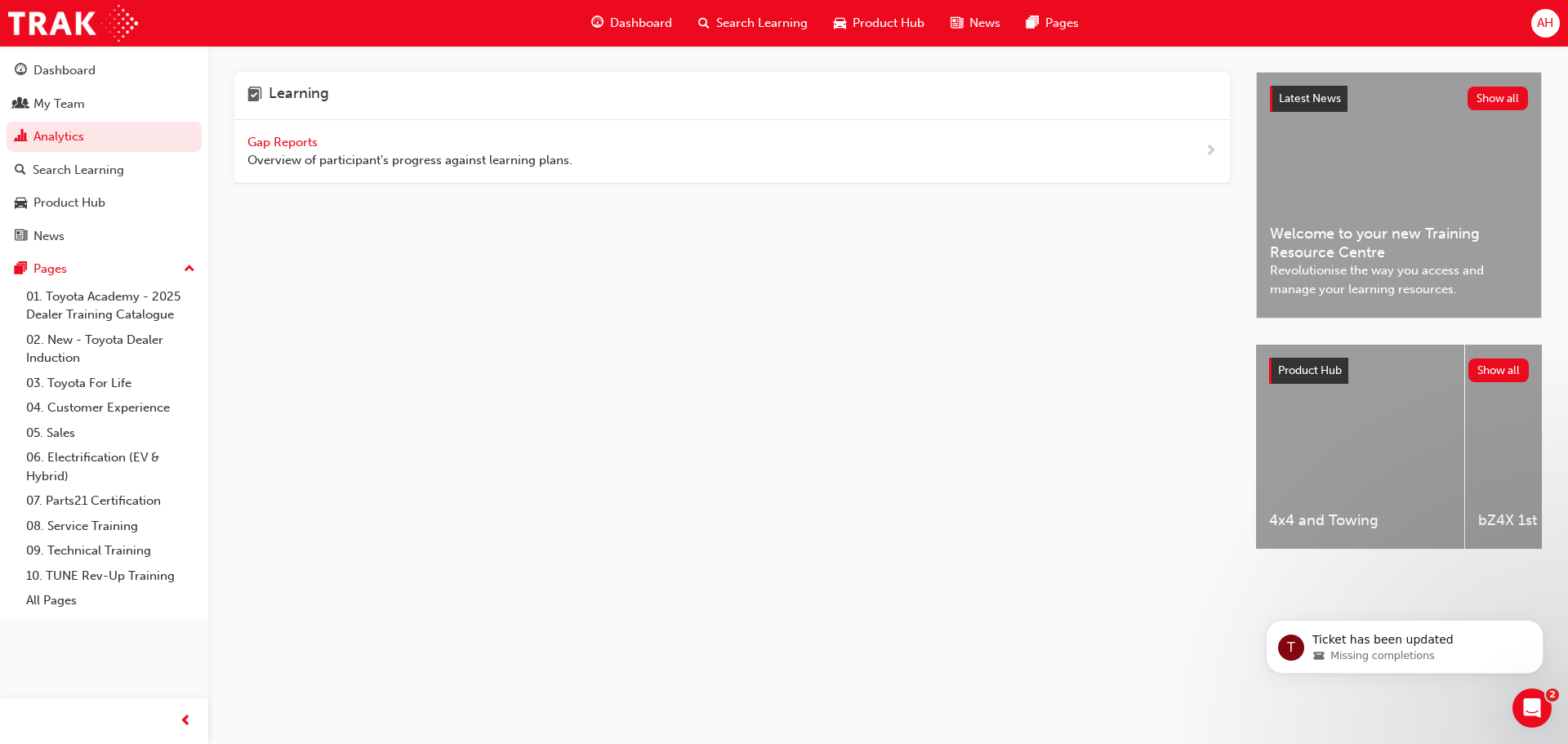
click at [277, 140] on span "Gap Reports" at bounding box center [284, 142] width 74 height 15
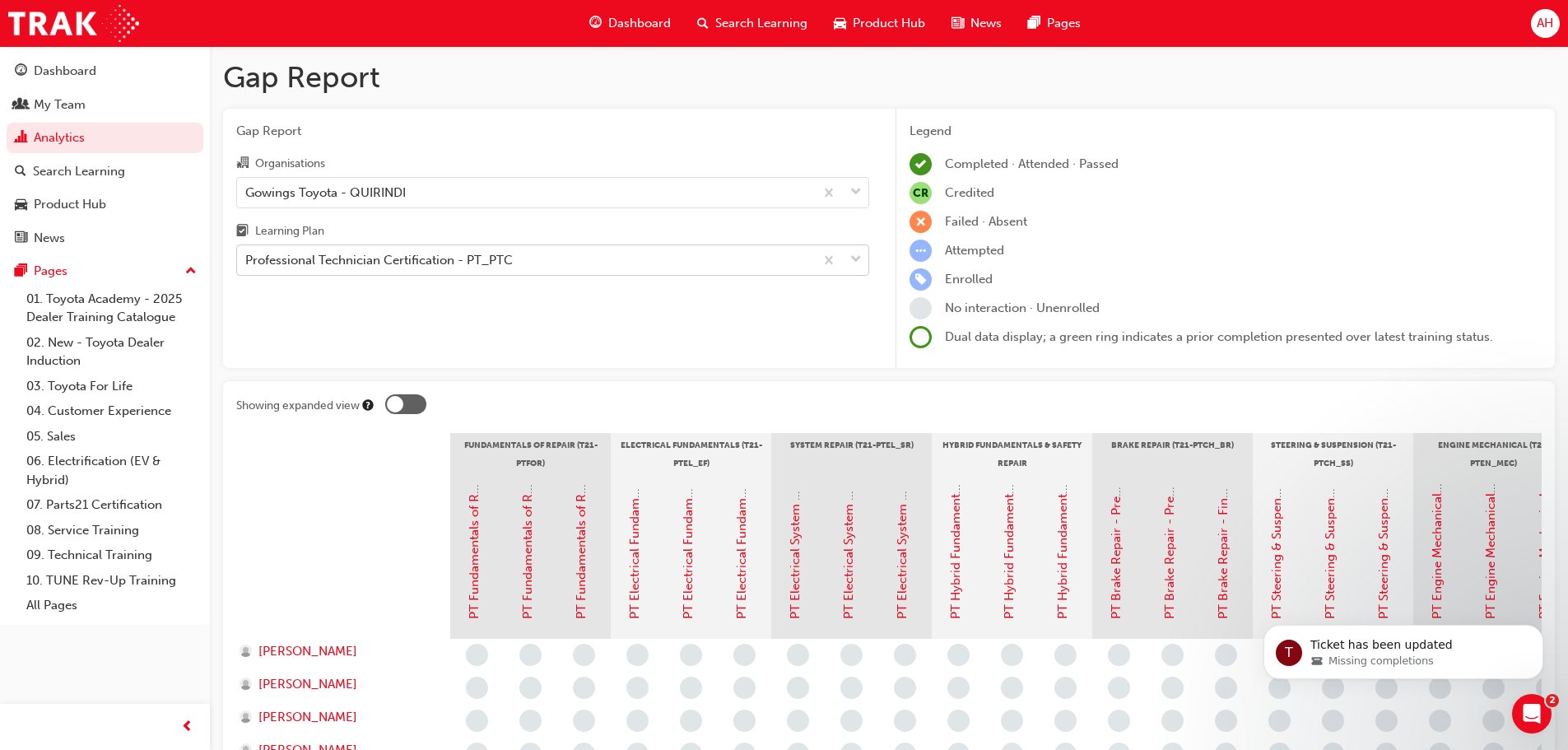
click at [859, 254] on span "down-icon" at bounding box center [856, 259] width 12 height 21
click at [247, 254] on input "Learning Plan Professional Technician Certification - PT_PTC" at bounding box center [246, 259] width 2 height 14
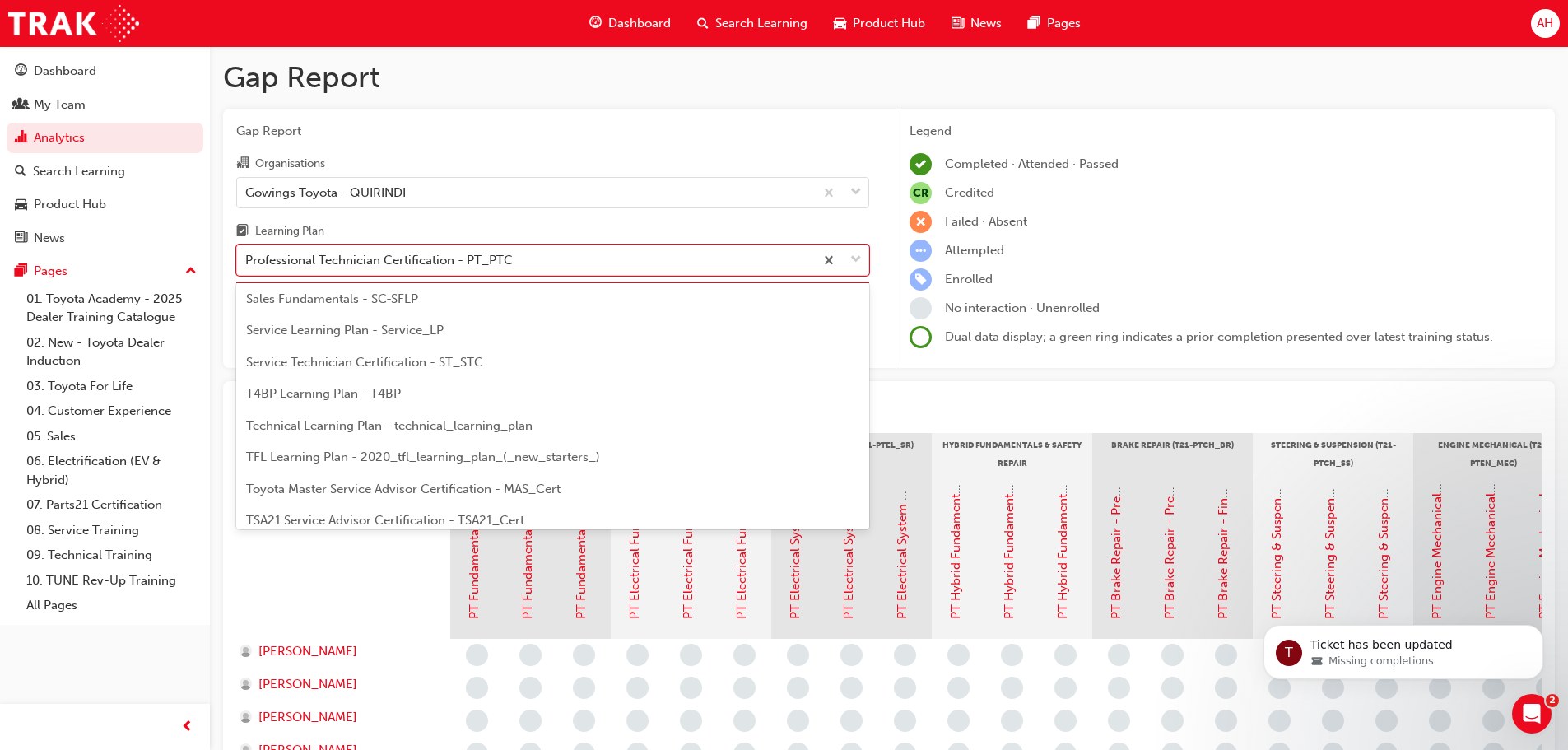
scroll to position [615, 0]
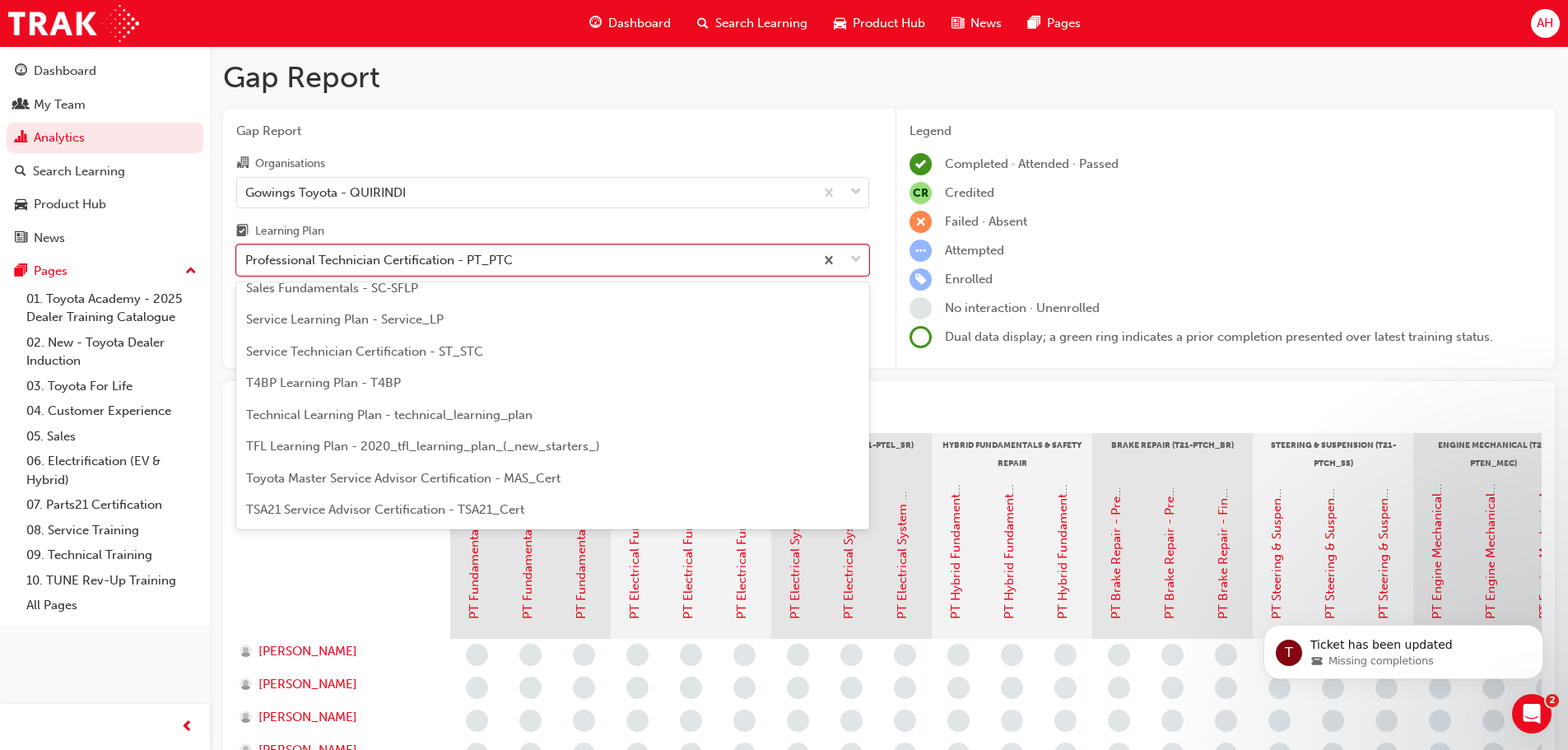
click at [332, 447] on span "TFL Learning Plan - 2020_tfl_learning_plan_(_new_starters_)" at bounding box center [423, 446] width 354 height 15
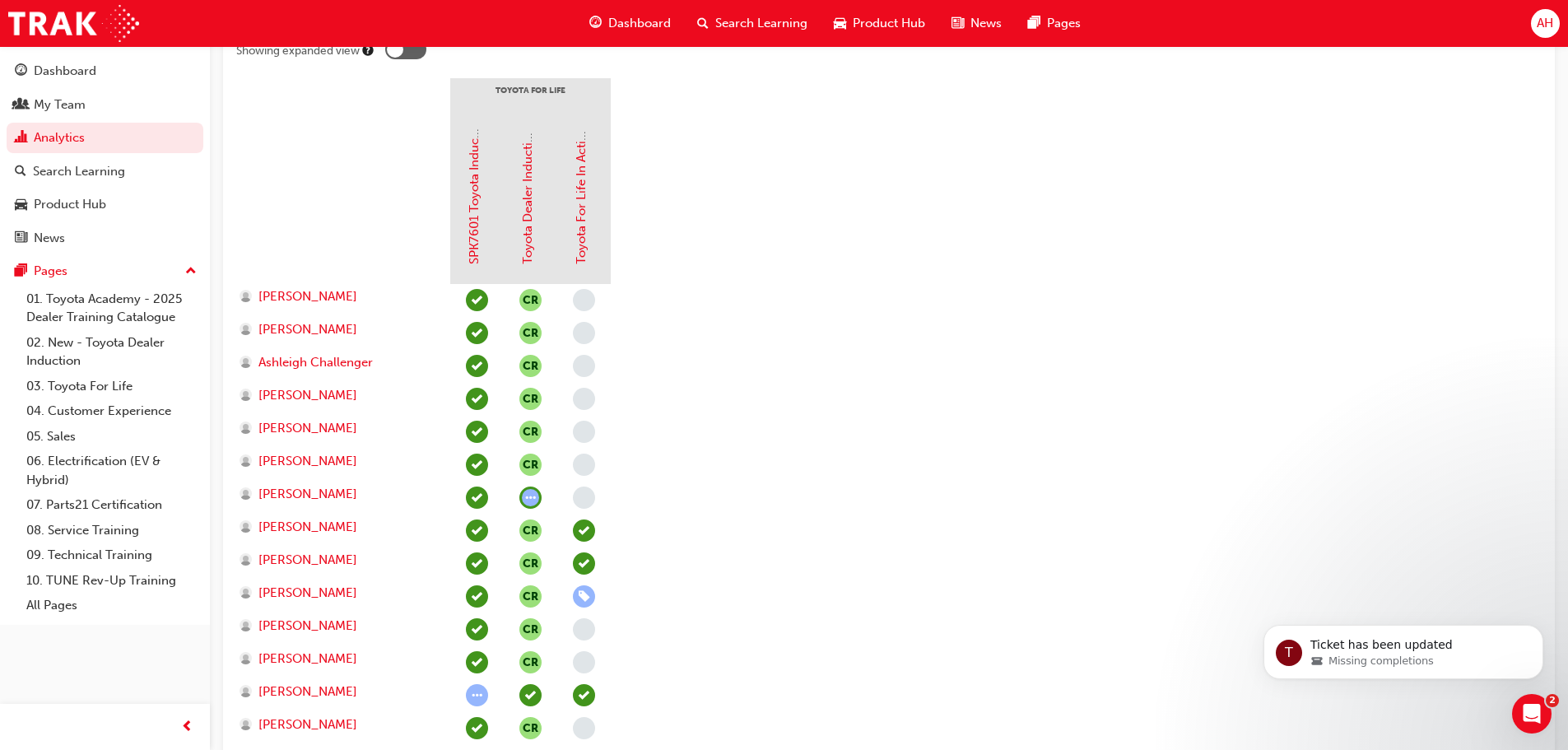
scroll to position [360, 0]
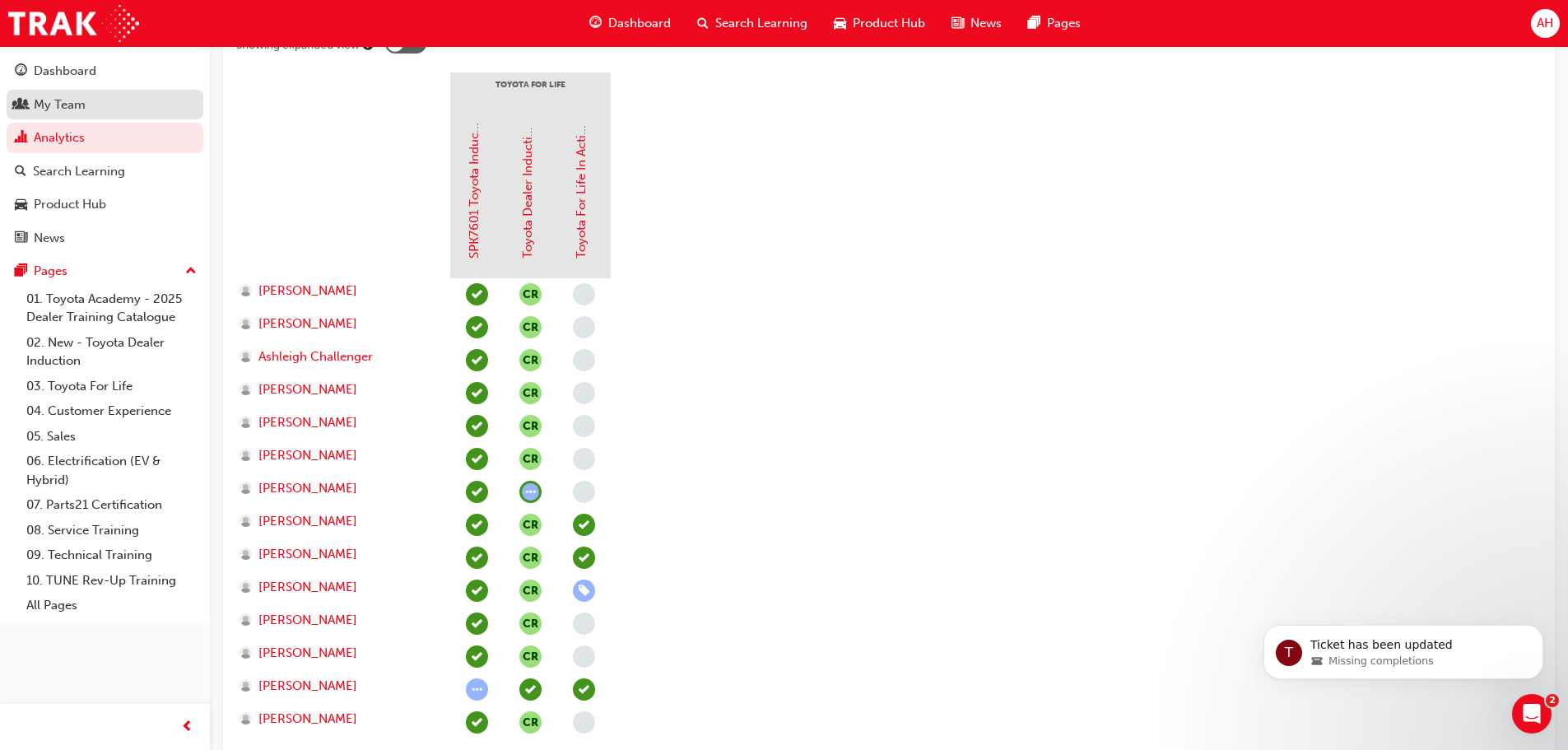
click at [79, 107] on div "My Team" at bounding box center [60, 104] width 52 height 19
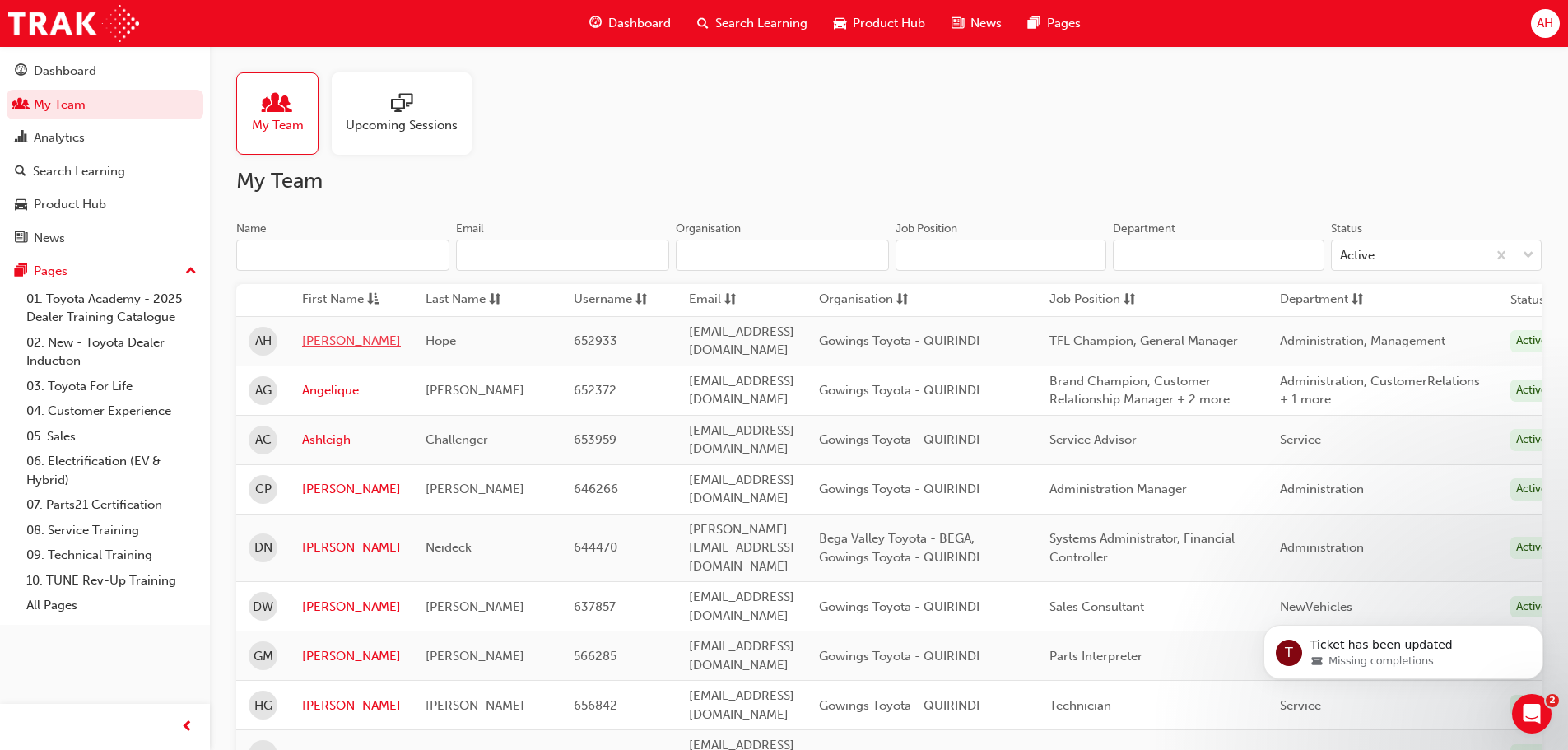
click at [325, 337] on link "[PERSON_NAME]" at bounding box center [351, 341] width 99 height 19
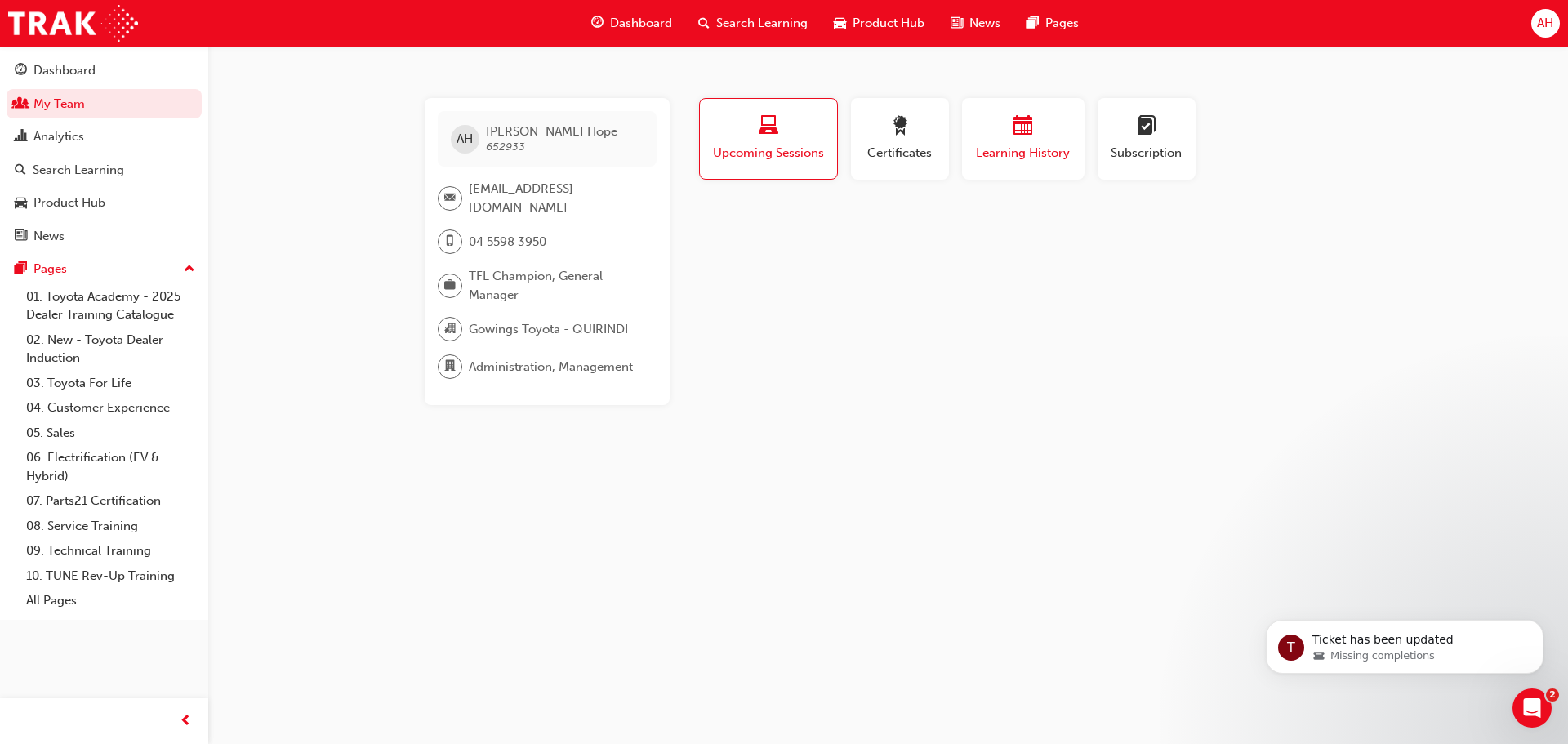
click at [1027, 136] on span "calendar-icon" at bounding box center [1022, 127] width 19 height 22
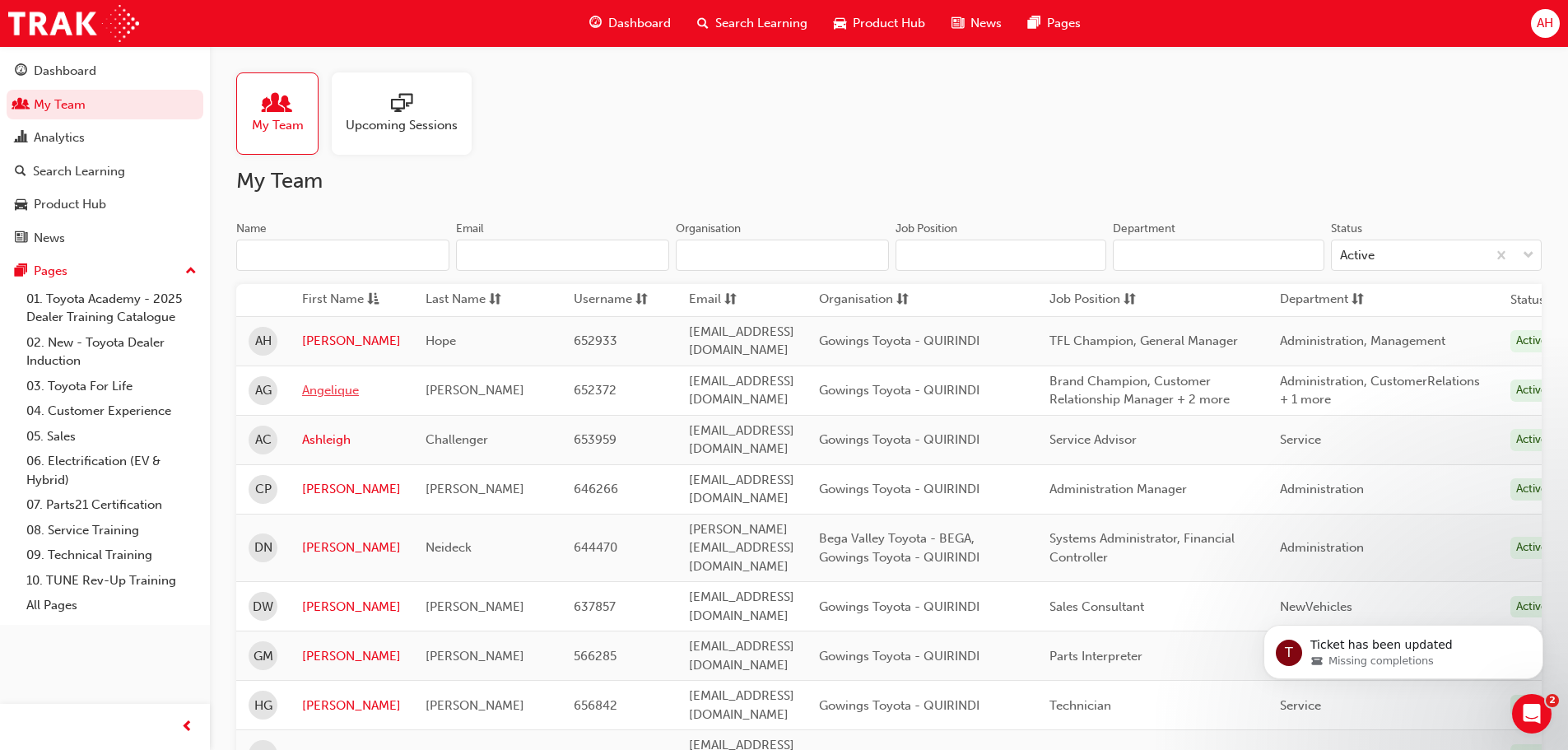
click at [341, 384] on link "Angelique" at bounding box center [351, 391] width 99 height 19
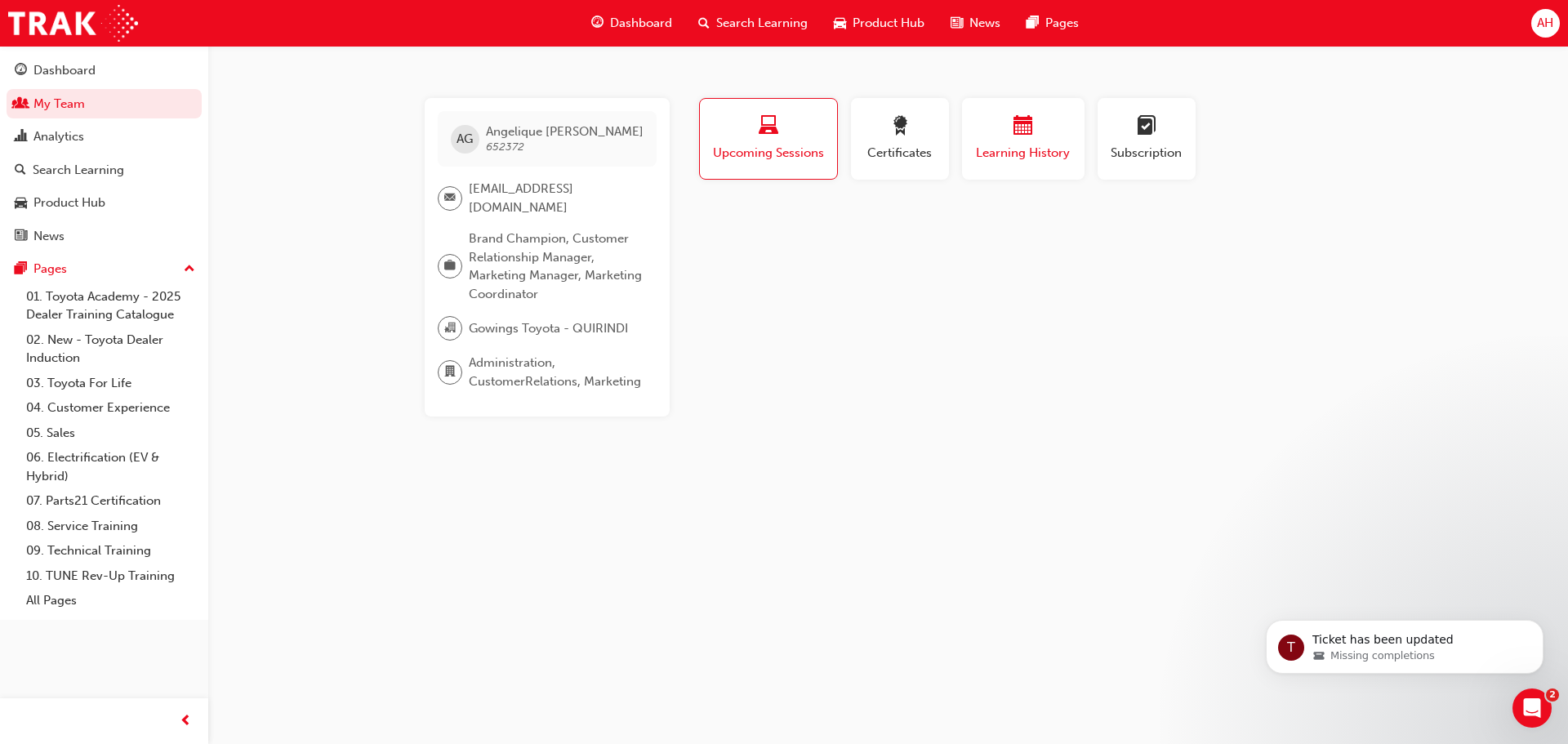
click at [1065, 143] on div "Learning History" at bounding box center [1022, 139] width 98 height 47
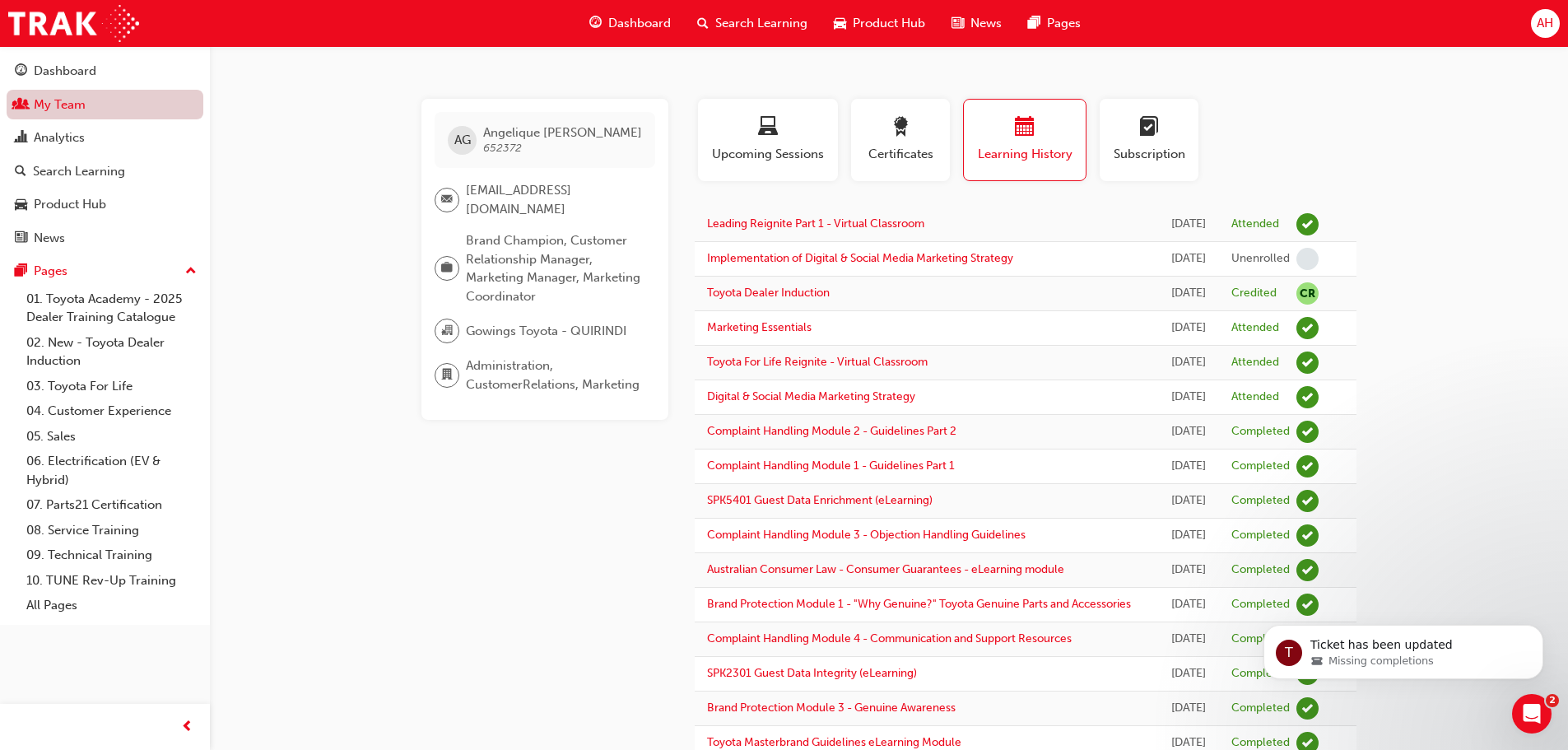
click at [105, 105] on link "My Team" at bounding box center [105, 105] width 197 height 30
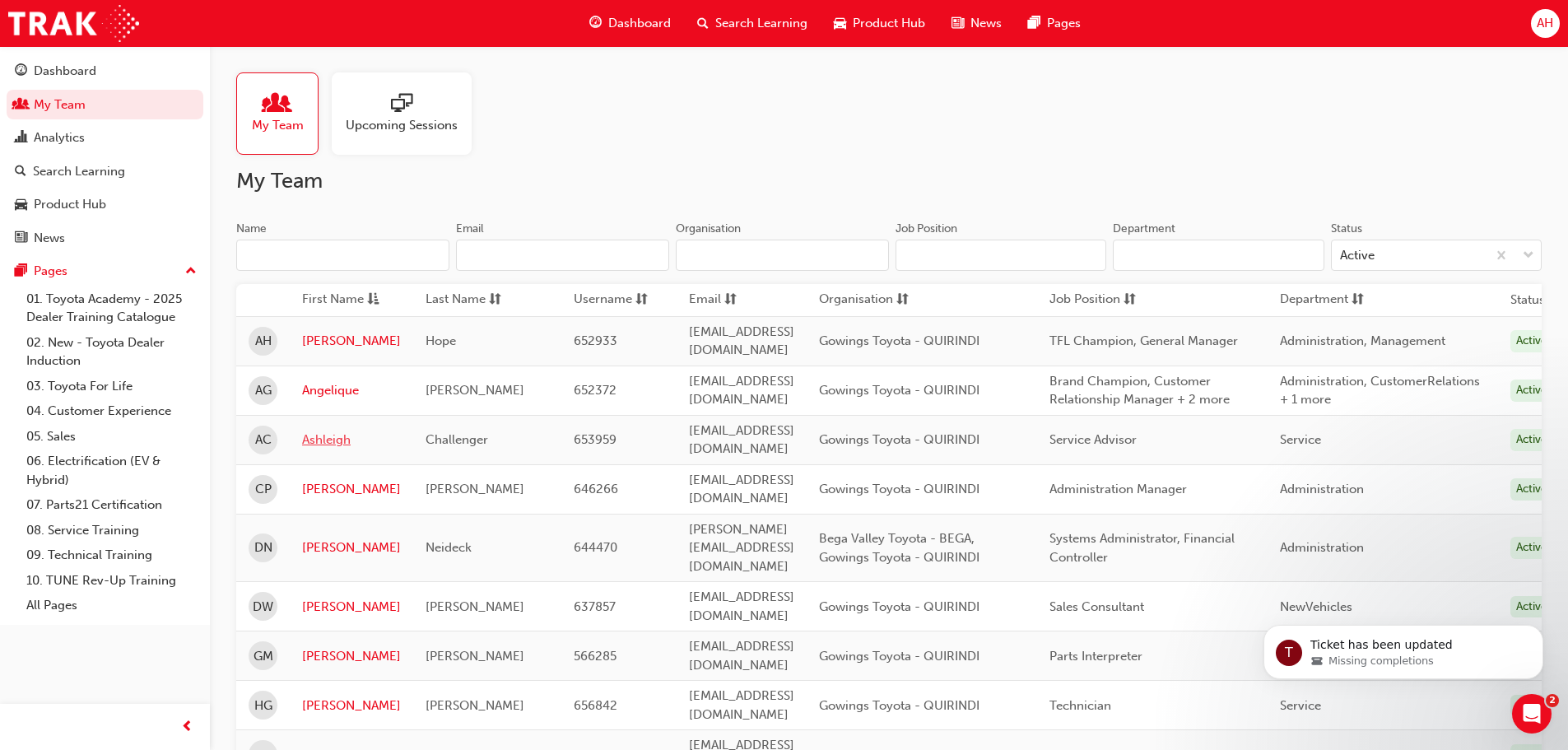
click at [330, 430] on link "Ashleigh" at bounding box center [351, 439] width 99 height 19
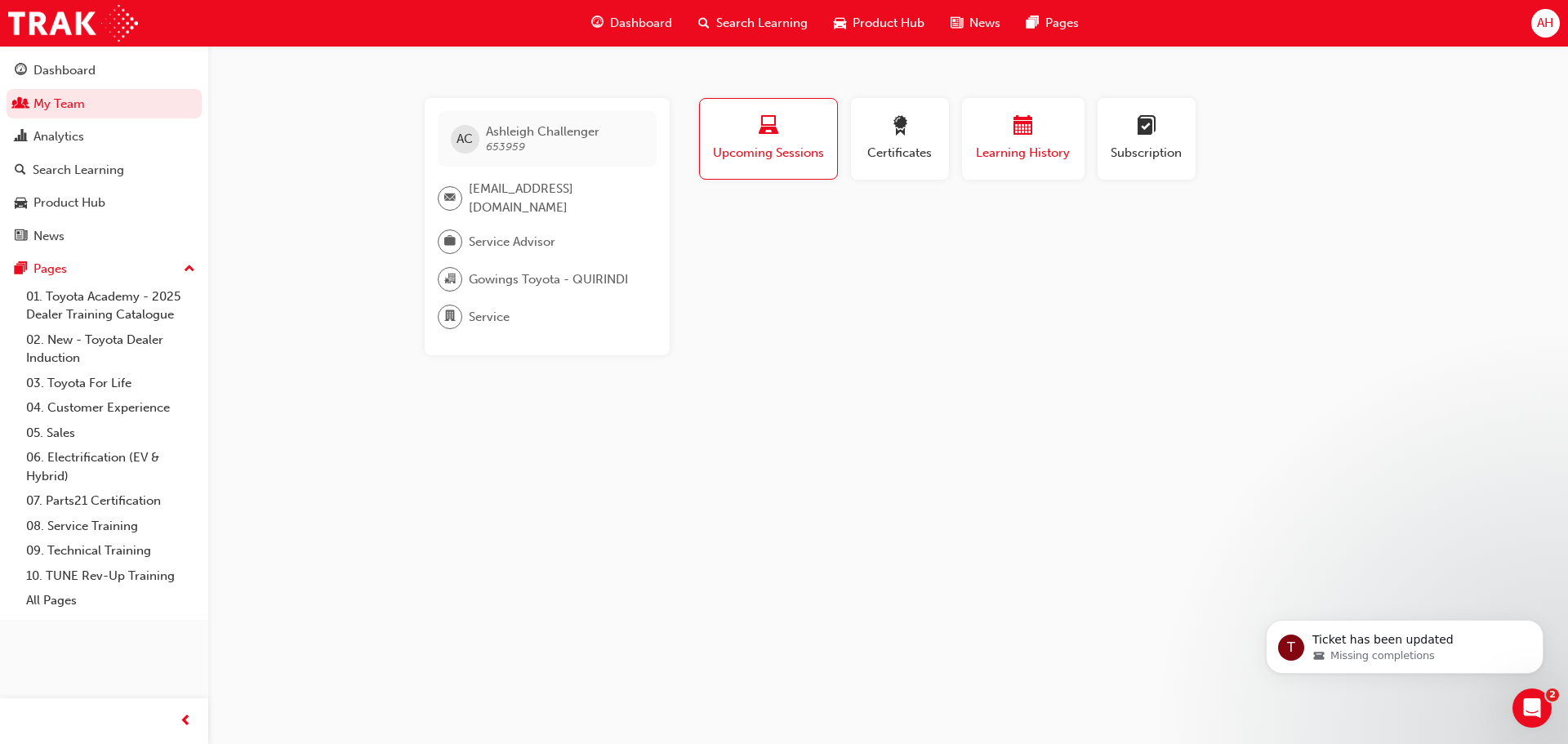
click at [997, 152] on span "Learning History" at bounding box center [1022, 153] width 98 height 18
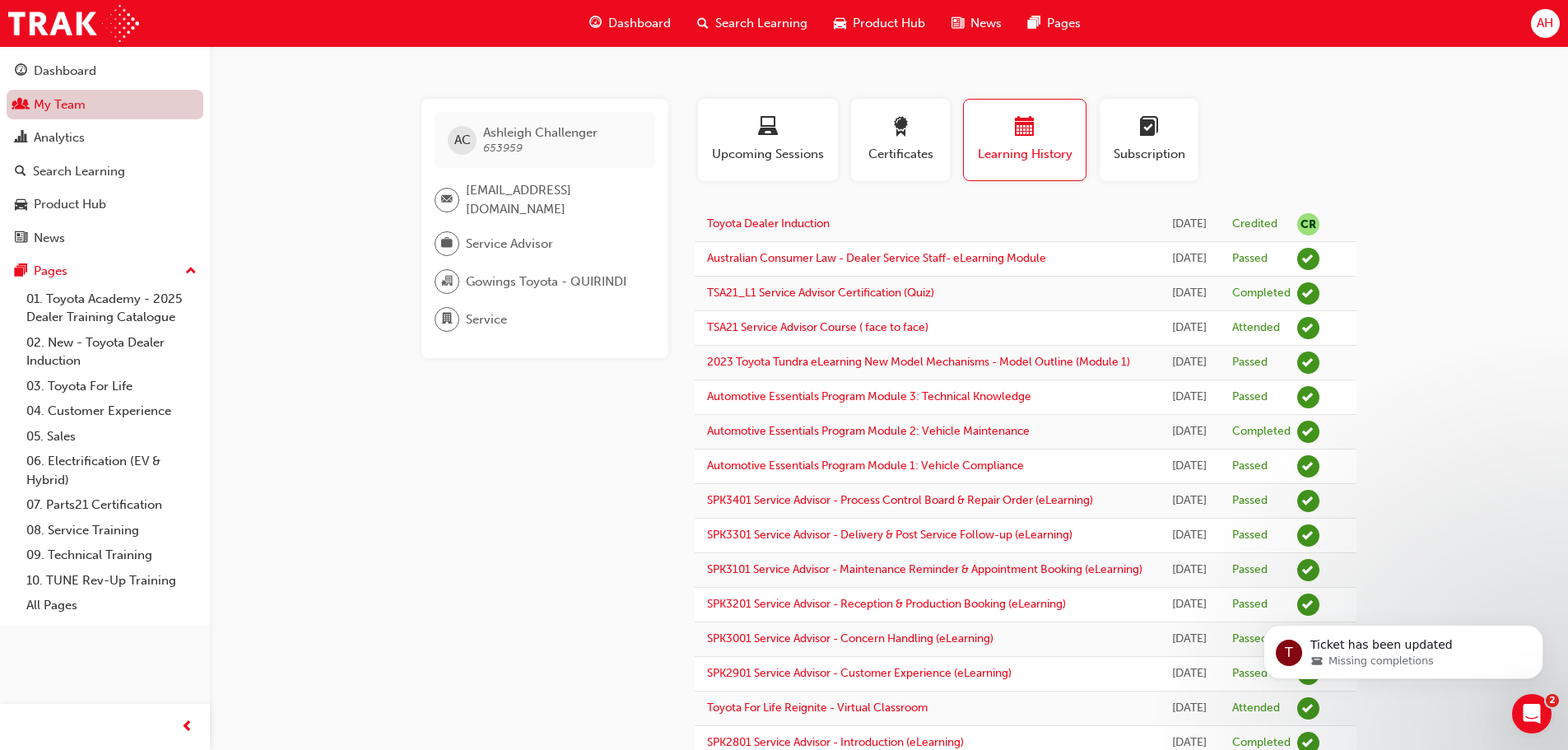
click at [82, 108] on link "My Team" at bounding box center [105, 105] width 197 height 30
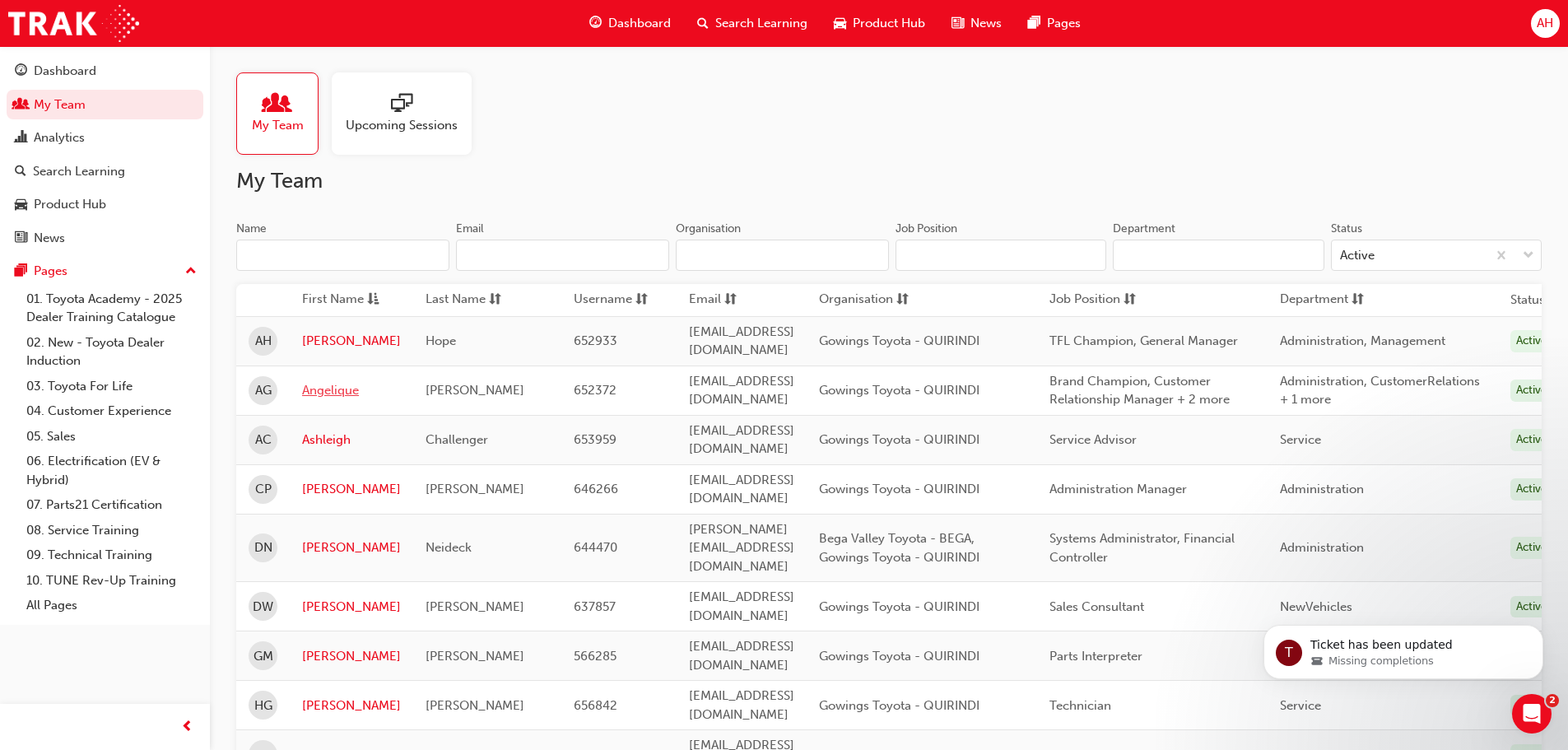
click at [334, 383] on link "Angelique" at bounding box center [351, 391] width 99 height 19
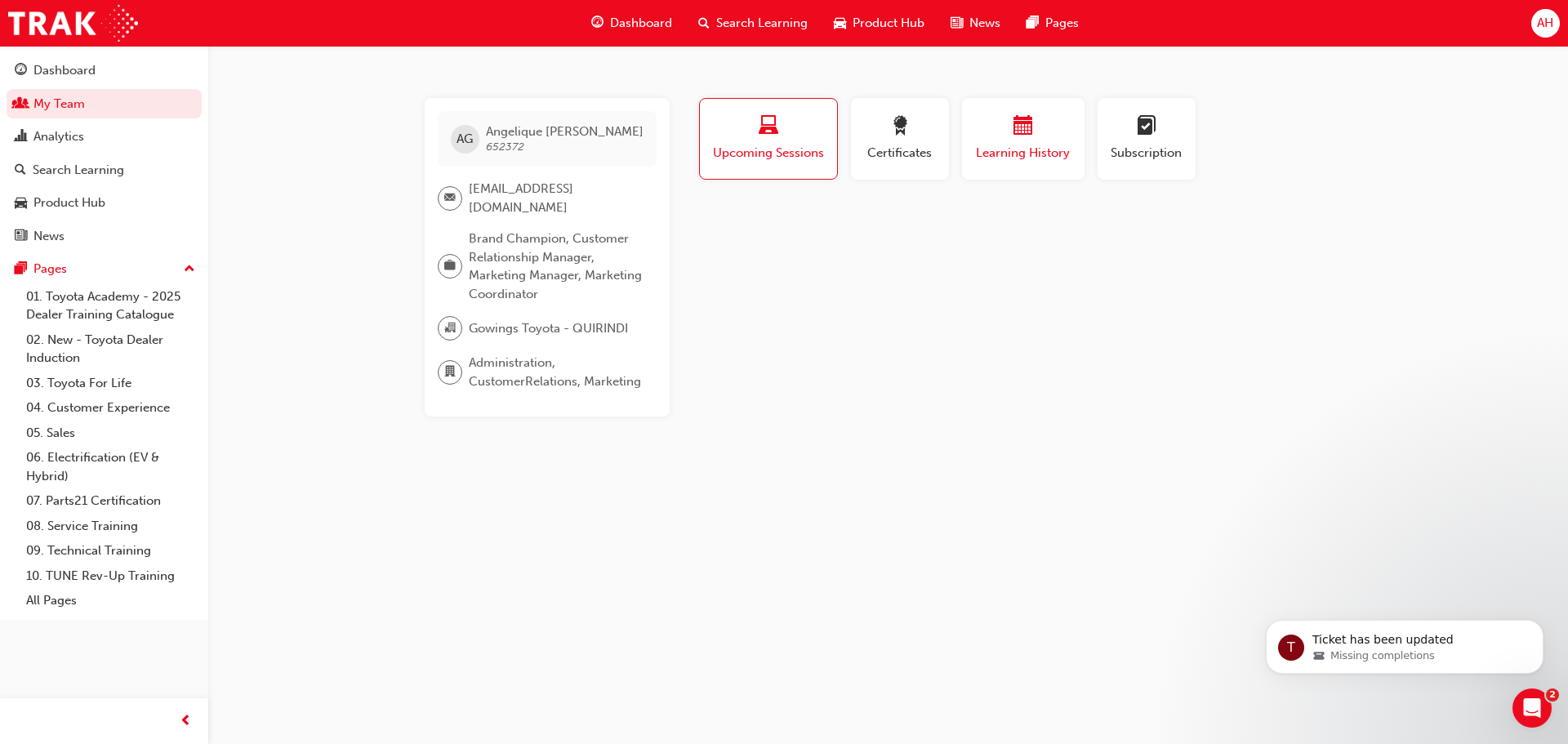
click at [1007, 139] on div "button" at bounding box center [1022, 129] width 98 height 25
